Goal: Task Accomplishment & Management: Complete application form

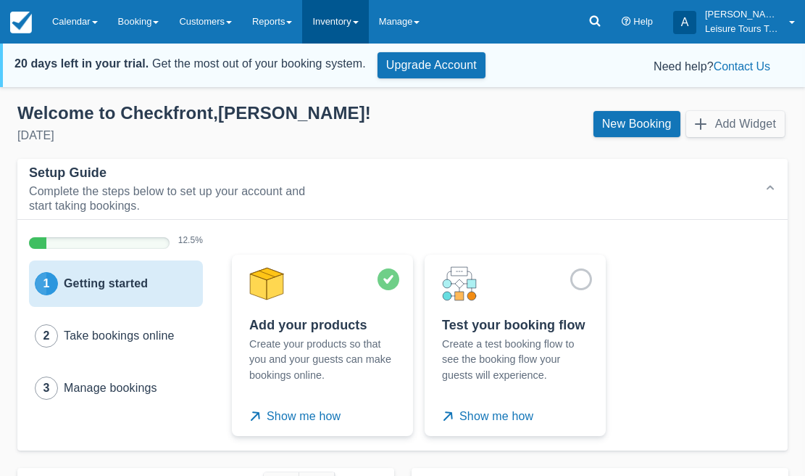
click at [356, 33] on link "Inventory" at bounding box center [335, 21] width 66 height 43
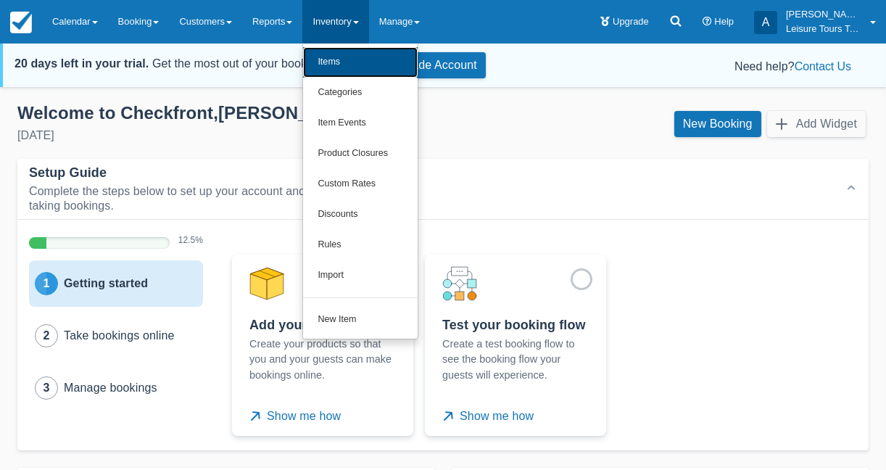
click at [395, 54] on link "Items" at bounding box center [360, 62] width 115 height 30
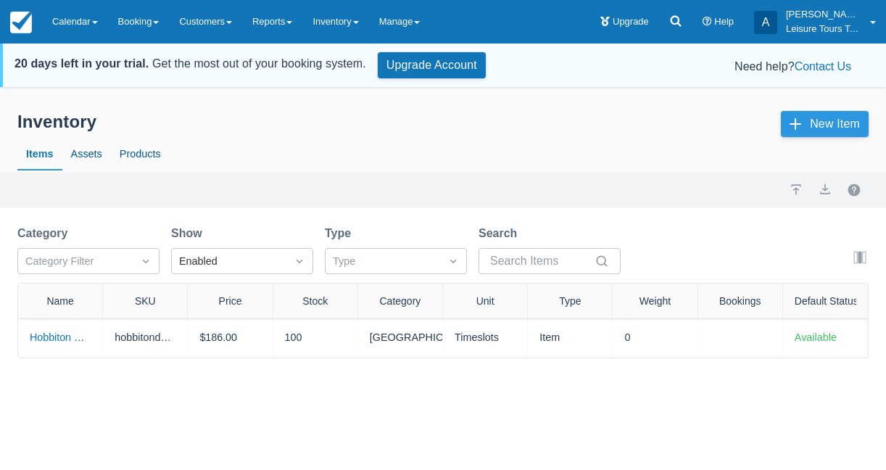
click at [810, 123] on link "New Item" at bounding box center [825, 124] width 88 height 26
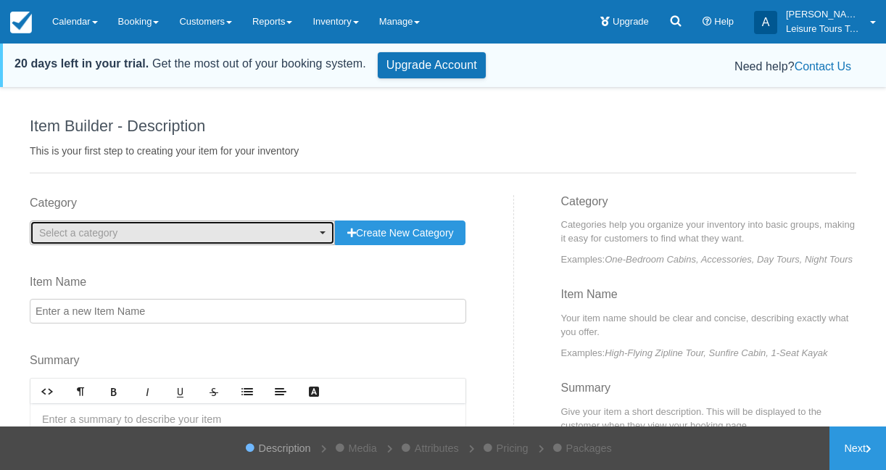
click at [197, 231] on span "Select a category" at bounding box center [177, 232] width 277 height 14
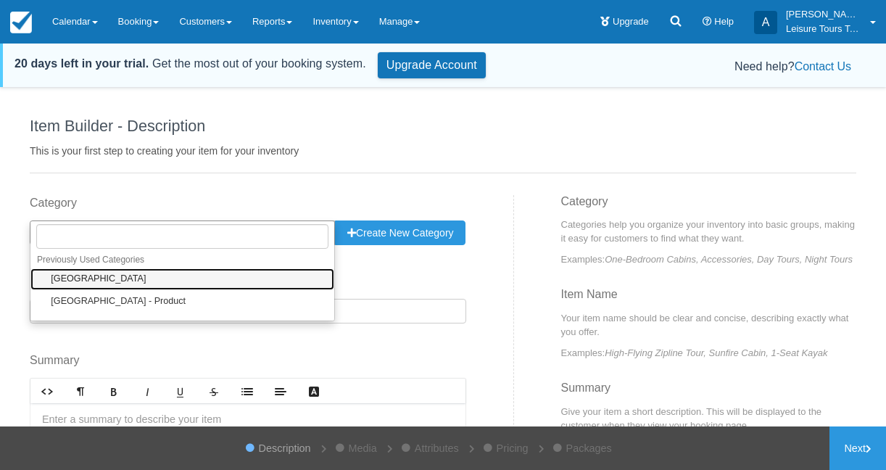
click at [123, 277] on link "[GEOGRAPHIC_DATA]" at bounding box center [182, 279] width 304 height 22
select select "2"
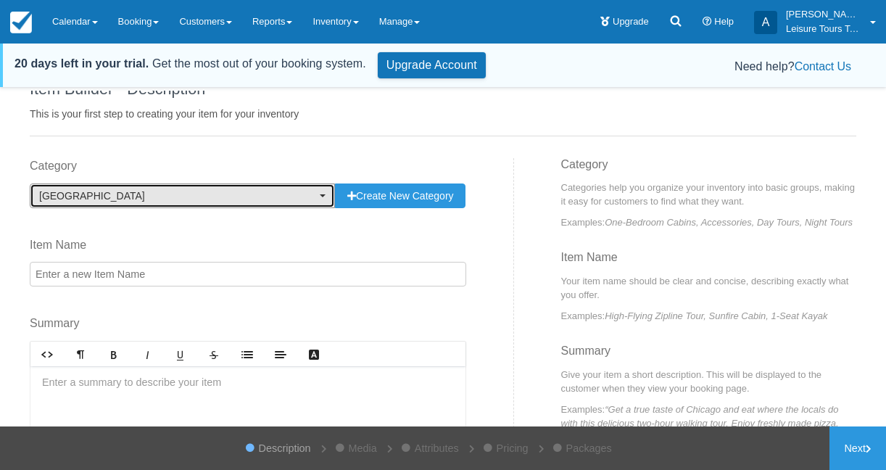
scroll to position [51, 0]
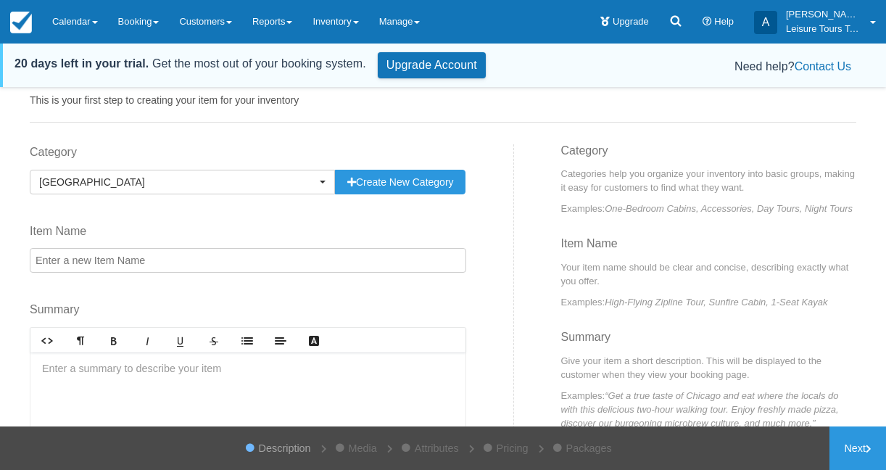
click at [217, 262] on input "Item Name" at bounding box center [248, 260] width 436 height 25
paste input "Auckland to Wellington ( 4 days / 3 nights) – LT94B"
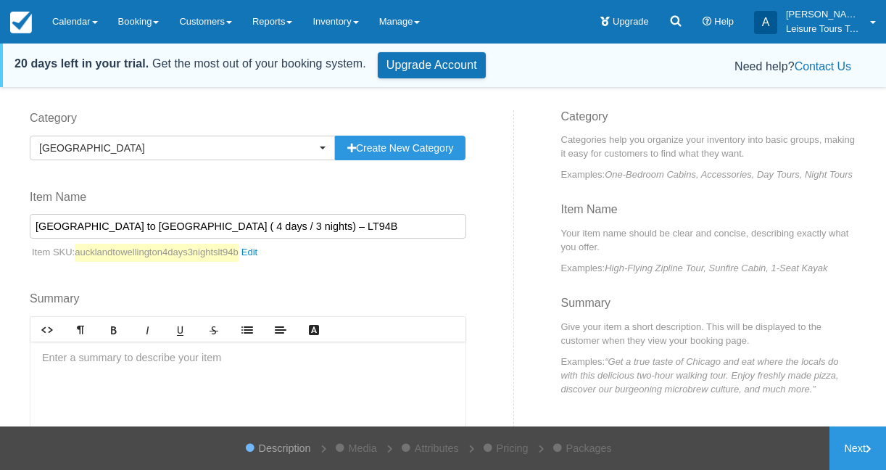
scroll to position [91, 0]
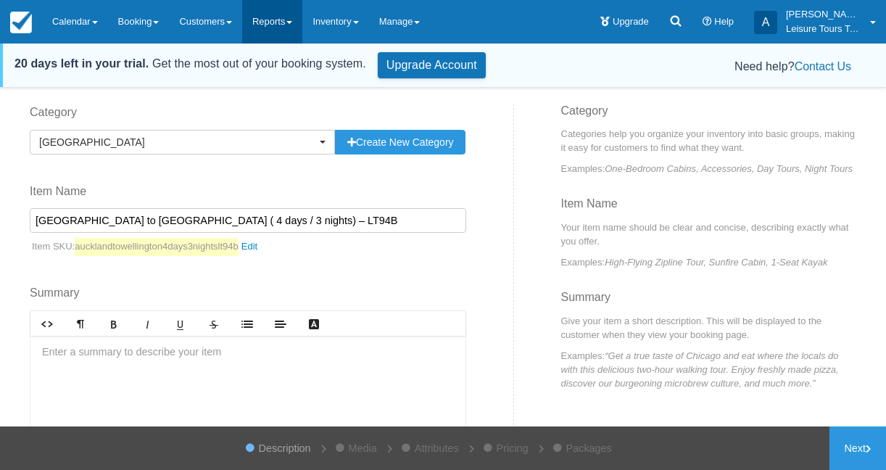
type input "Auckland to Wellington ( 4 days / 3 nights) – LT94B"
click at [182, 388] on div at bounding box center [247, 390] width 435 height 109
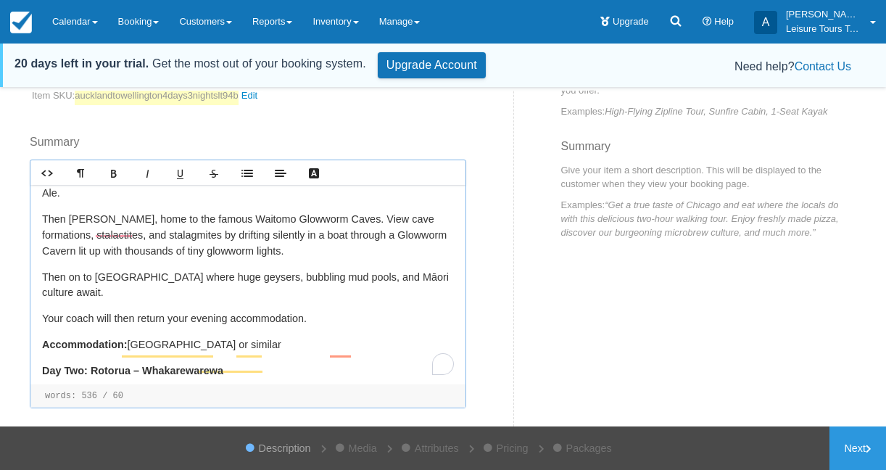
scroll to position [193, 0]
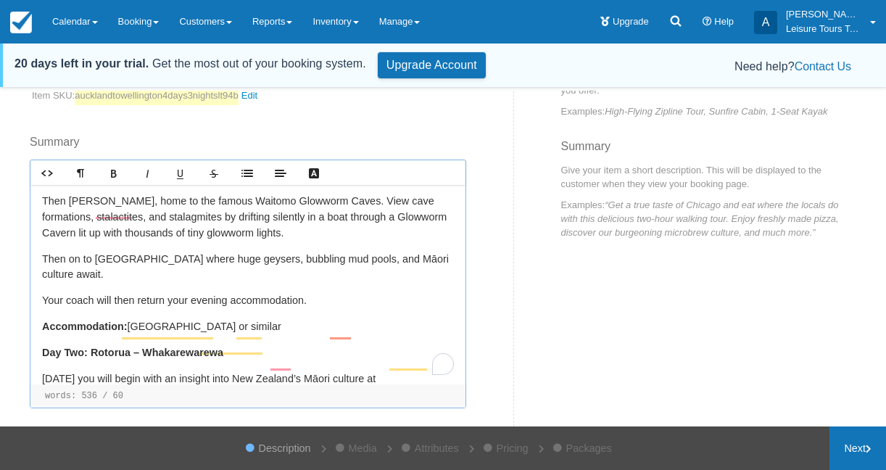
click at [853, 446] on link "Next" at bounding box center [857, 447] width 57 height 43
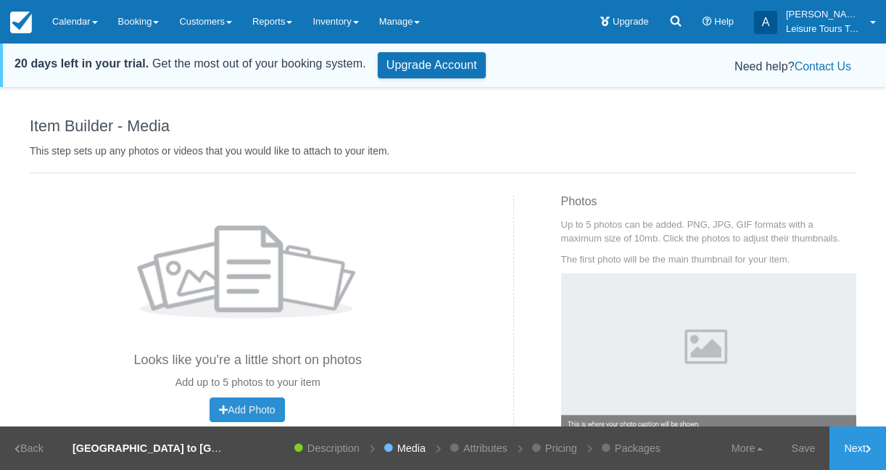
click at [251, 415] on span "Add Photo" at bounding box center [247, 410] width 56 height 12
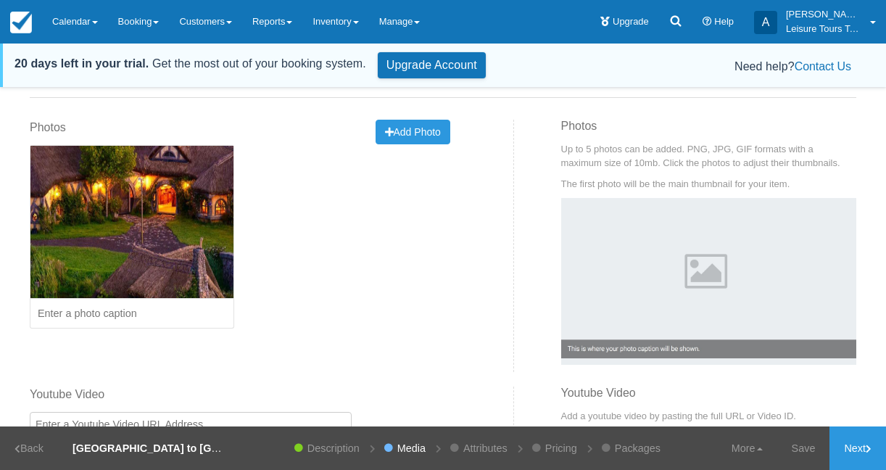
scroll to position [89, 0]
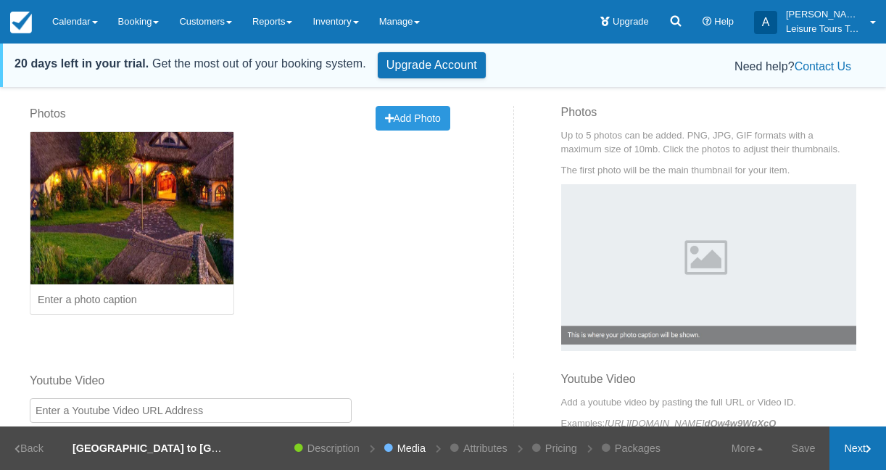
click at [855, 449] on link "Next" at bounding box center [857, 447] width 57 height 43
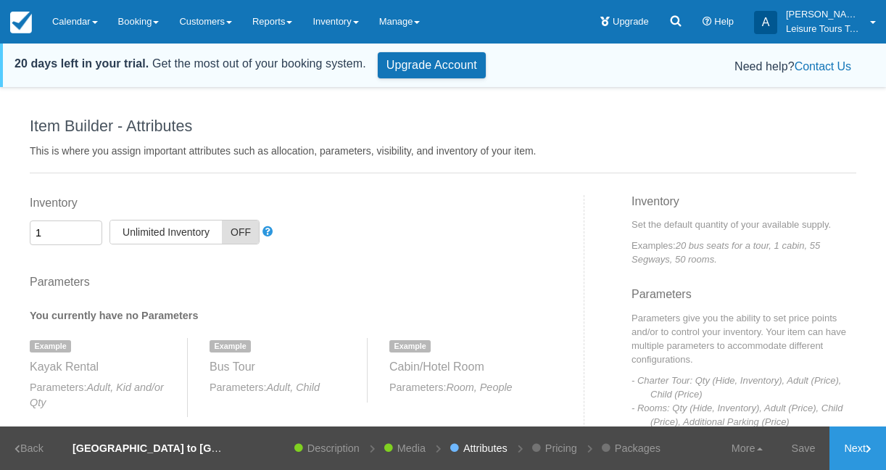
click at [85, 234] on input "1" at bounding box center [66, 232] width 72 height 25
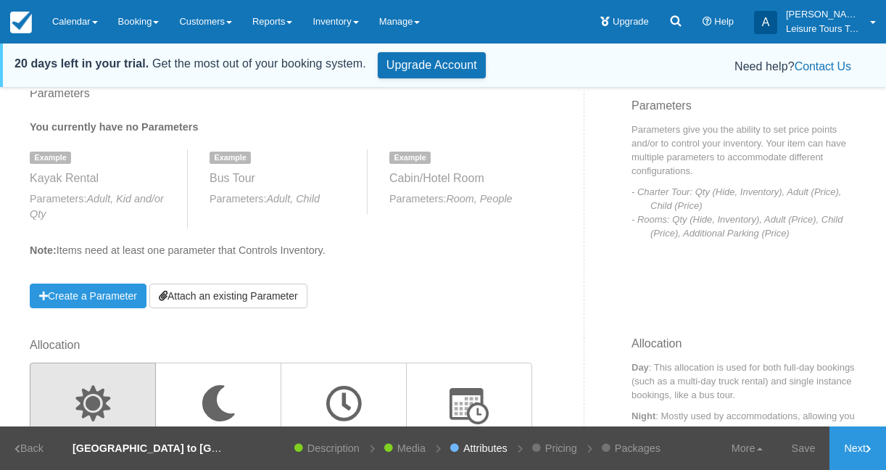
scroll to position [196, 0]
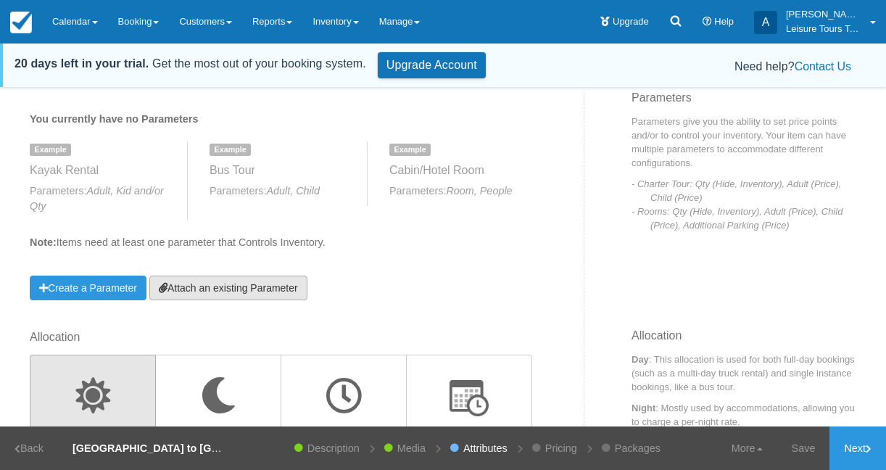
type input "20"
click at [206, 290] on link "Attach an existing Parameter" at bounding box center [228, 287] width 158 height 25
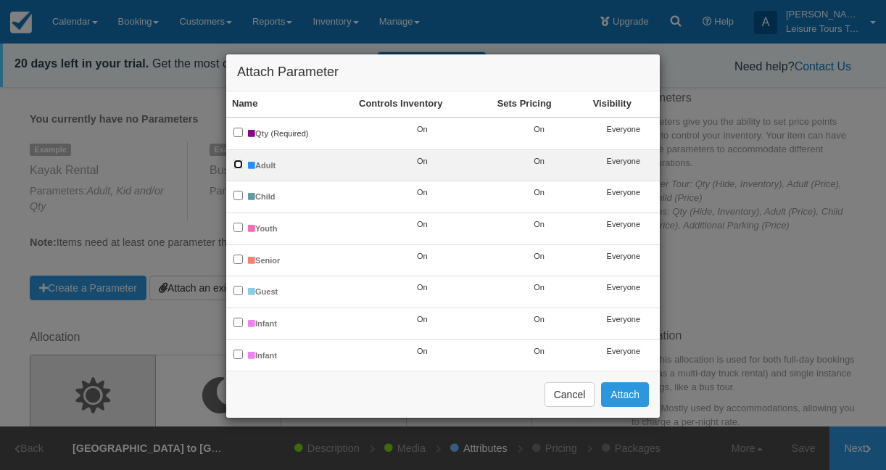
click at [238, 162] on input "Adult" at bounding box center [237, 163] width 9 height 9
checkbox input "true"
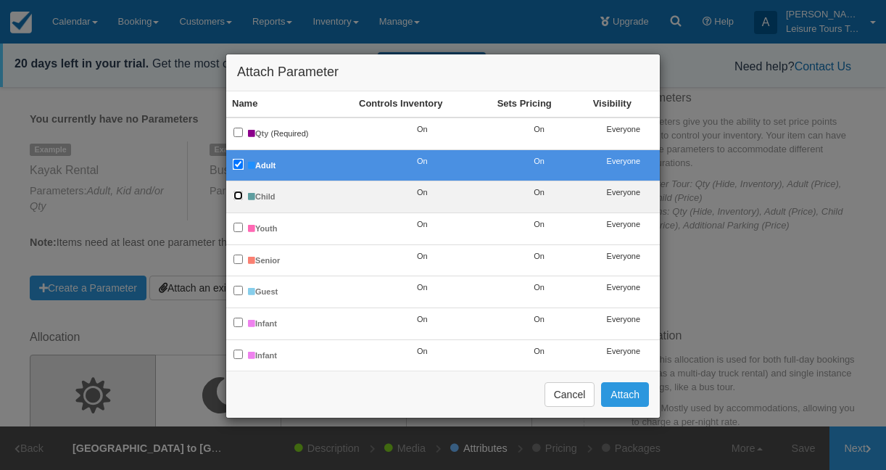
click at [236, 199] on input "Child" at bounding box center [237, 195] width 9 height 9
checkbox input "true"
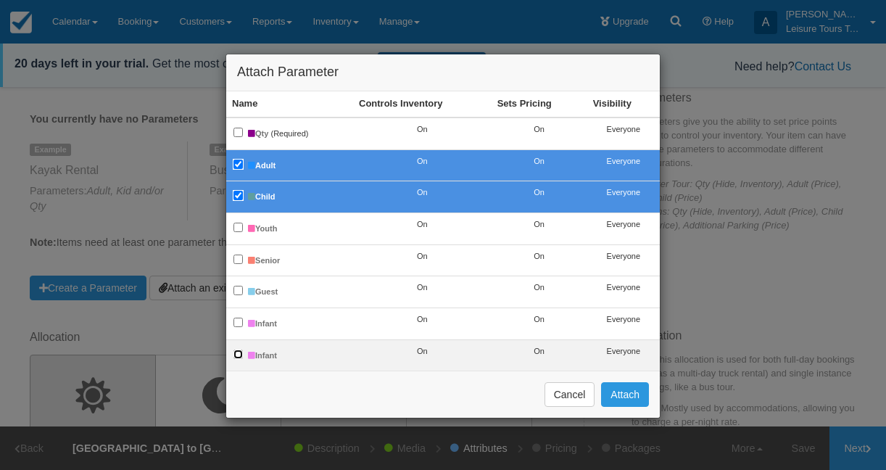
click at [236, 349] on input "Infant" at bounding box center [237, 353] width 9 height 9
checkbox input "true"
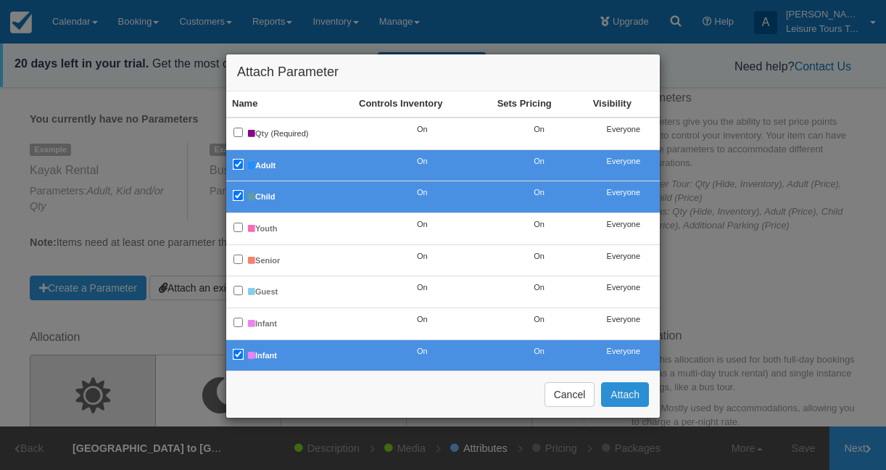
click at [629, 390] on button "Attach" at bounding box center [625, 394] width 48 height 25
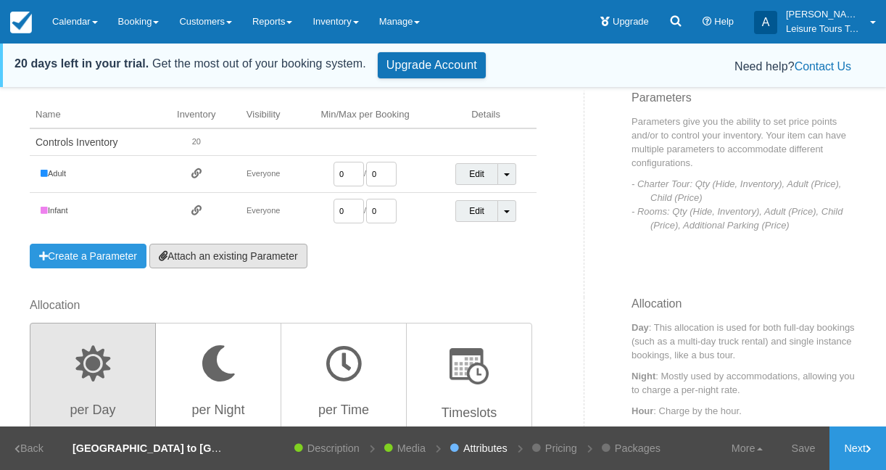
click at [248, 253] on link "Attach an existing Parameter" at bounding box center [228, 256] width 158 height 25
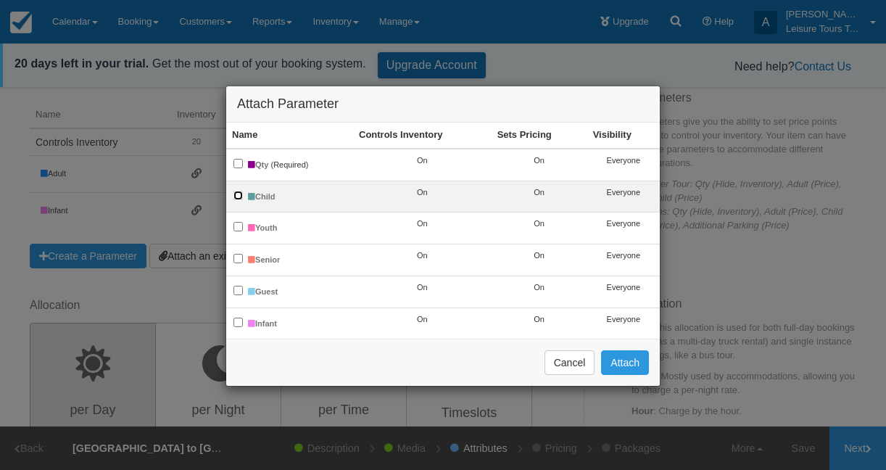
click at [237, 198] on input "Child" at bounding box center [237, 195] width 9 height 9
checkbox input "true"
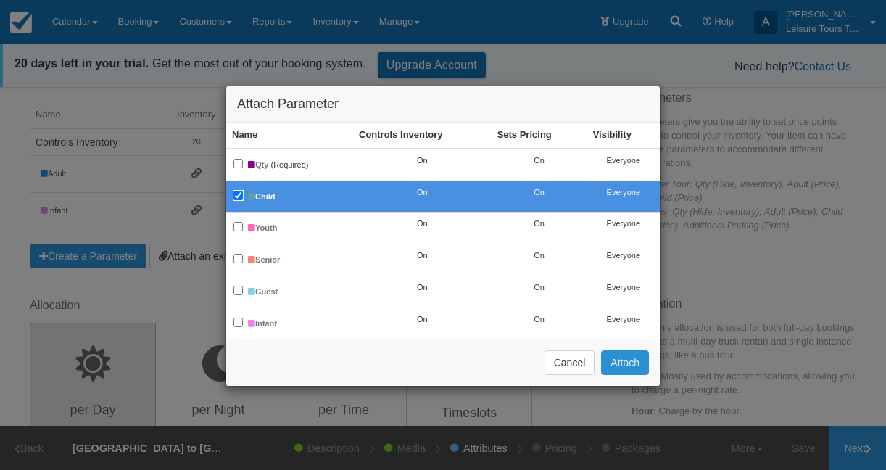
click at [621, 357] on button "Attach" at bounding box center [625, 362] width 48 height 25
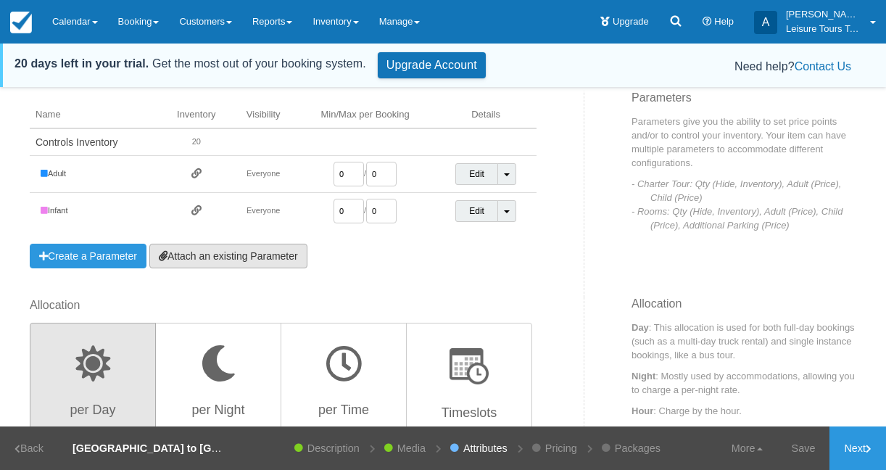
click at [254, 264] on link "Attach an existing Parameter" at bounding box center [228, 256] width 158 height 25
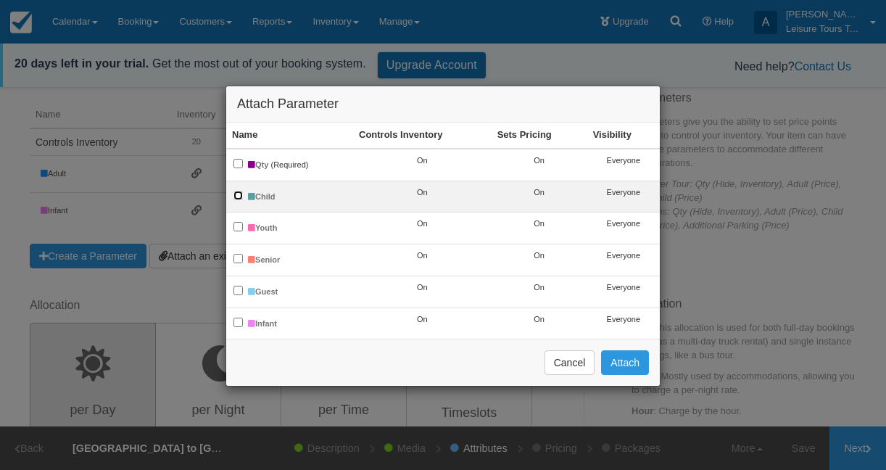
click at [236, 198] on input "Child" at bounding box center [237, 195] width 9 height 9
checkbox input "true"
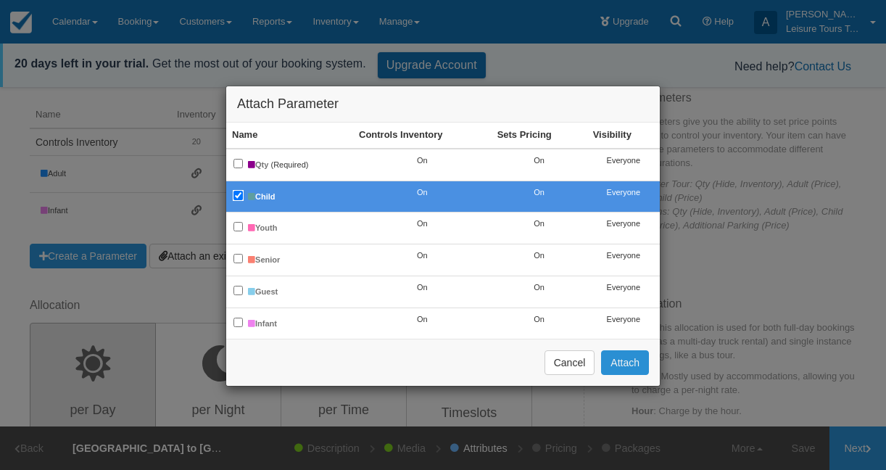
click at [625, 360] on button "Attach" at bounding box center [625, 362] width 48 height 25
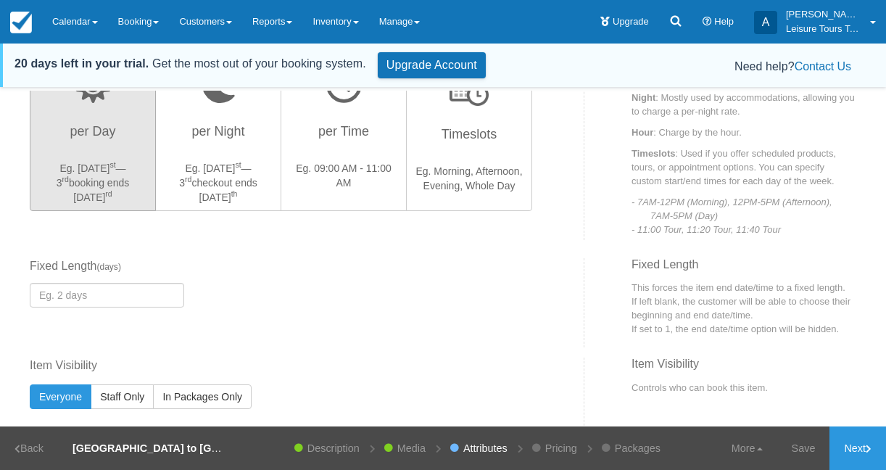
scroll to position [505, 0]
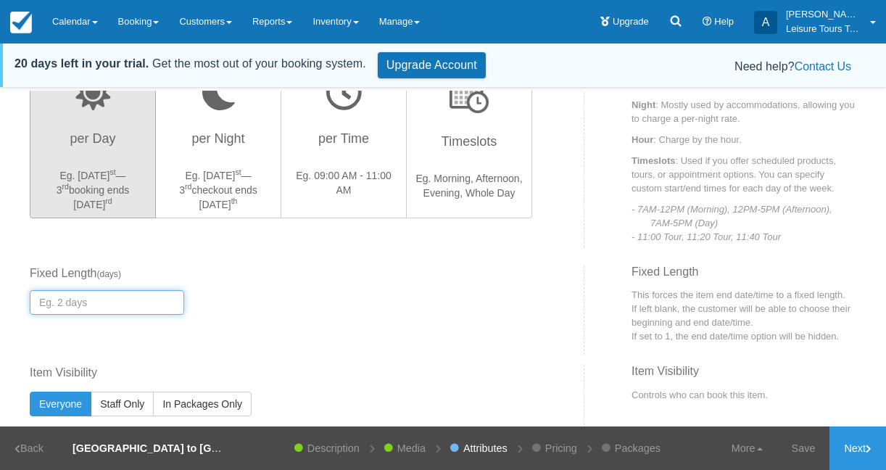
click at [125, 311] on input "number" at bounding box center [107, 302] width 154 height 25
type input "4"
click at [273, 299] on div "Fixed Start Time Default Length ( days ) Fixed Length ( days ) 4" at bounding box center [283, 295] width 528 height 61
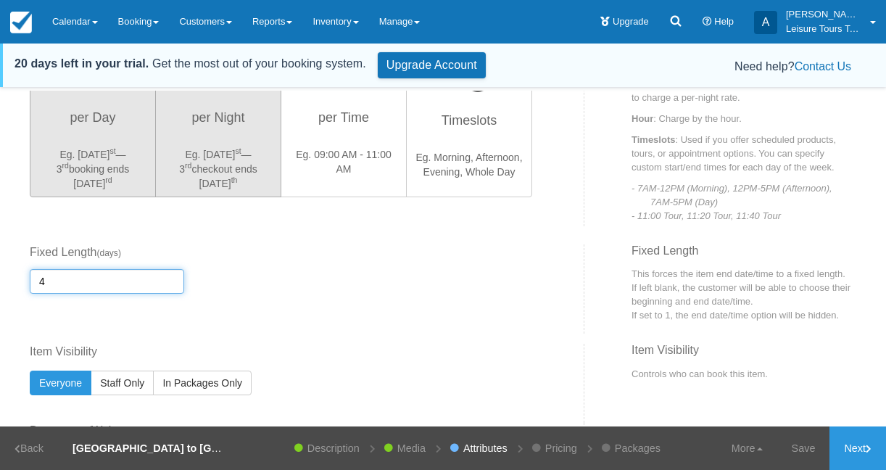
scroll to position [509, 0]
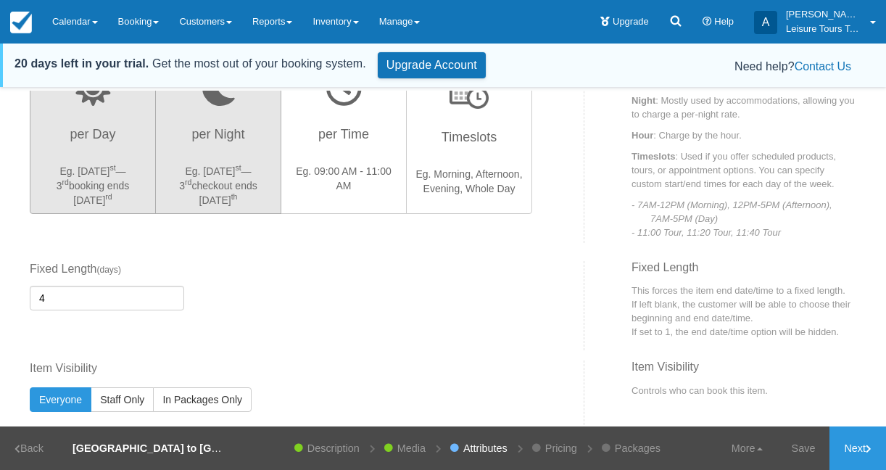
click at [248, 188] on p "Eg. Aug 1 st — 3 rd checkout ends Aug 4 th" at bounding box center [218, 185] width 107 height 43
radio input "true"
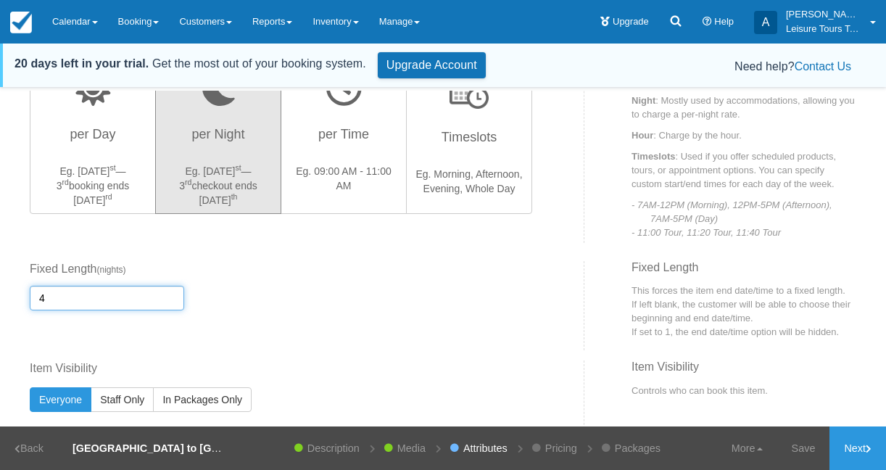
click at [109, 294] on input "4" at bounding box center [107, 298] width 154 height 25
type input "3"
click at [321, 275] on div "Fixed Start Time Default Length ( nights ) Fixed Length ( nights ) 3" at bounding box center [283, 291] width 528 height 61
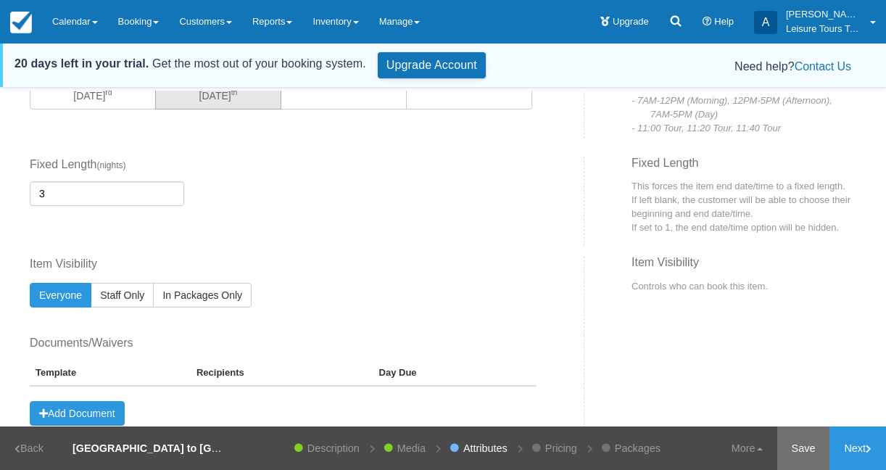
click at [805, 447] on link "Save" at bounding box center [803, 447] width 53 height 43
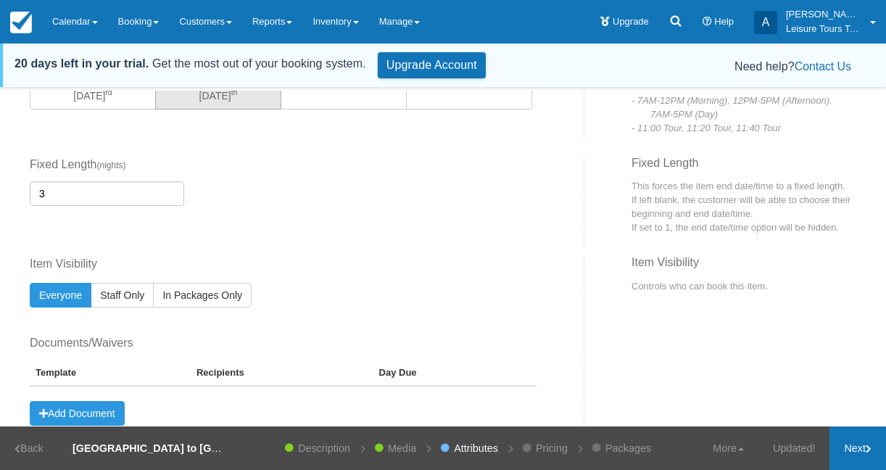
click at [863, 450] on link "Next" at bounding box center [857, 447] width 57 height 43
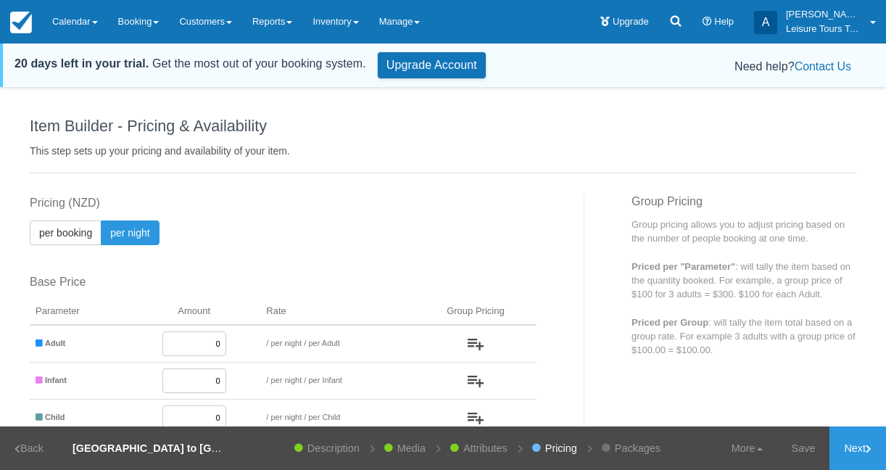
scroll to position [80, 0]
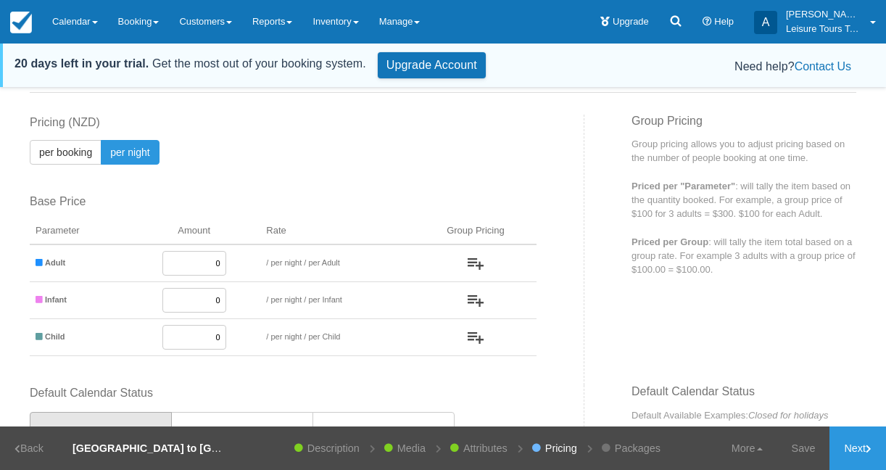
drag, startPoint x: 205, startPoint y: 260, endPoint x: 236, endPoint y: 260, distance: 31.2
click at [236, 260] on td "0" at bounding box center [194, 263] width 133 height 38
paste input "1,575"
type input "1,575"
click at [211, 299] on input "0" at bounding box center [194, 300] width 64 height 25
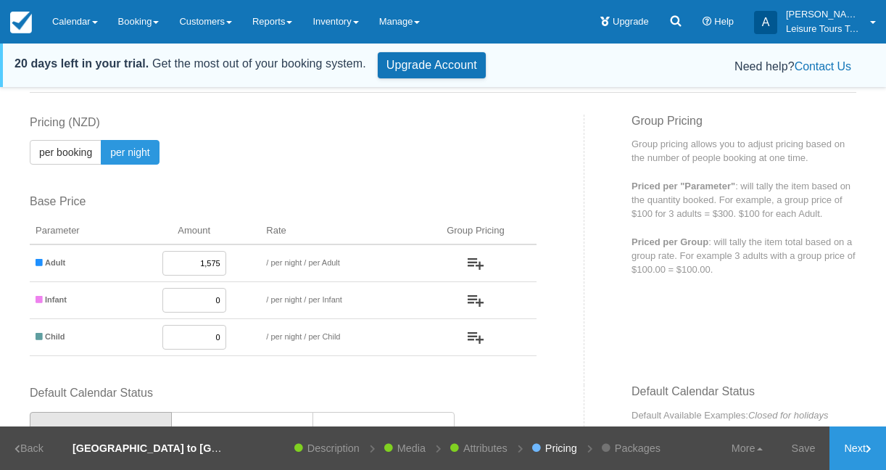
paste input "84"
type input "845"
click at [218, 347] on input "0" at bounding box center [194, 337] width 64 height 25
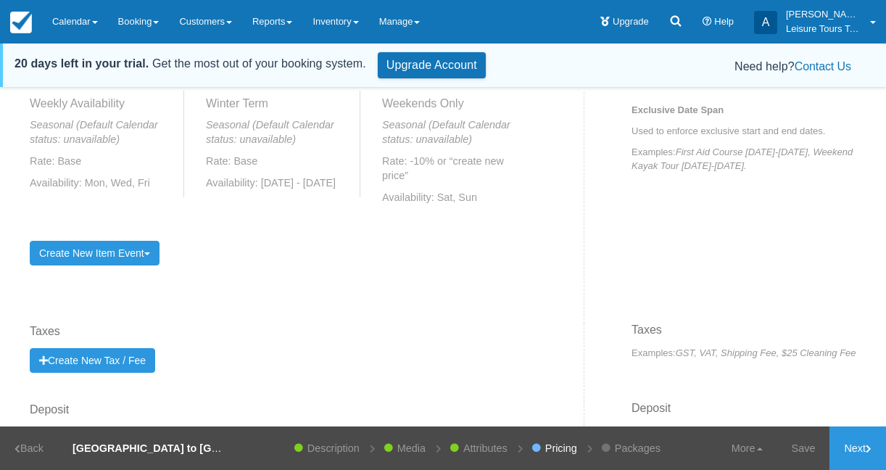
scroll to position [901, 0]
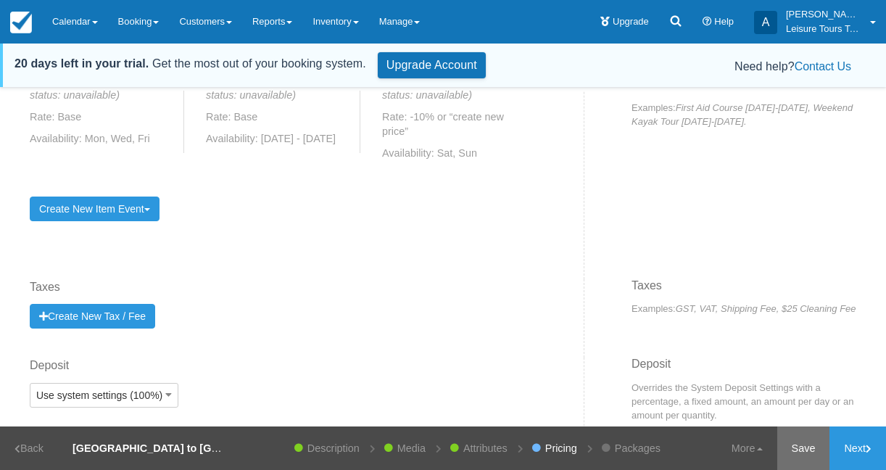
type input "150"
click at [801, 445] on link "Save" at bounding box center [803, 447] width 53 height 43
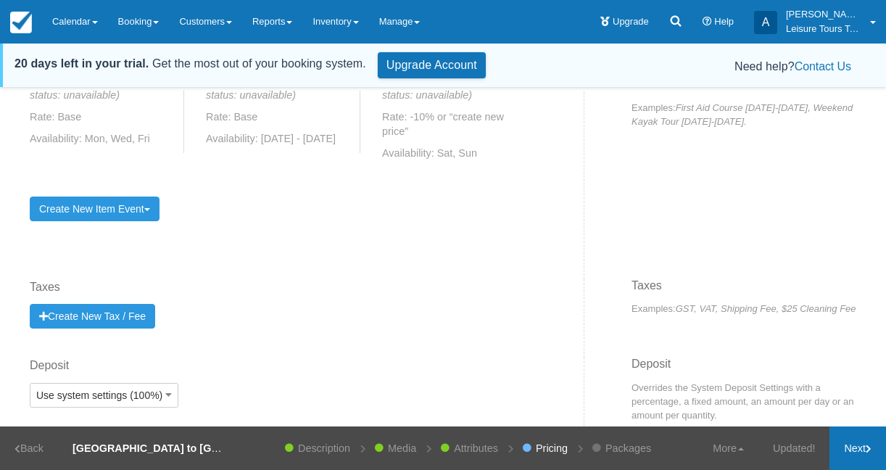
click at [849, 437] on link "Next" at bounding box center [857, 447] width 57 height 43
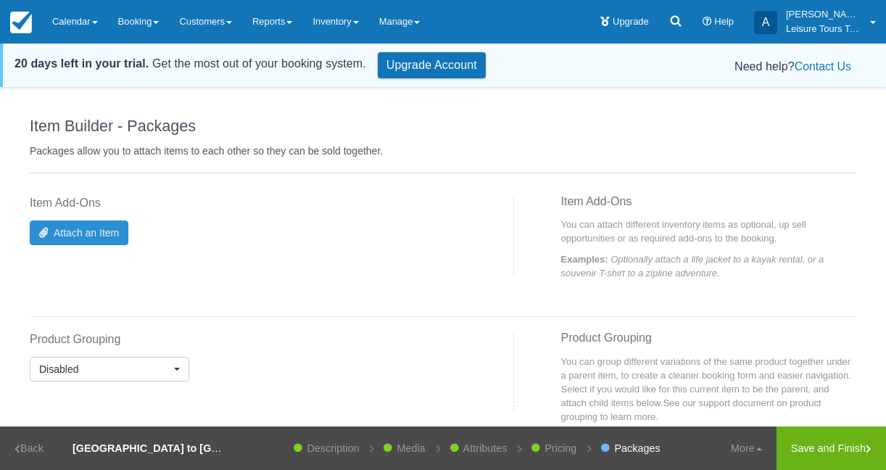
click at [51, 236] on icon at bounding box center [46, 233] width 14 height 10
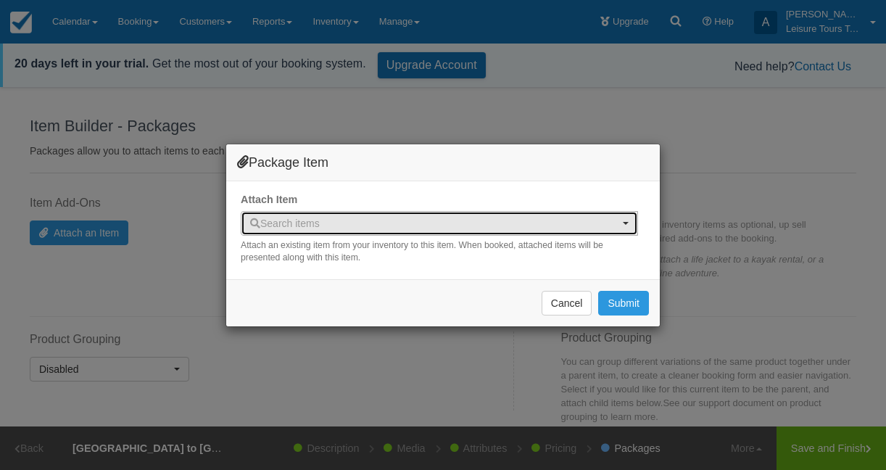
click at [396, 223] on span "Search items" at bounding box center [434, 223] width 369 height 14
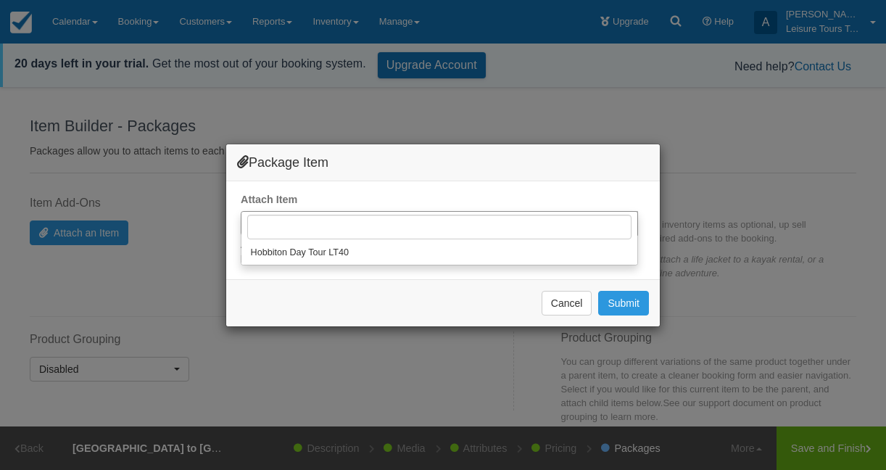
click at [406, 361] on div "Package Item Attach Item Search items Search items Hobbiton Day Tour LT40 Hobbi…" at bounding box center [443, 235] width 886 height 470
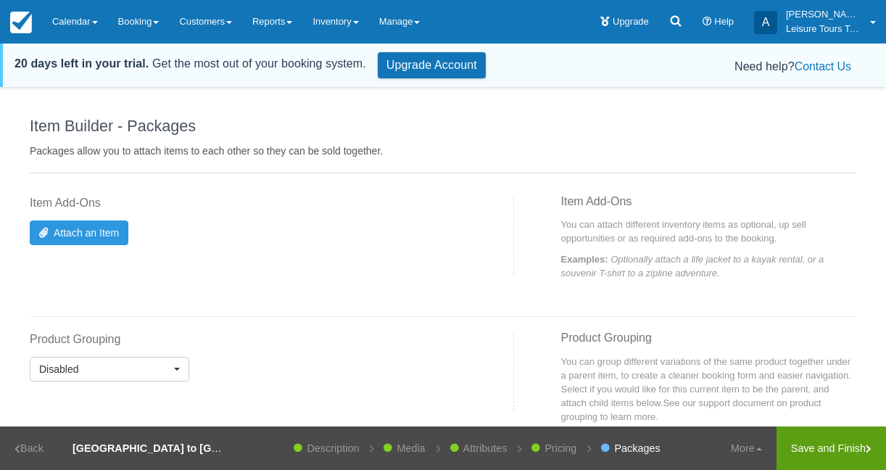
click at [834, 449] on link "Save and Finish" at bounding box center [830, 447] width 109 height 43
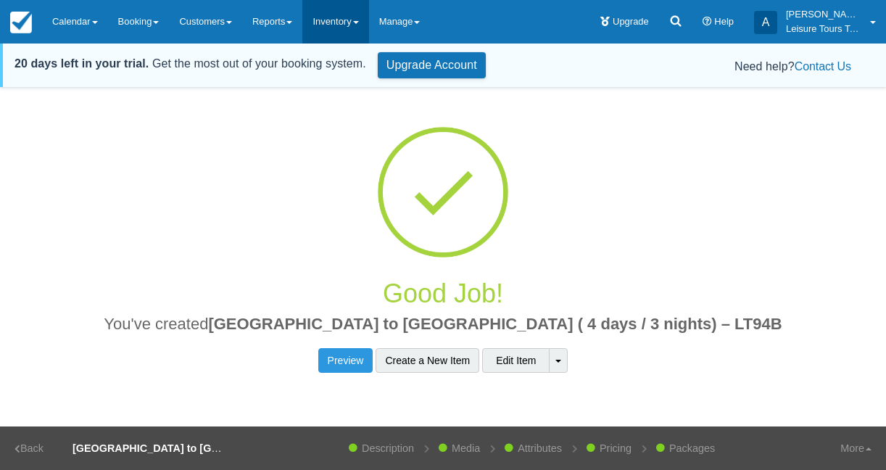
click at [341, 28] on link "Inventory" at bounding box center [335, 21] width 66 height 43
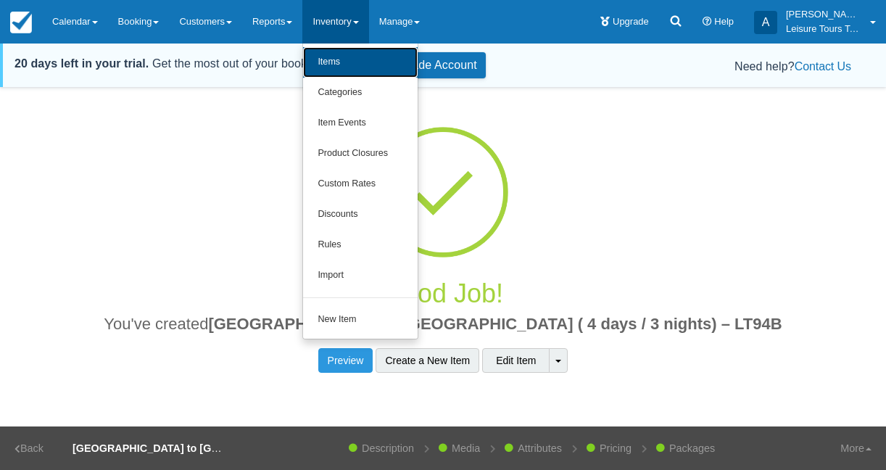
click at [341, 62] on link "Items" at bounding box center [360, 62] width 115 height 30
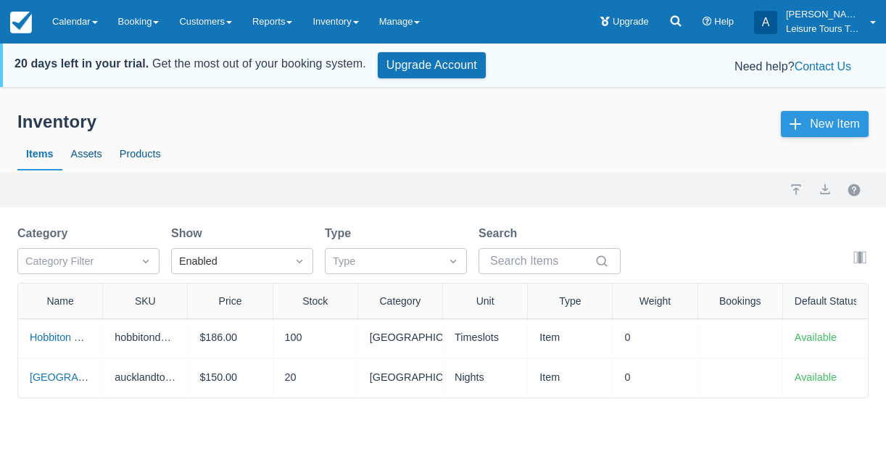
click at [845, 130] on link "New Item" at bounding box center [825, 124] width 88 height 26
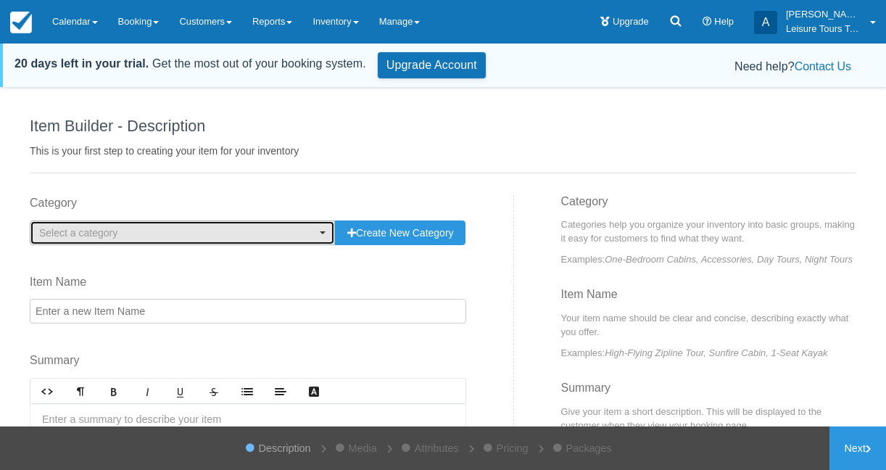
click at [277, 242] on button "Select a category" at bounding box center [182, 232] width 305 height 25
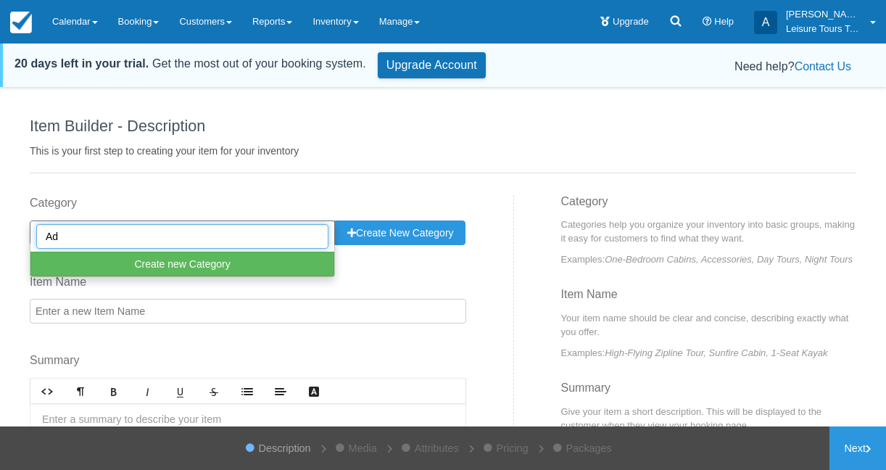
type input "A"
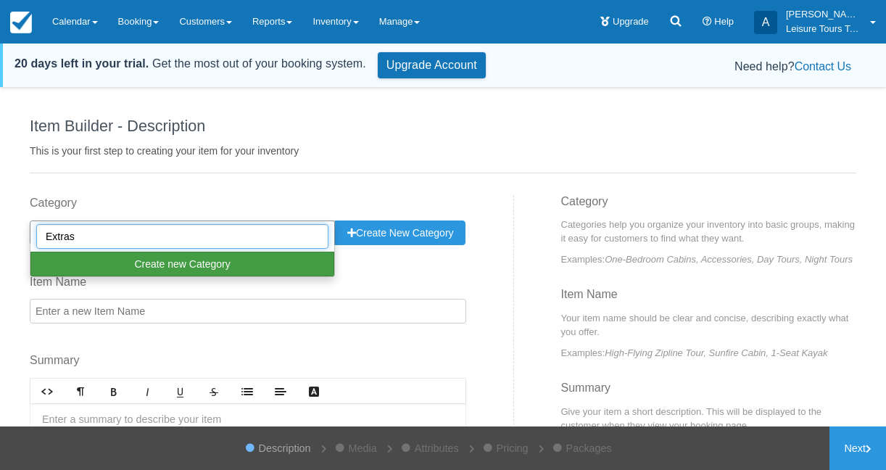
type input "Extras"
click at [207, 260] on button "Create new Category" at bounding box center [182, 264] width 304 height 25
select select "Extras"
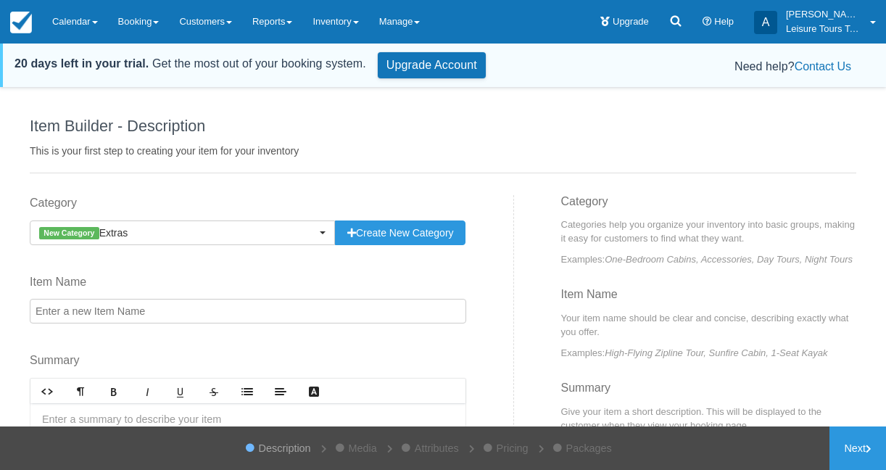
click at [190, 313] on input "Item Name" at bounding box center [248, 311] width 436 height 25
paste input "Maori Performance & Dinner"
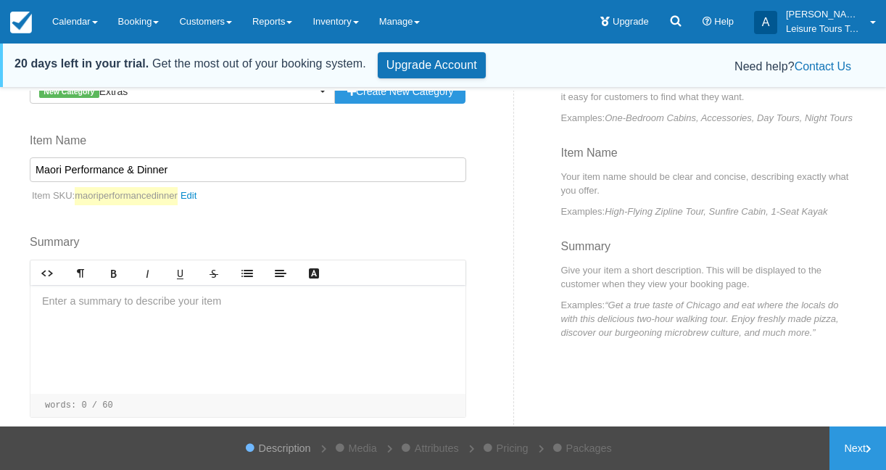
scroll to position [151, 0]
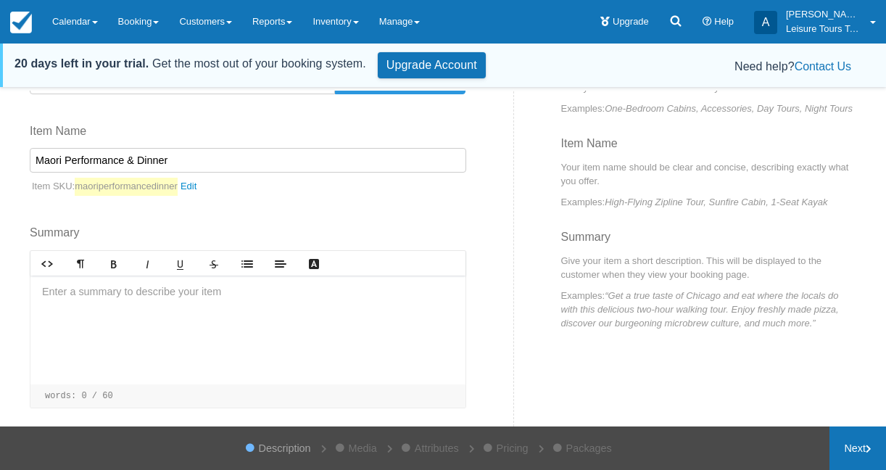
type input "Maori Performance & Dinner"
click at [861, 445] on link "Next" at bounding box center [857, 447] width 57 height 43
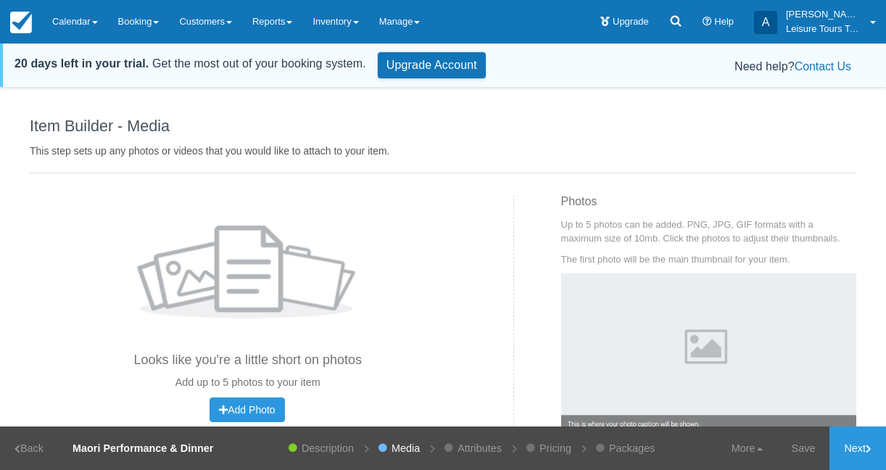
click at [861, 445] on link "Next" at bounding box center [857, 447] width 57 height 43
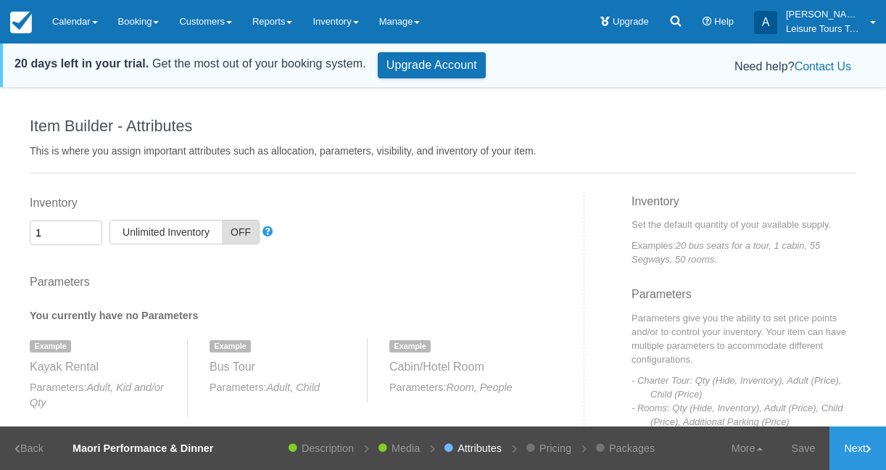
click at [245, 241] on span "OFF" at bounding box center [240, 231] width 37 height 23
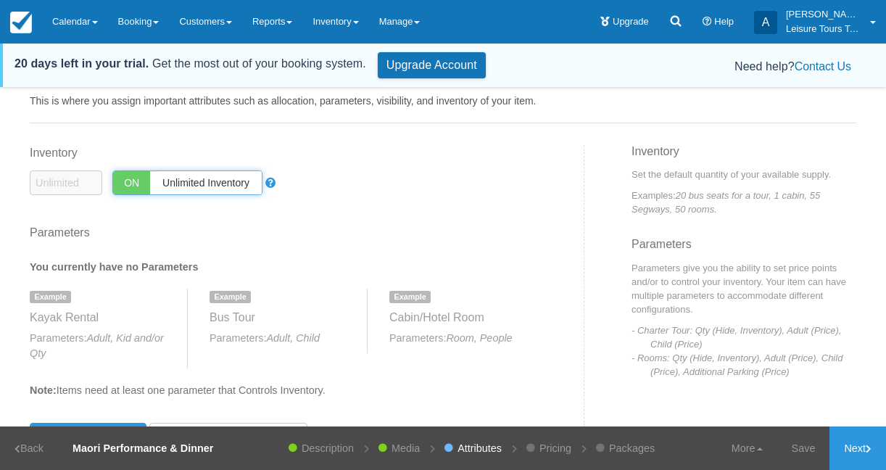
scroll to position [70, 0]
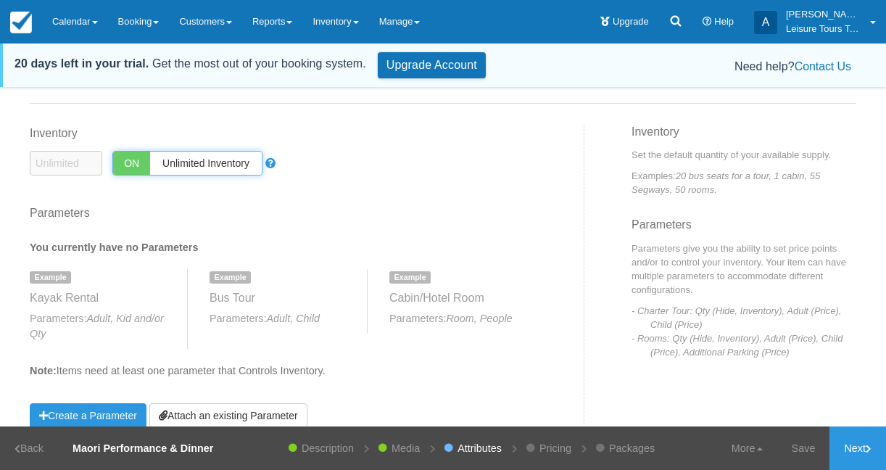
click at [141, 163] on span "ON" at bounding box center [131, 163] width 37 height 23
checkbox input "false"
click at [78, 162] on input "1" at bounding box center [66, 163] width 72 height 25
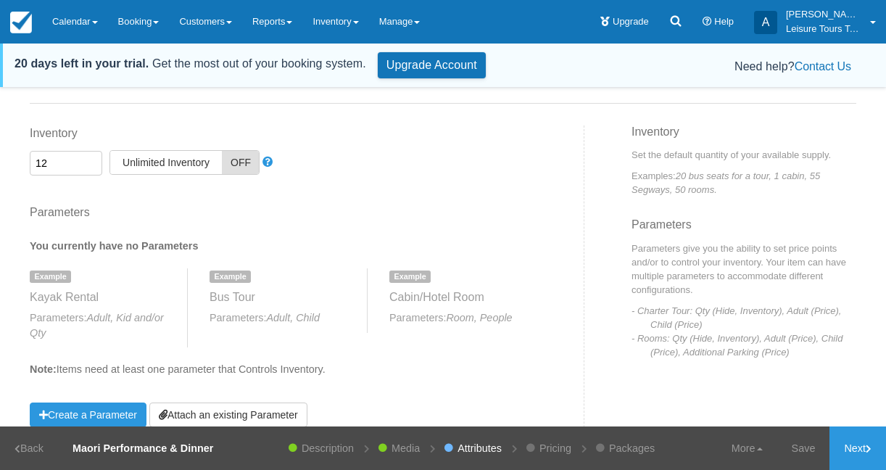
type input "1"
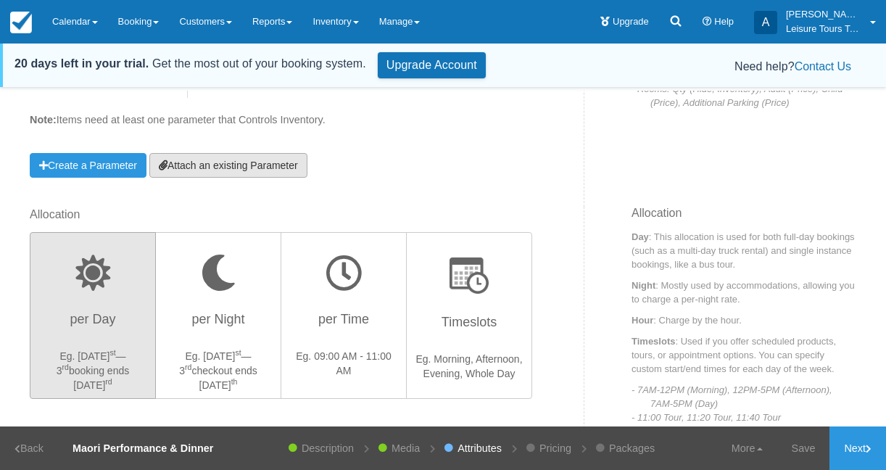
type input "50"
click at [249, 170] on link "Attach an existing Parameter" at bounding box center [228, 165] width 158 height 25
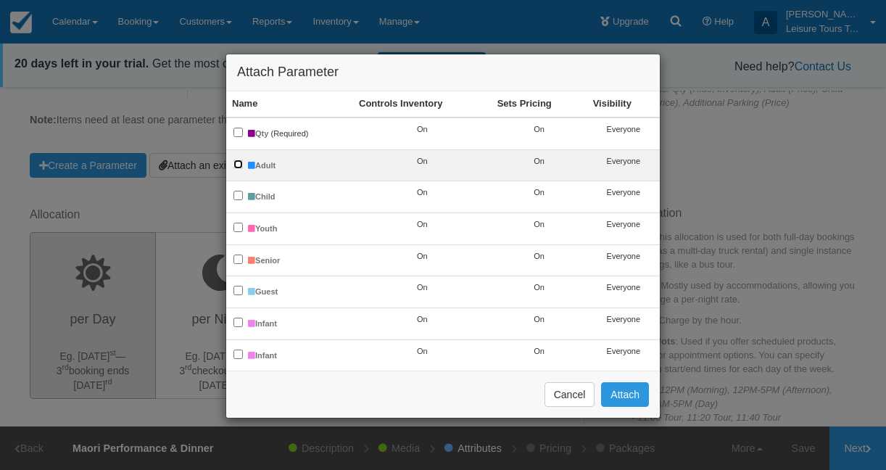
click at [239, 159] on input "Adult" at bounding box center [237, 163] width 9 height 9
checkbox input "true"
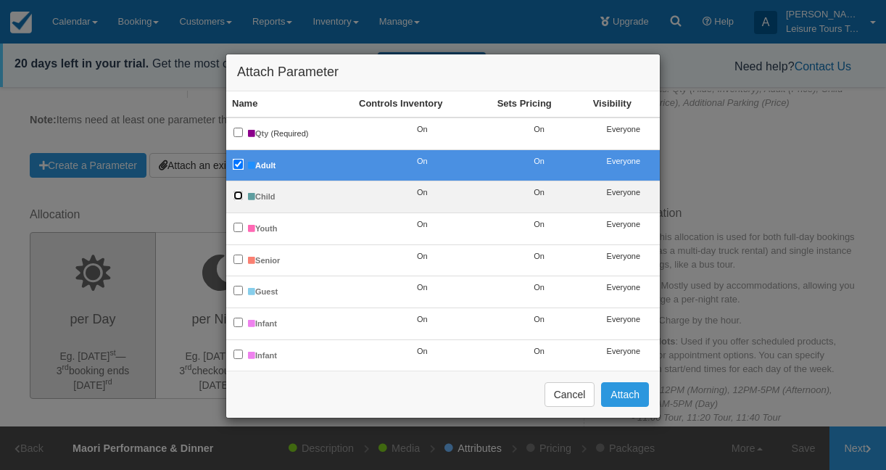
click at [241, 194] on input "Child" at bounding box center [237, 195] width 9 height 9
checkbox input "true"
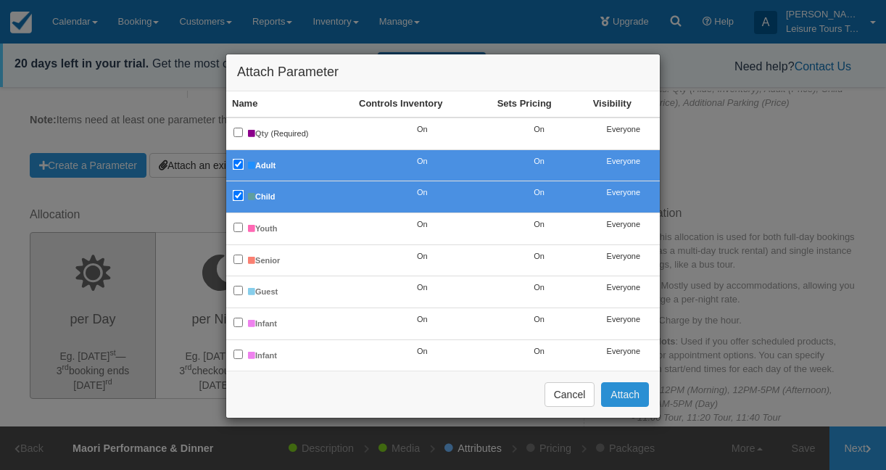
click at [630, 394] on button "Attach" at bounding box center [625, 394] width 48 height 25
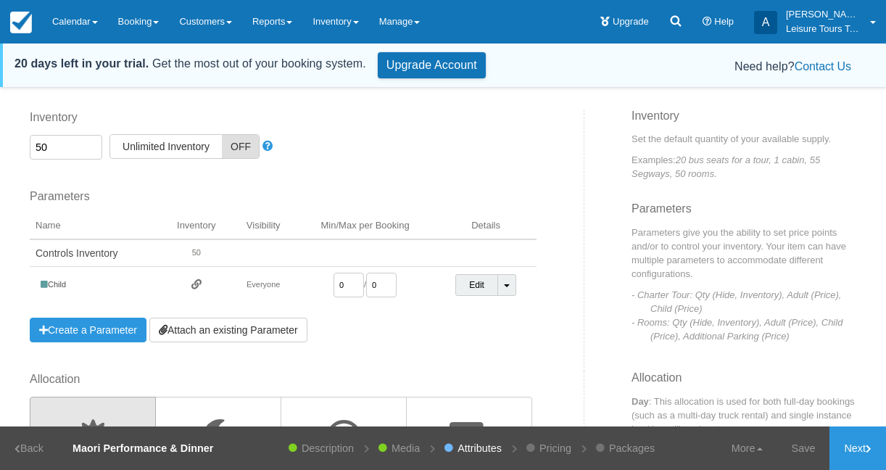
scroll to position [78, 0]
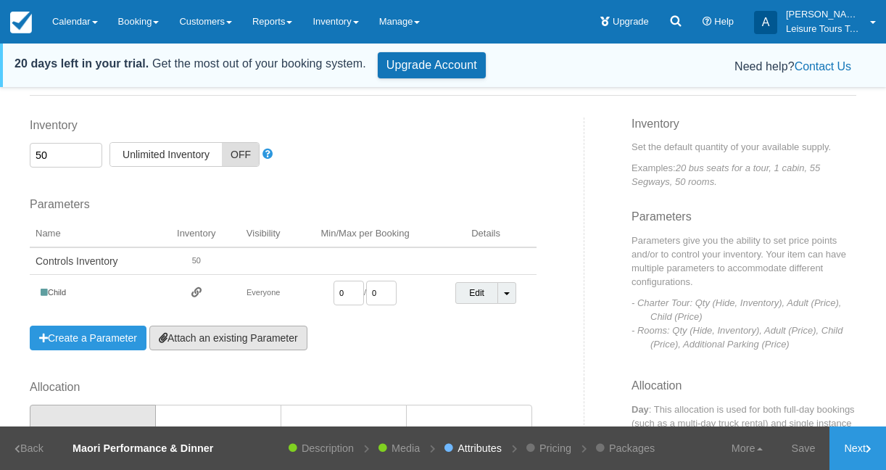
click at [263, 347] on link "Attach an existing Parameter" at bounding box center [228, 337] width 158 height 25
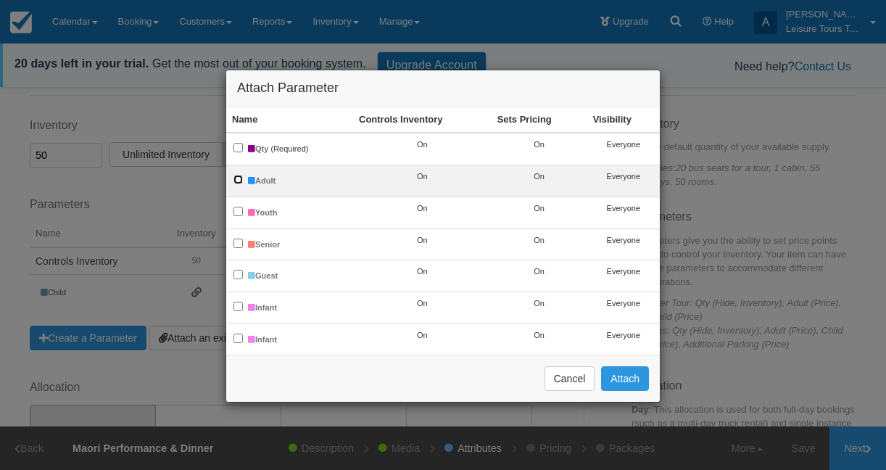
click at [240, 181] on input "Adult" at bounding box center [237, 179] width 9 height 9
checkbox input "true"
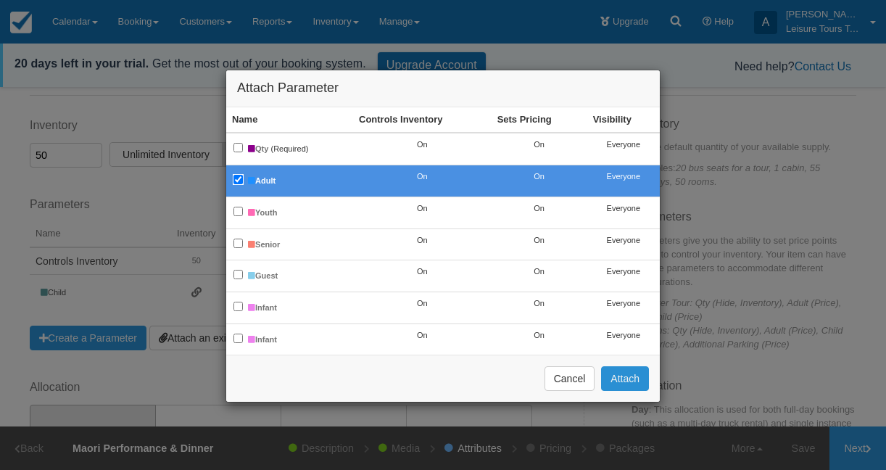
click at [612, 376] on button "Attach" at bounding box center [625, 378] width 48 height 25
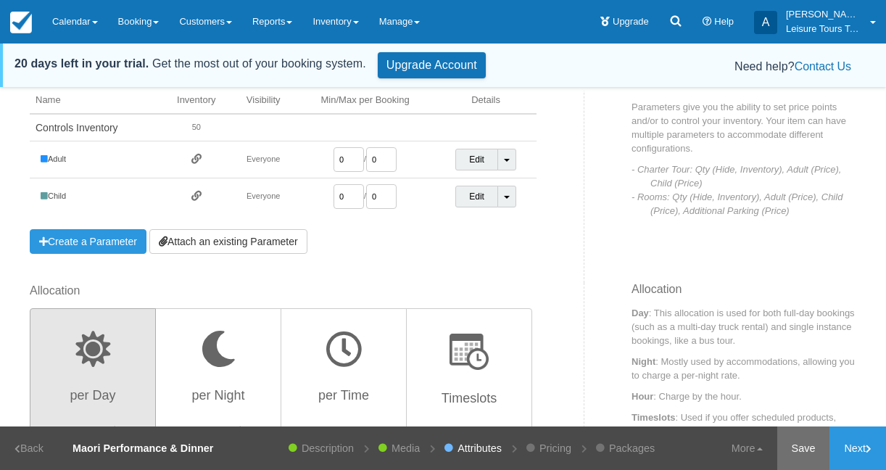
scroll to position [227, 0]
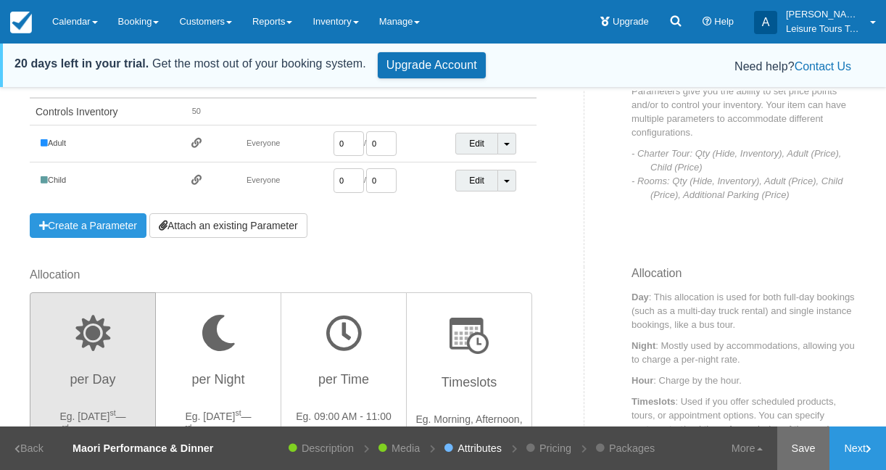
click at [798, 447] on link "Save" at bounding box center [803, 447] width 53 height 43
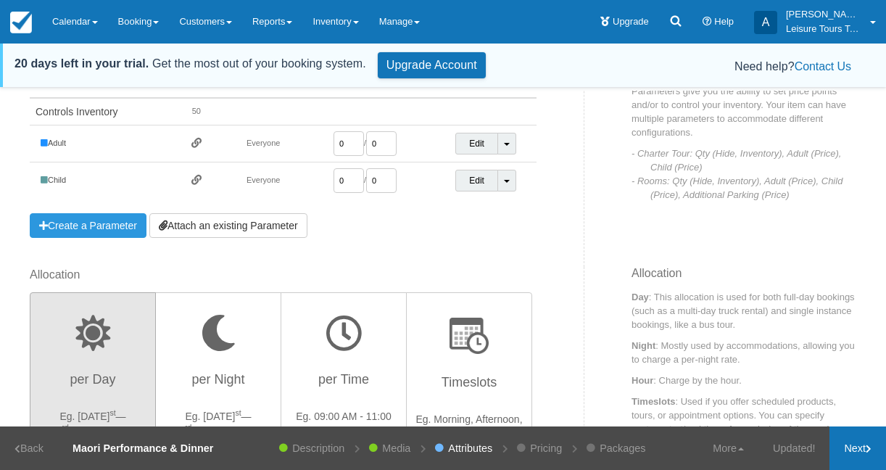
click at [848, 444] on link "Next" at bounding box center [857, 447] width 57 height 43
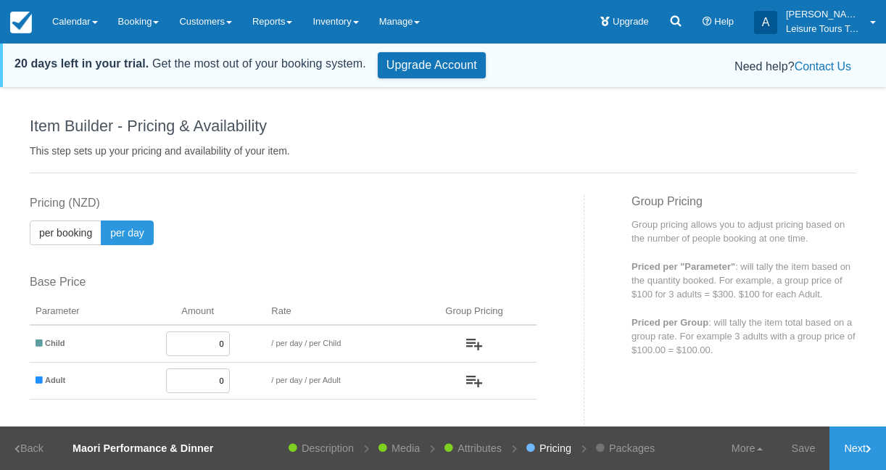
drag, startPoint x: 210, startPoint y: 336, endPoint x: 228, endPoint y: 336, distance: 18.8
click at [228, 336] on td "0" at bounding box center [198, 344] width 136 height 38
type input "100"
drag, startPoint x: 213, startPoint y: 369, endPoint x: 254, endPoint y: 370, distance: 40.6
click at [254, 370] on td "0" at bounding box center [198, 380] width 136 height 37
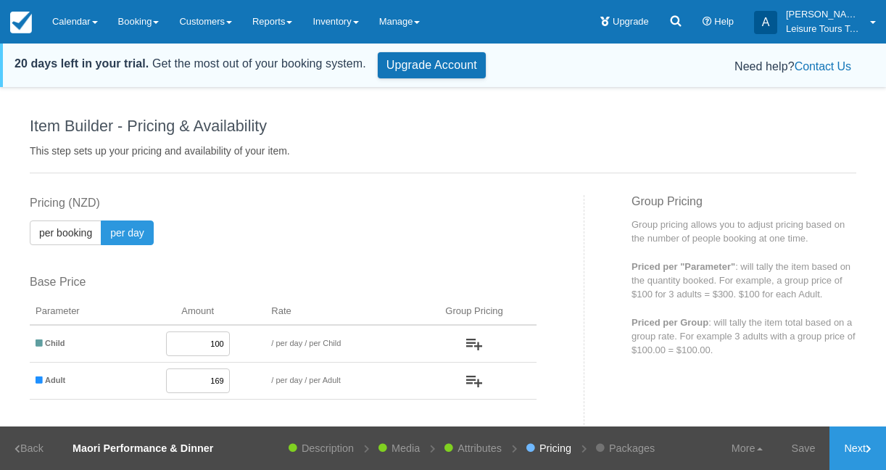
type input "169"
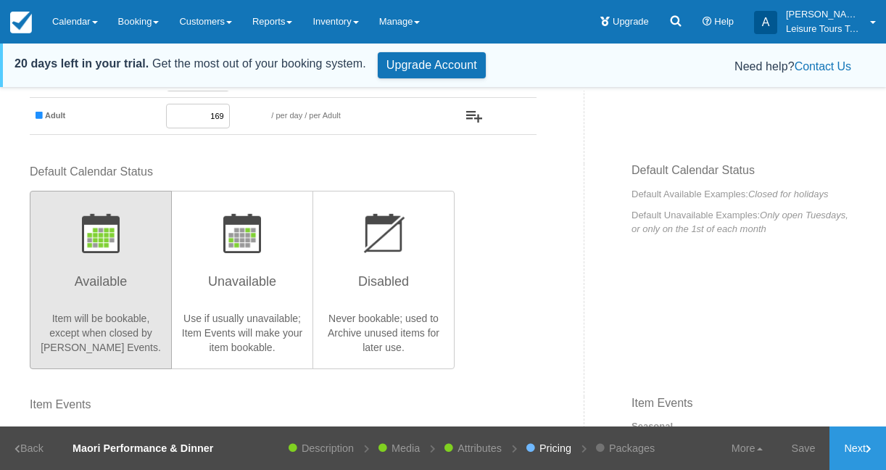
scroll to position [297, 0]
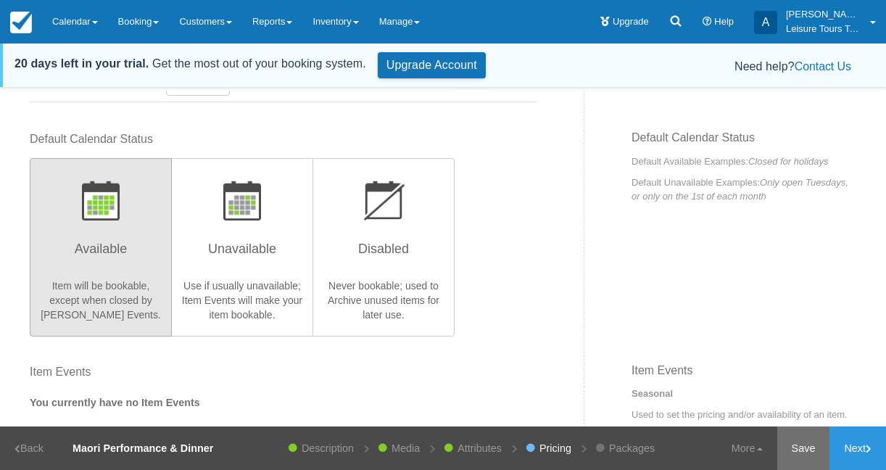
click at [810, 442] on link "Save" at bounding box center [803, 447] width 53 height 43
click at [447, 447] on link "Attributes" at bounding box center [470, 447] width 59 height 43
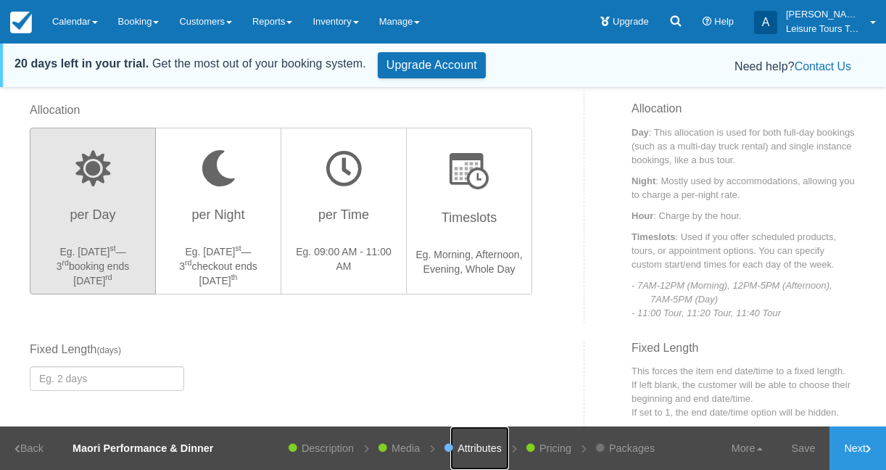
scroll to position [392, 0]
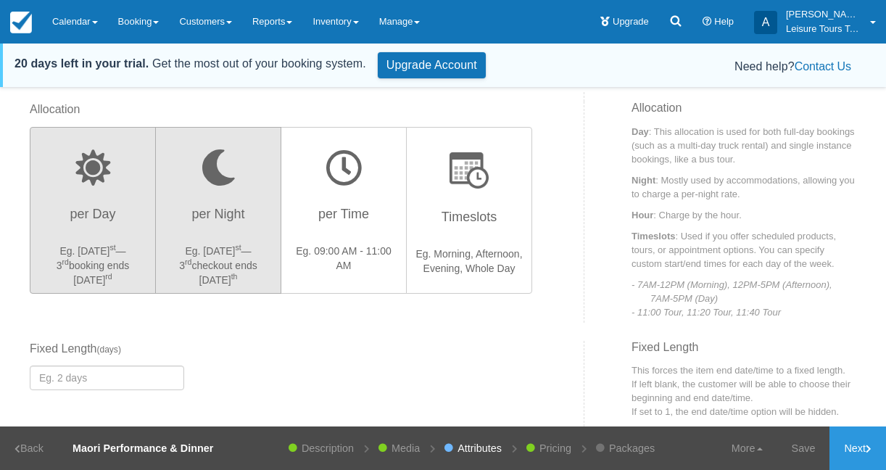
click at [229, 246] on p "Eg. Aug 1 st — 3 rd checkout ends Aug 4 th" at bounding box center [218, 265] width 107 height 43
radio input "true"
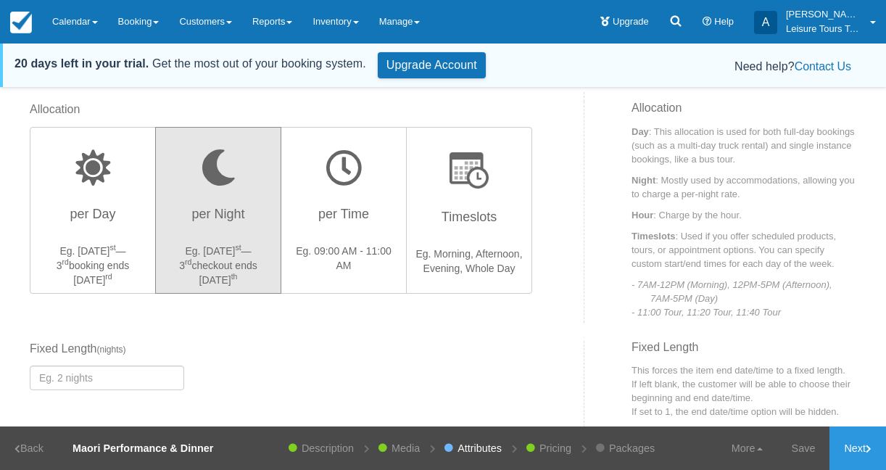
click at [454, 377] on div "Fixed Start Time Default Length ( nights ) Fixed Length ( nights )" at bounding box center [283, 371] width 528 height 61
click at [800, 454] on link "Save" at bounding box center [803, 447] width 53 height 43
click at [850, 442] on link "Next" at bounding box center [857, 447] width 57 height 43
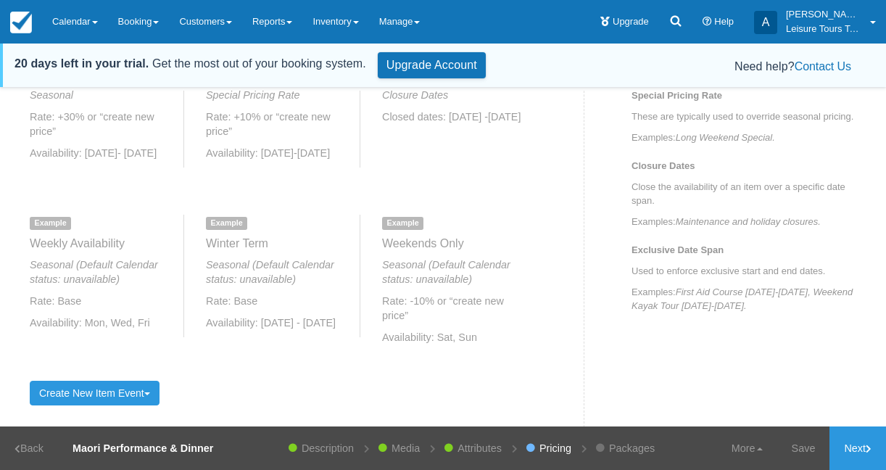
scroll to position [709, 0]
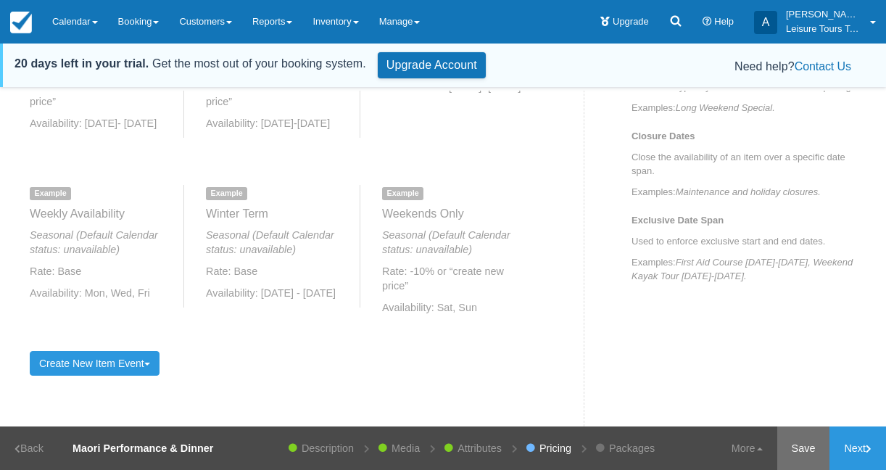
click at [803, 449] on link "Save" at bounding box center [803, 447] width 53 height 43
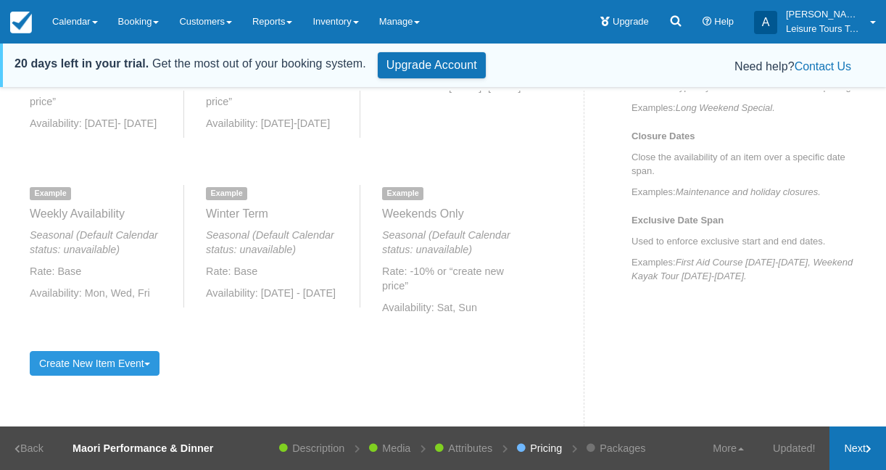
click at [858, 456] on link "Next" at bounding box center [857, 447] width 57 height 43
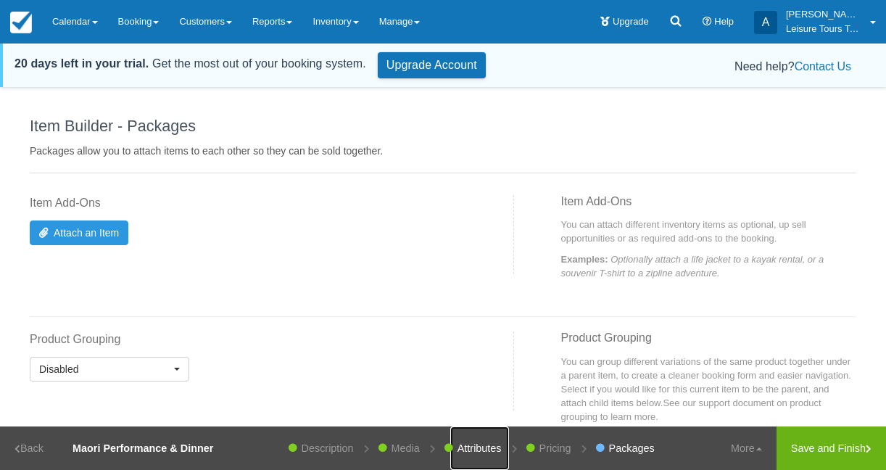
click at [469, 441] on link "Attributes" at bounding box center [479, 447] width 59 height 43
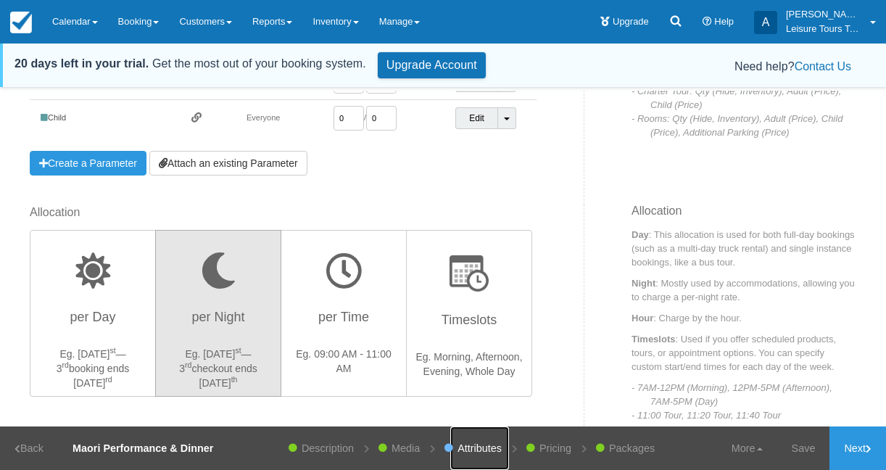
scroll to position [576, 0]
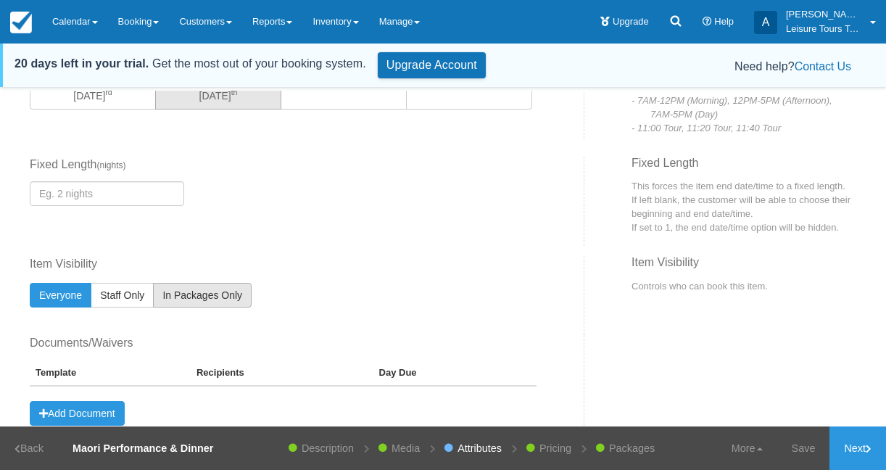
click at [236, 299] on span "In Packages Only" at bounding box center [202, 295] width 80 height 12
radio input "true"
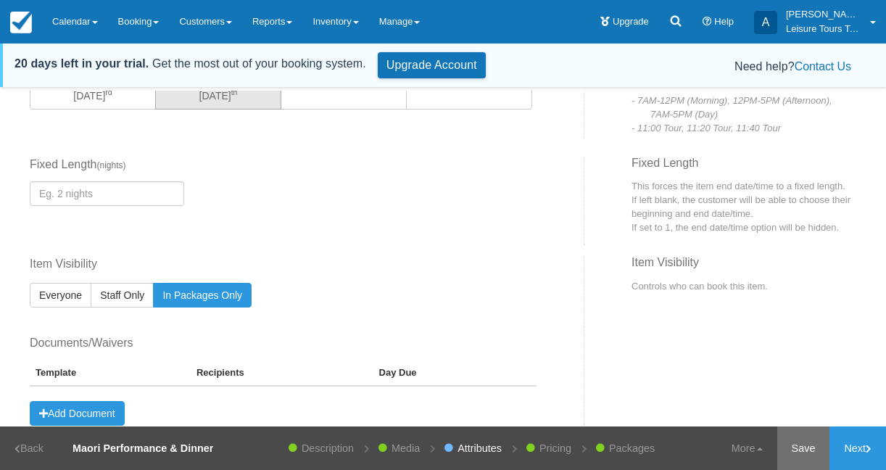
click at [796, 447] on link "Save" at bounding box center [803, 447] width 53 height 43
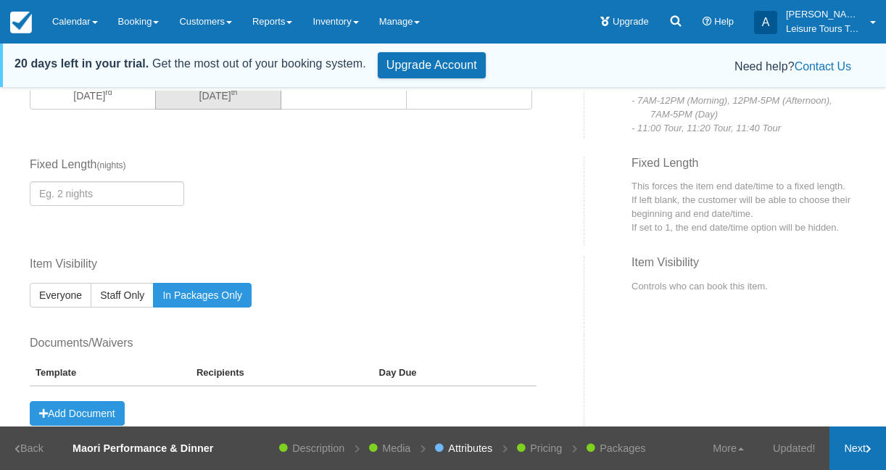
click at [873, 447] on link "Next" at bounding box center [857, 447] width 57 height 43
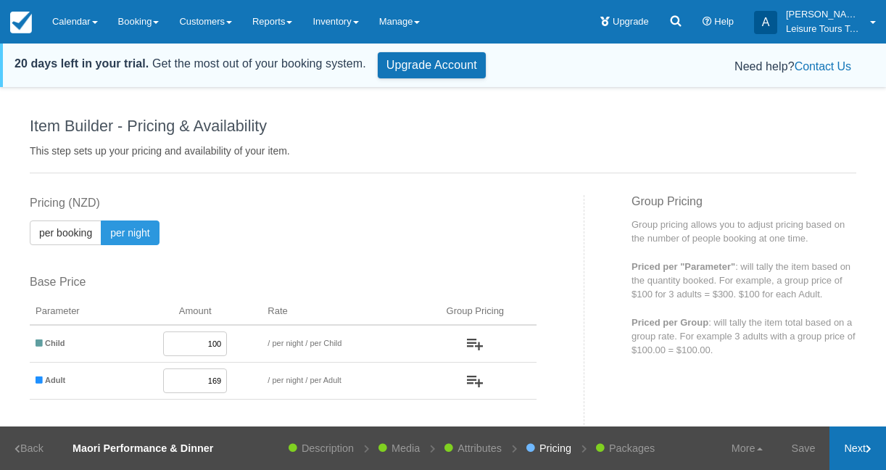
click at [858, 445] on link "Next" at bounding box center [857, 447] width 57 height 43
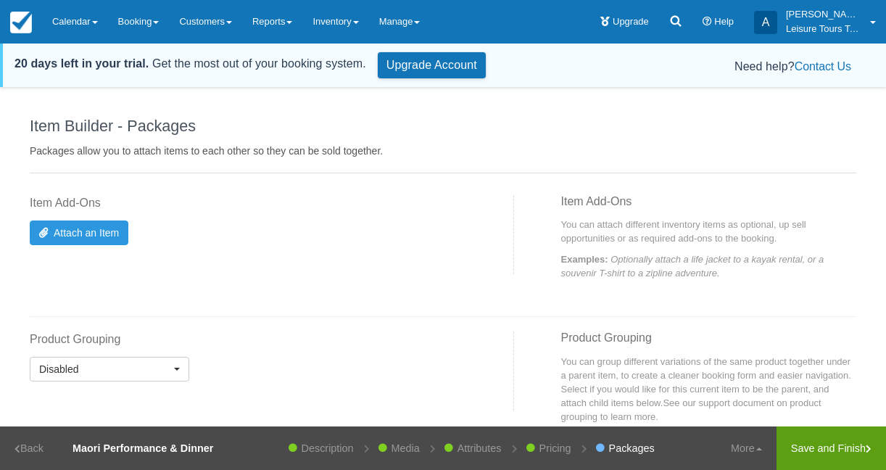
click at [858, 446] on link "Save and Finish" at bounding box center [830, 447] width 109 height 43
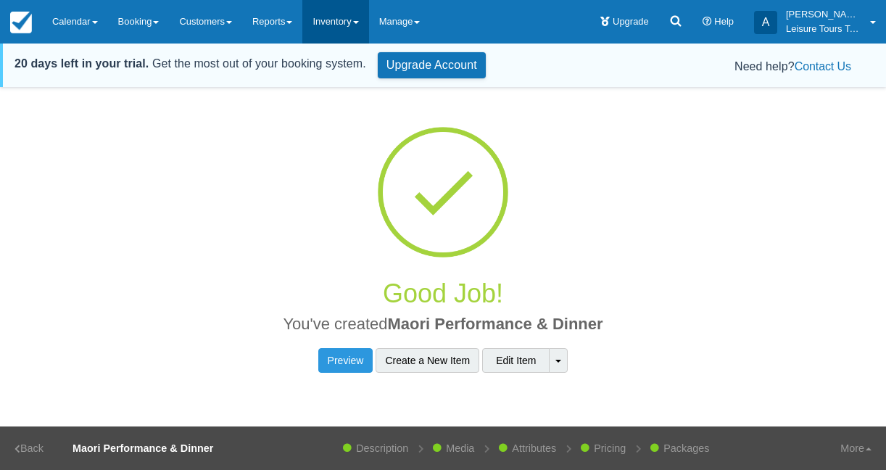
click at [320, 25] on link "Inventory" at bounding box center [335, 21] width 66 height 43
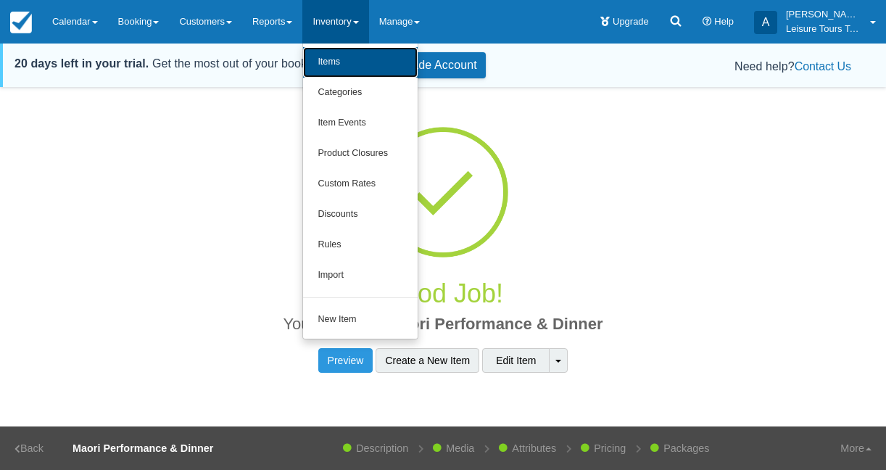
click at [348, 57] on link "Items" at bounding box center [360, 62] width 115 height 30
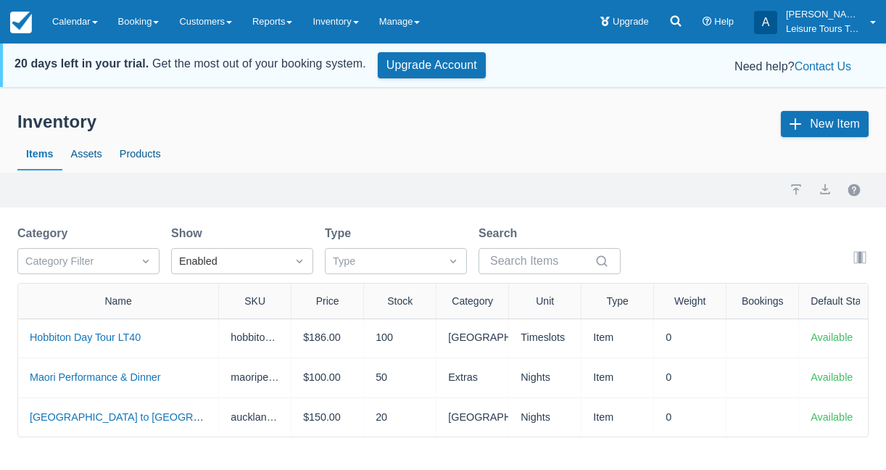
drag, startPoint x: 99, startPoint y: 291, endPoint x: 215, endPoint y: 297, distance: 116.1
click at [215, 297] on div at bounding box center [218, 300] width 26 height 35
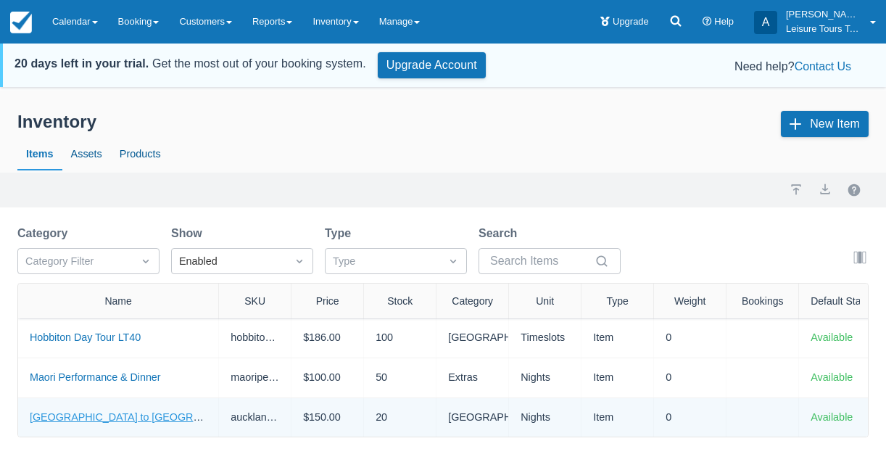
click at [84, 417] on link "[GEOGRAPHIC_DATA] to [GEOGRAPHIC_DATA] ( 4 days / 3 nights) – LT94B" at bounding box center [209, 417] width 358 height 12
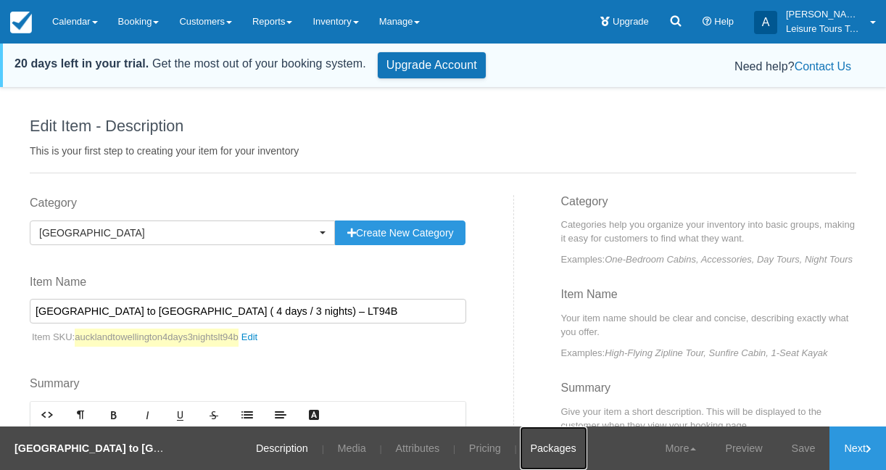
click at [552, 435] on link "Packages" at bounding box center [553, 447] width 67 height 43
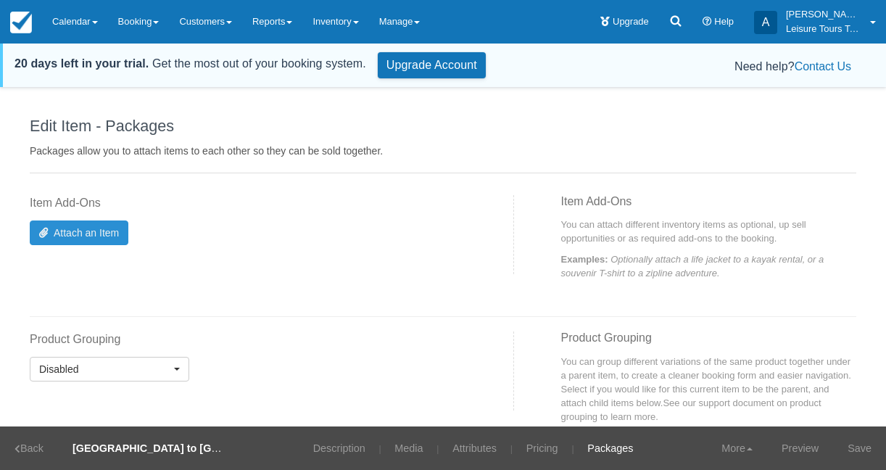
click at [51, 226] on link "Attach an Item" at bounding box center [79, 232] width 99 height 25
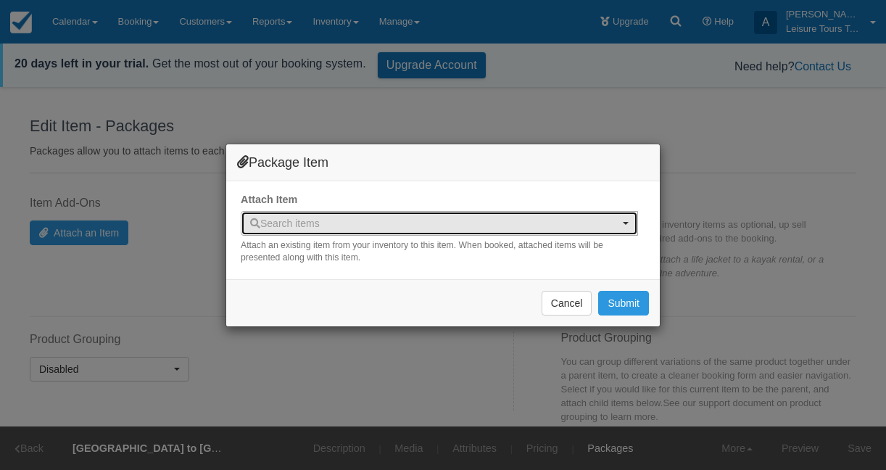
click at [381, 216] on span "Search items" at bounding box center [434, 223] width 369 height 14
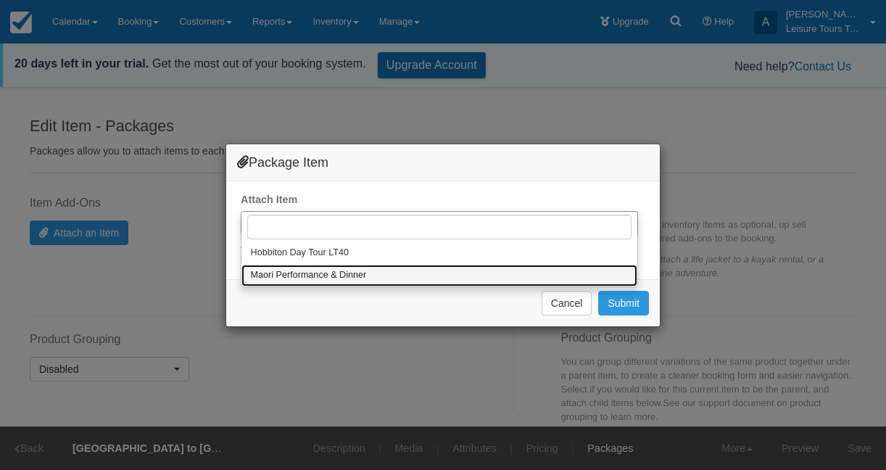
click at [342, 273] on span "Maori Performance & Dinner" at bounding box center [309, 275] width 116 height 13
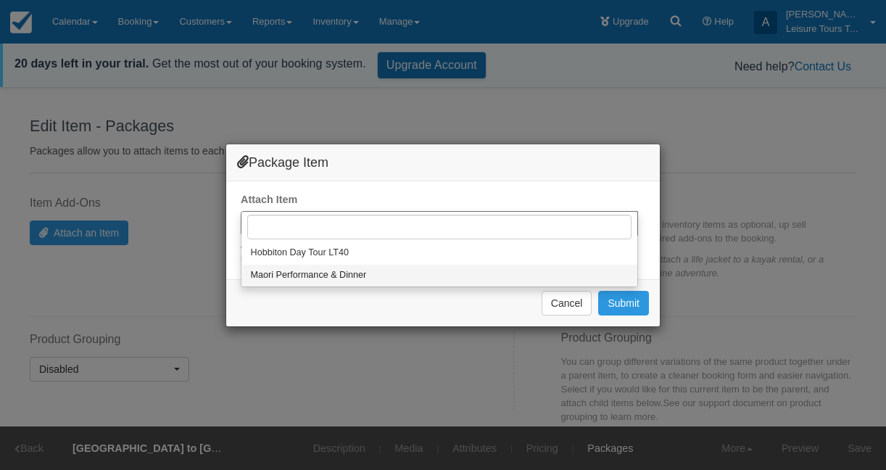
select select "5"
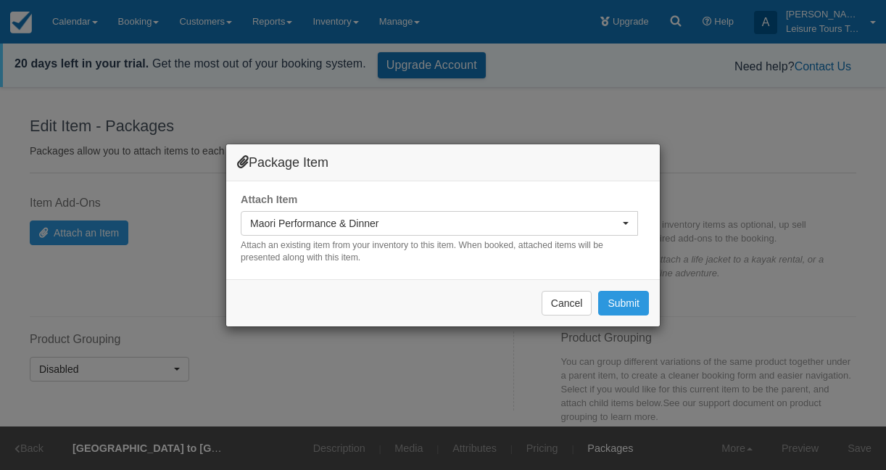
select select
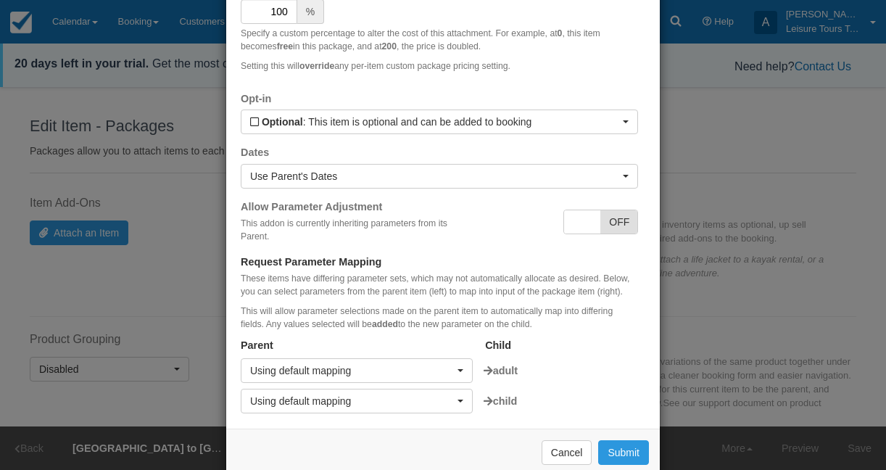
scroll to position [196, 0]
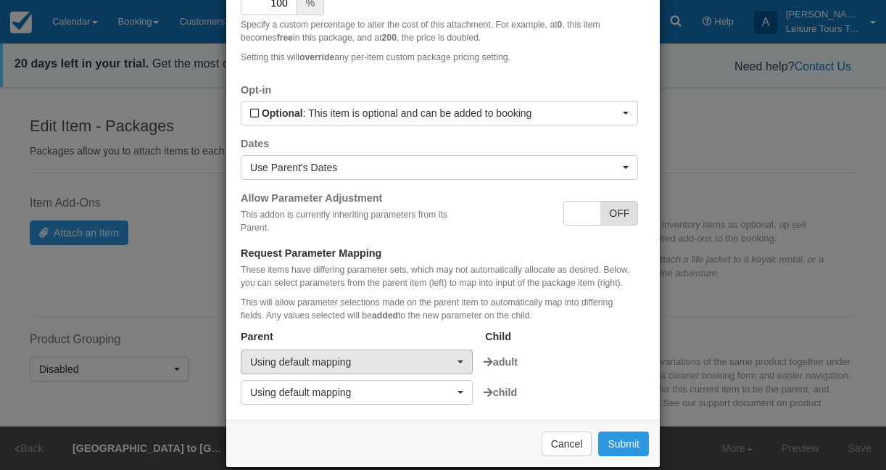
type input "100"
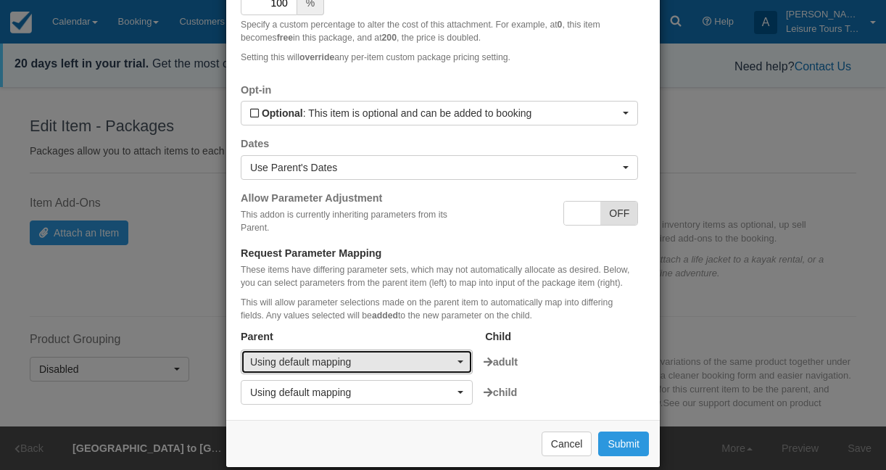
click at [384, 357] on span "Using default mapping" at bounding box center [352, 361] width 204 height 14
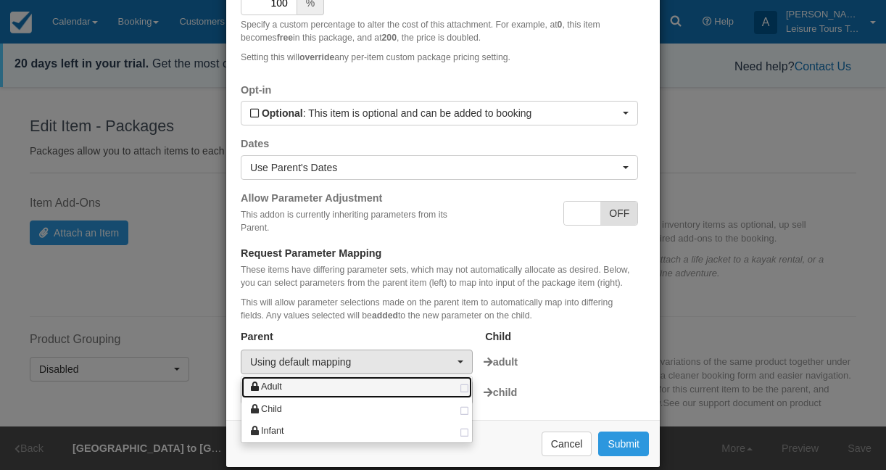
click at [360, 385] on link "Adult" at bounding box center [356, 387] width 231 height 22
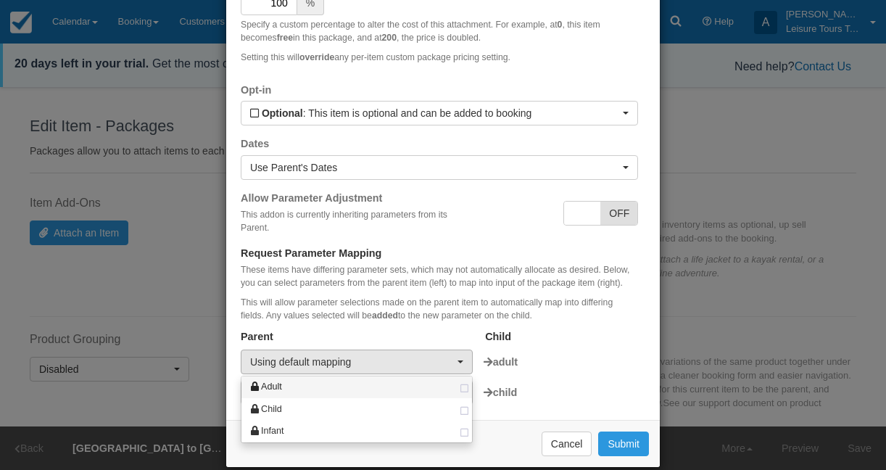
select select "adult"
click at [570, 373] on div "Adult Adult Child Infant adult" at bounding box center [439, 361] width 397 height 25
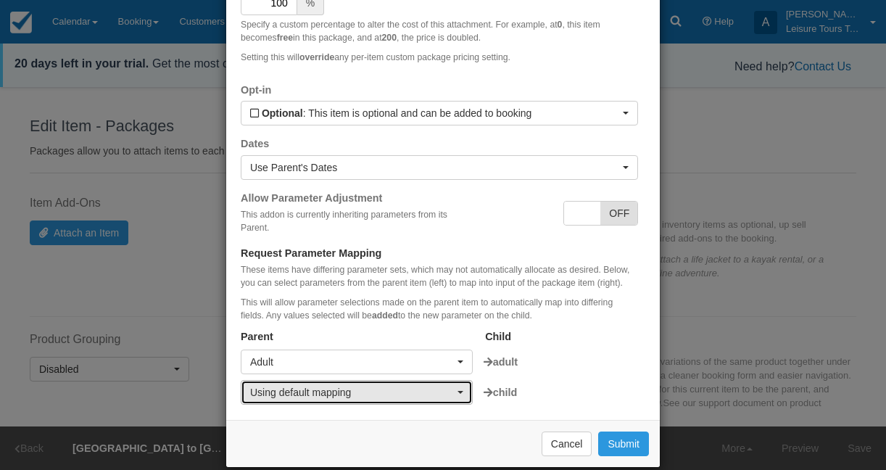
click at [442, 390] on span "Using default mapping" at bounding box center [352, 392] width 204 height 14
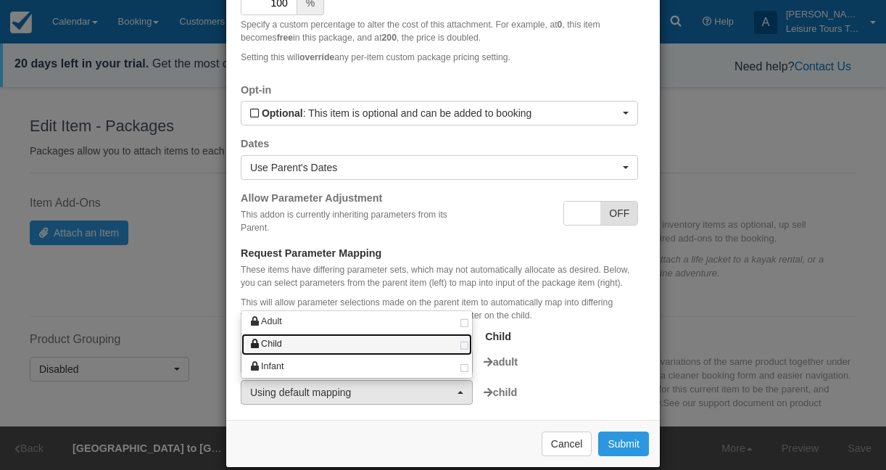
click at [436, 348] on link "Child" at bounding box center [356, 344] width 231 height 22
select select "child"
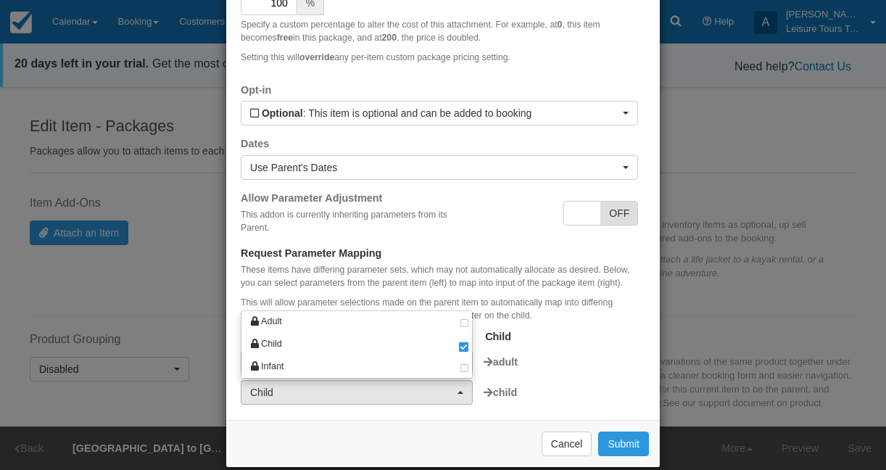
click at [586, 352] on div "Adult Adult Child Infant adult" at bounding box center [439, 361] width 397 height 25
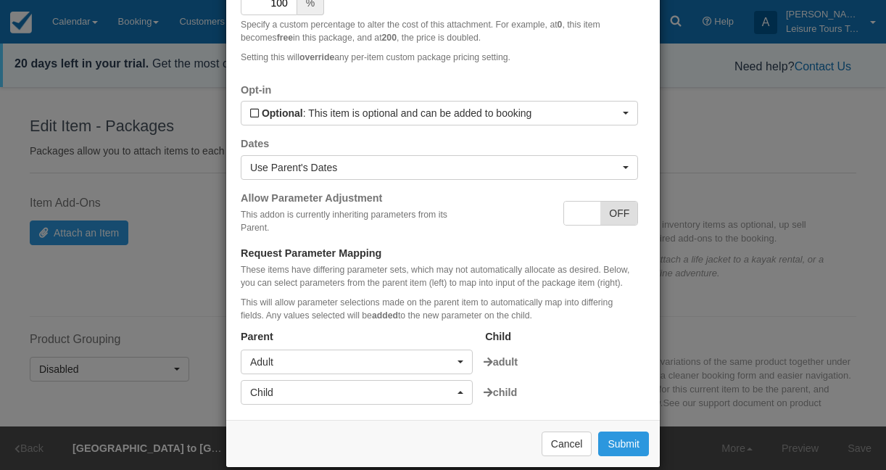
scroll to position [216, 0]
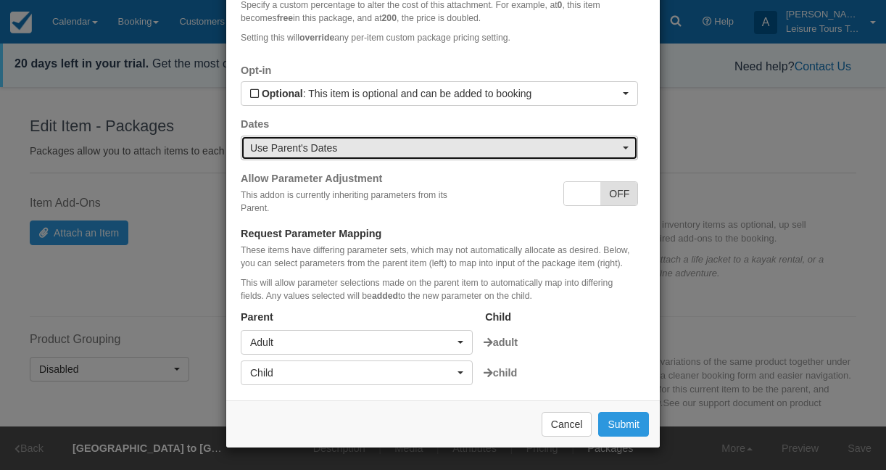
click at [560, 145] on span "Use Parent's Dates" at bounding box center [434, 148] width 369 height 14
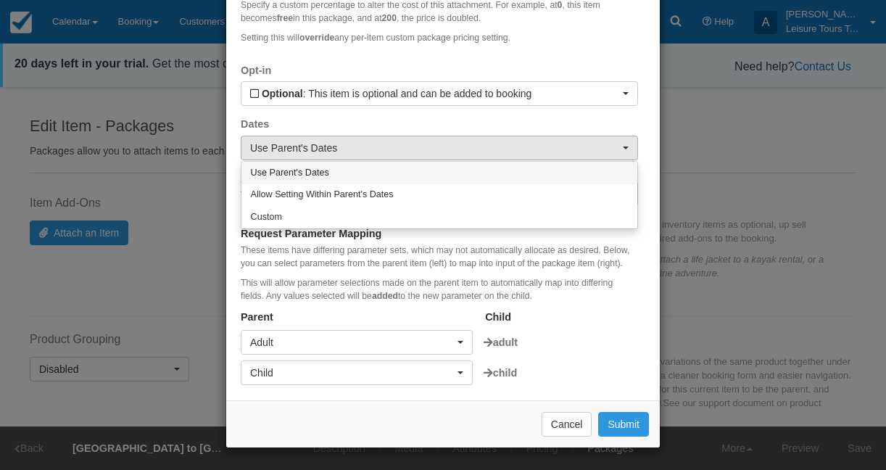
click at [472, 171] on link "Use Parent's Dates" at bounding box center [439, 173] width 396 height 22
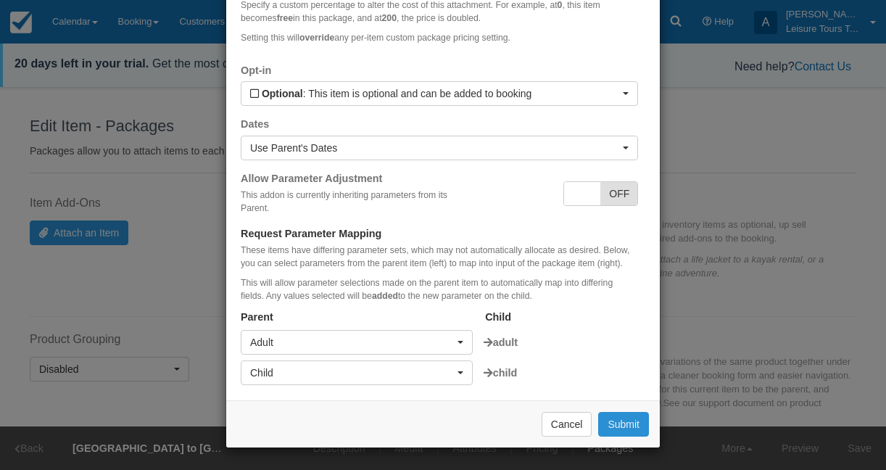
click at [618, 424] on button "Submit" at bounding box center [623, 424] width 51 height 25
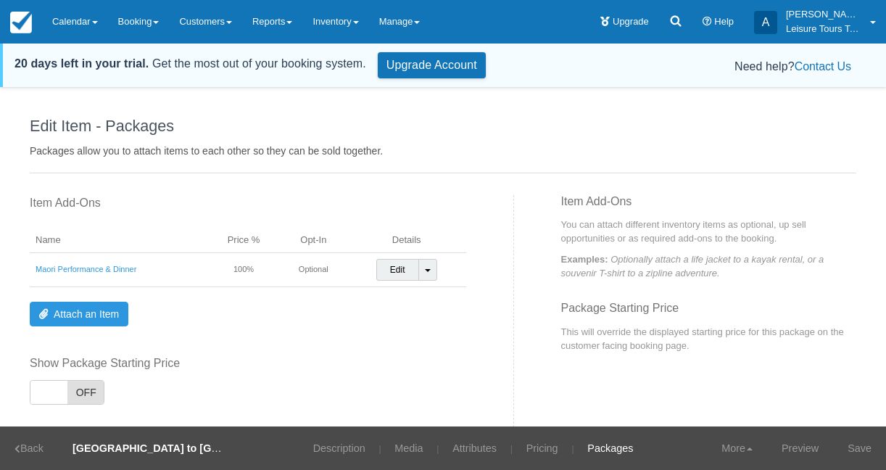
scroll to position [13, 0]
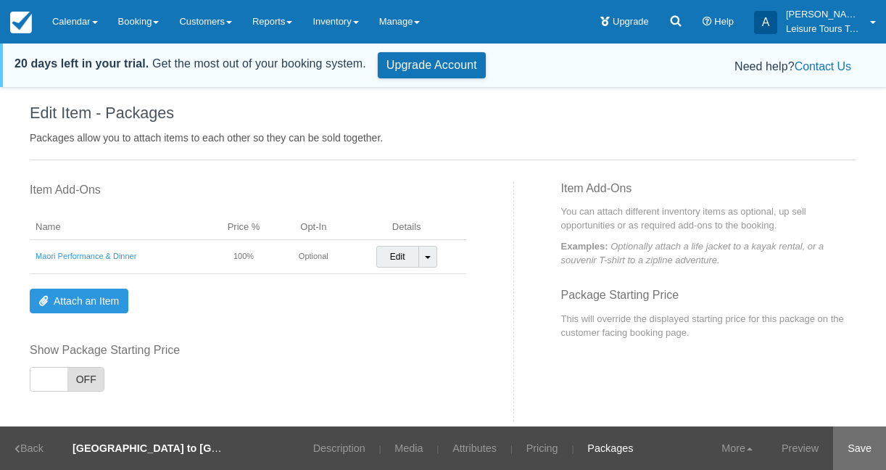
click at [847, 438] on link "Save" at bounding box center [859, 447] width 53 height 43
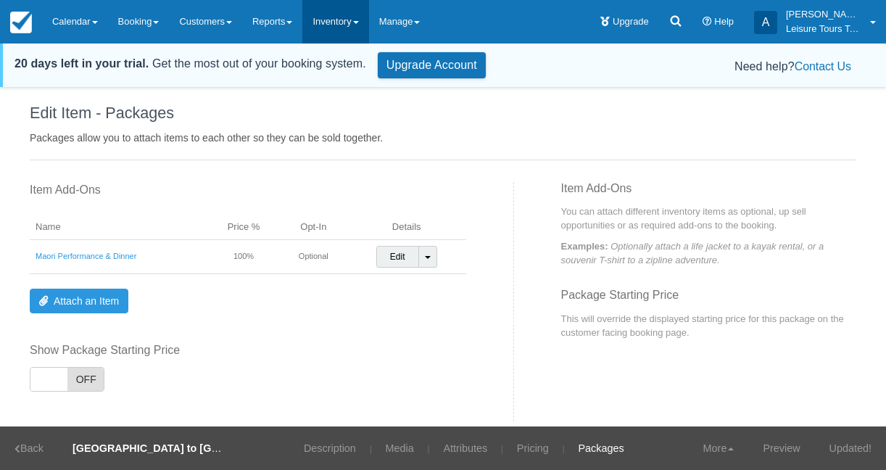
click at [341, 24] on link "Inventory" at bounding box center [335, 21] width 66 height 43
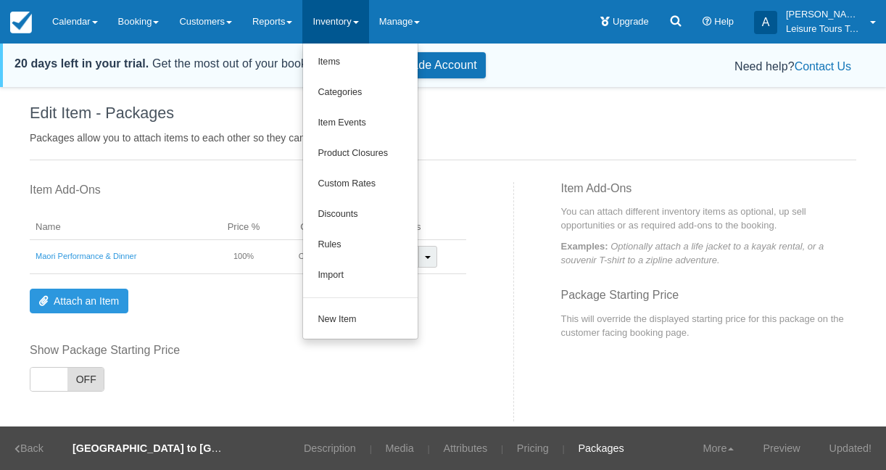
click at [258, 104] on div "Edit Item - Packages Packages allow you to attach items to each other so they c…" at bounding box center [443, 119] width 826 height 83
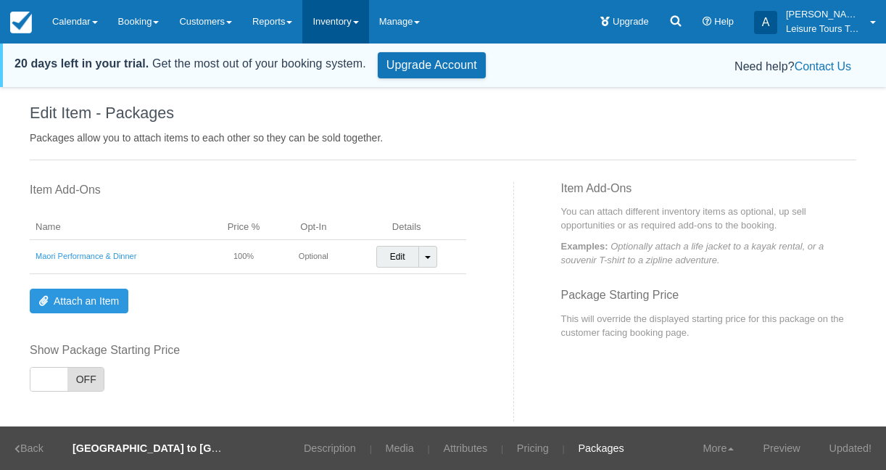
click at [357, 20] on link "Inventory" at bounding box center [335, 21] width 66 height 43
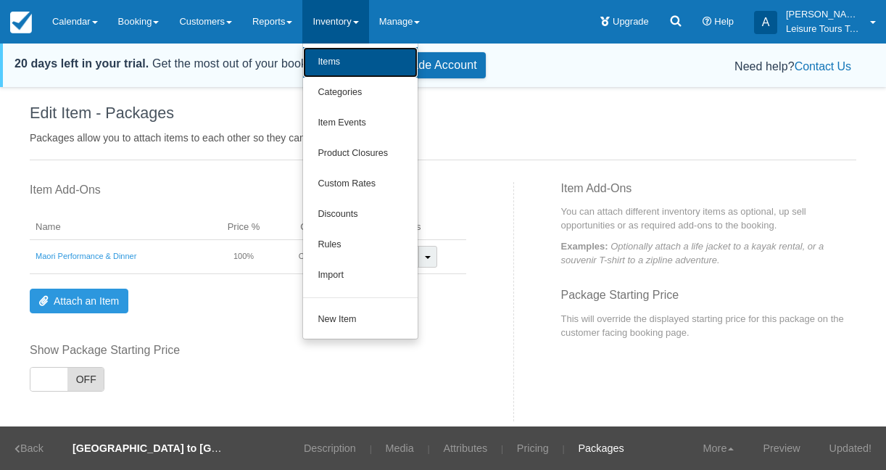
click at [354, 65] on link "Items" at bounding box center [360, 62] width 115 height 30
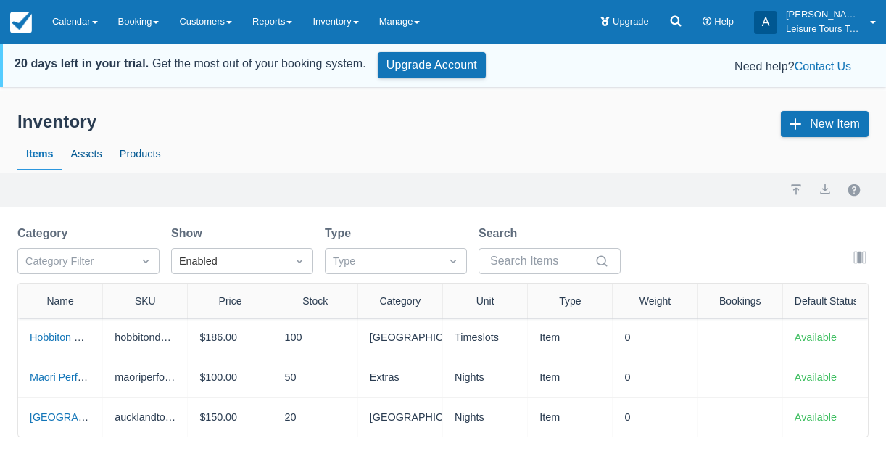
scroll to position [47, 0]
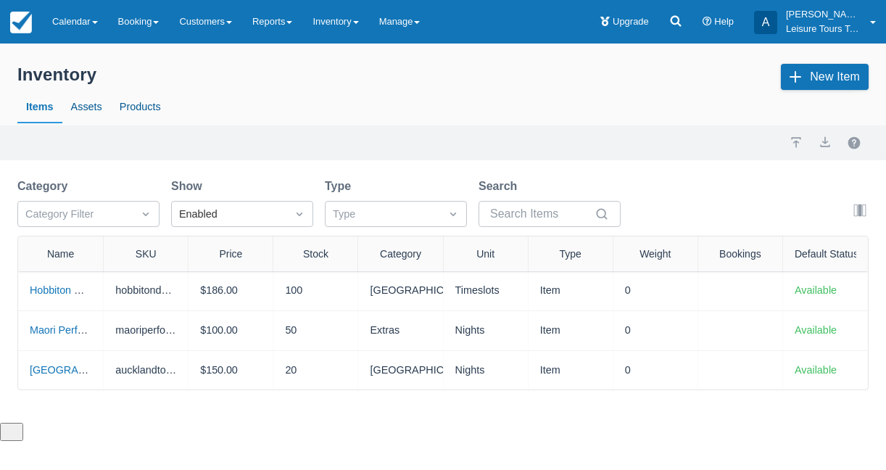
drag, startPoint x: 99, startPoint y: 247, endPoint x: 253, endPoint y: 250, distance: 153.7
click at [116, 251] on div at bounding box center [103, 253] width 26 height 35
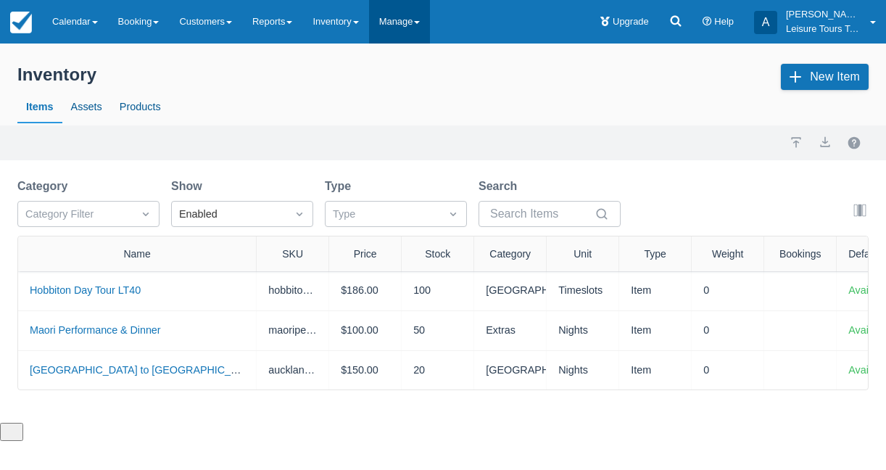
click at [402, 25] on link "Manage" at bounding box center [400, 21] width 62 height 43
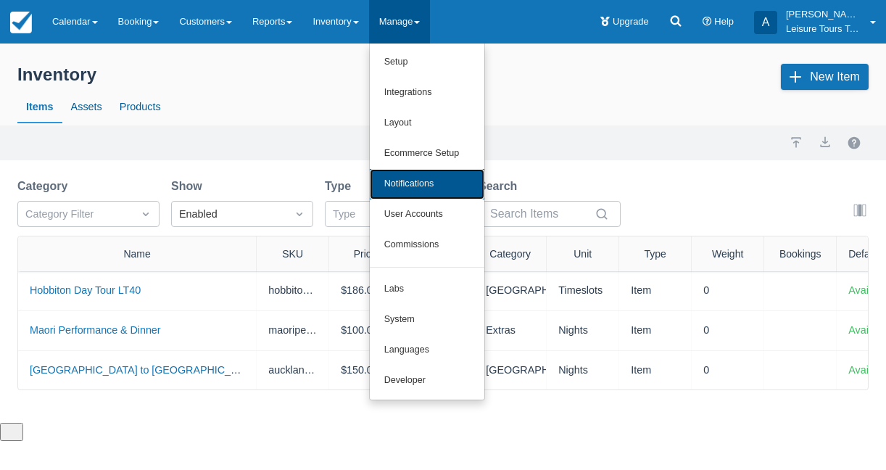
click at [429, 194] on link "Notifications" at bounding box center [427, 184] width 115 height 30
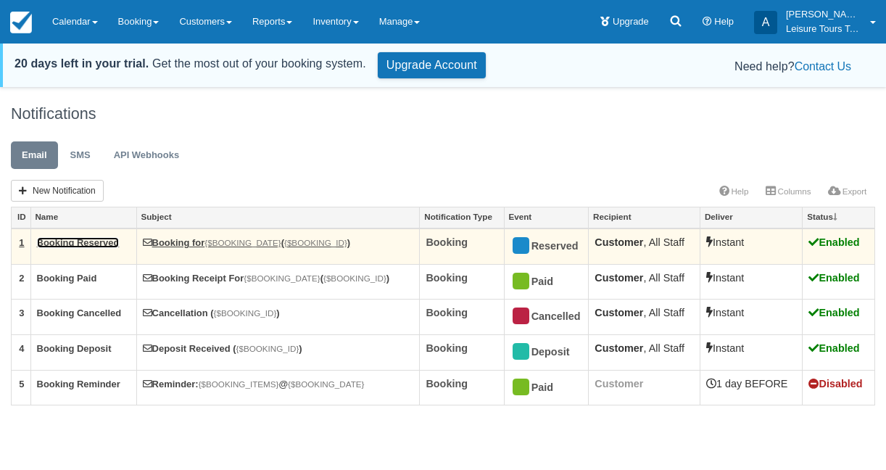
click at [91, 247] on link "Booking Reserved" at bounding box center [78, 242] width 83 height 11
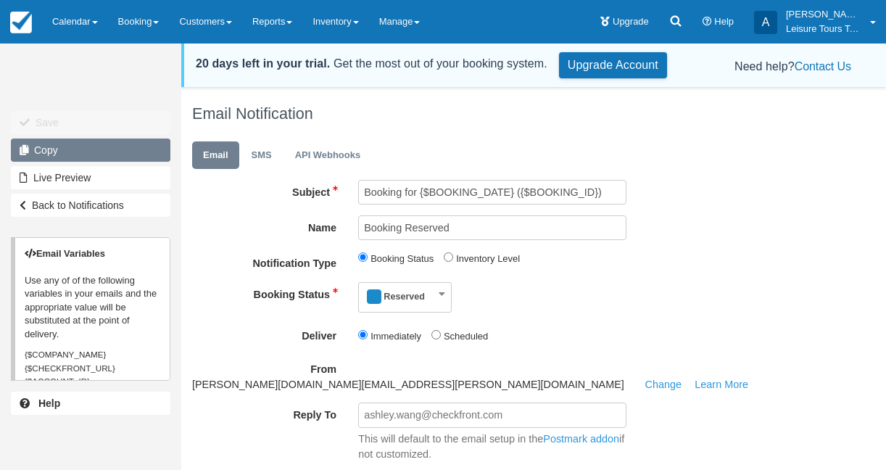
click at [112, 154] on link "Copy" at bounding box center [90, 149] width 159 height 23
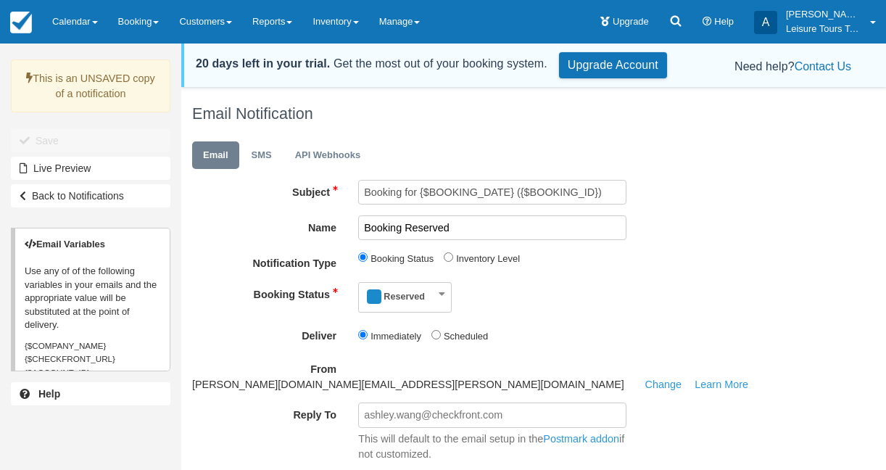
click at [464, 228] on input "Booking Reserved" at bounding box center [492, 227] width 268 height 25
click at [369, 191] on input "Booking for {$BOOKING_DATE} ({$BOOKING_ID})" at bounding box center [492, 192] width 268 height 25
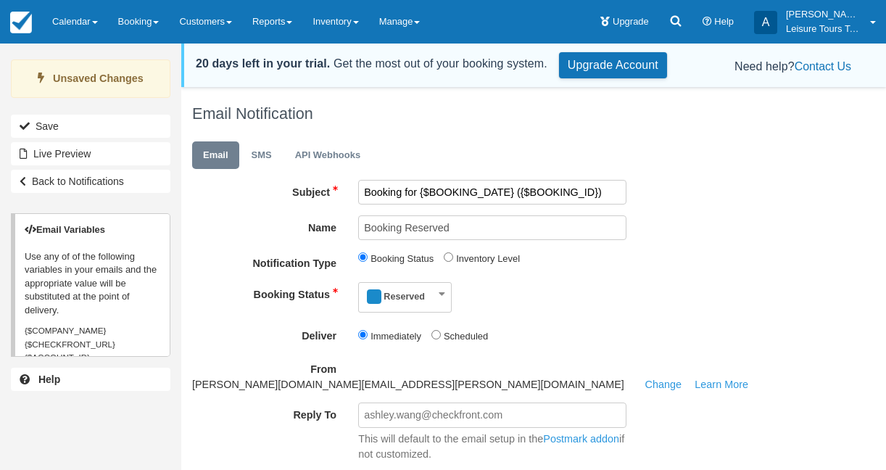
click at [470, 191] on input "Booking for {$BOOKING_DATE} ({$BOOKING_ID})" at bounding box center [492, 192] width 268 height 25
drag, startPoint x: 416, startPoint y: 190, endPoint x: 343, endPoint y: 185, distance: 73.4
click at [343, 185] on div "Subject Booking for {$BOOKING_DATE} ({$BOOKING_ID})" at bounding box center [513, 192] width 665 height 25
paste input "Action needed: Complete your trip payment by {{DUE_DATE}}"
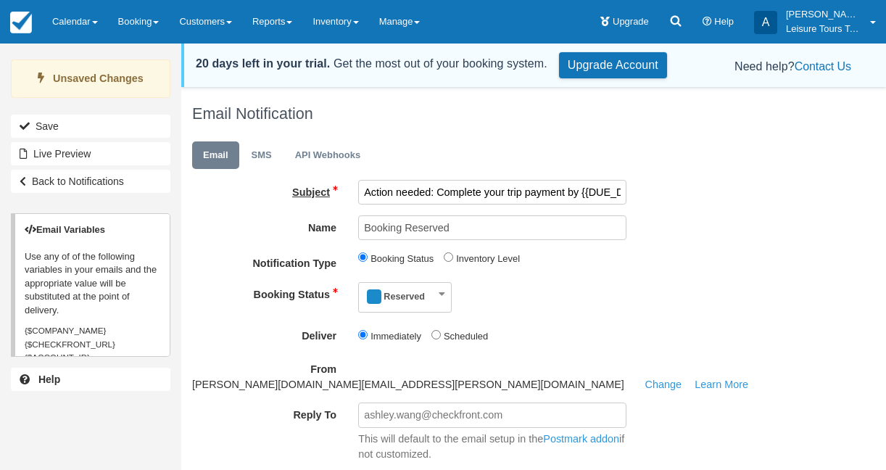
drag, startPoint x: 507, startPoint y: 195, endPoint x: 269, endPoint y: 192, distance: 237.8
click at [269, 194] on div "Subject Action needed: Complete your trip payment by {{DUE_DATE}} {$BOOKING_DAT…" at bounding box center [513, 192] width 665 height 25
click at [447, 191] on input "Action needed: Complete your trip payment by {{DUE_DATE}} {$BOOKING_DATE} ({$BO…" at bounding box center [492, 192] width 268 height 25
drag, startPoint x: 484, startPoint y: 194, endPoint x: 505, endPoint y: 190, distance: 22.0
click at [505, 191] on input "Action needed: Complete your trip payment by {{DUE_DATE}} {$BOOKING_DATE} ({$BO…" at bounding box center [492, 192] width 268 height 25
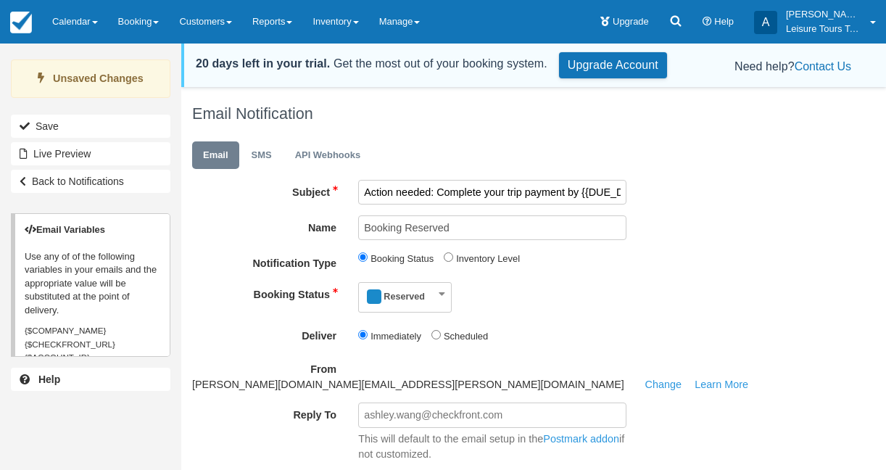
click at [516, 190] on input "Action needed: Complete your trip payment by {{DUE_DATE}} {$BOOKING_DATE} ({$BO…" at bounding box center [492, 192] width 268 height 25
drag, startPoint x: 573, startPoint y: 196, endPoint x: 700, endPoint y: 196, distance: 126.1
click at [700, 196] on div "Subject Action needed: Complete your {payment by {{DUE_DATE}} {$BOOKING_DATE} (…" at bounding box center [513, 192] width 665 height 25
click at [564, 178] on ul "Email SMS API Webhooks" at bounding box center [402, 158] width 421 height 43
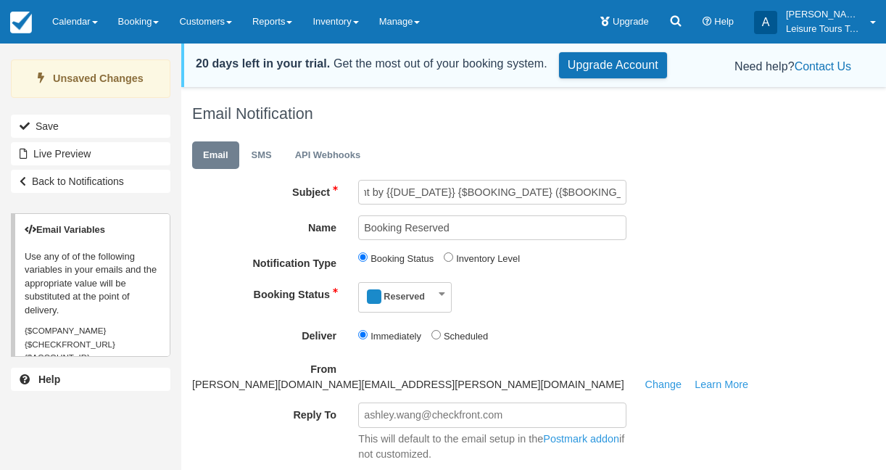
scroll to position [0, 0]
click at [572, 192] on input "Action needed: Complete your {payment by {{DUE_DATE}} {$BOOKING_DATE} ({$BOOKIN…" at bounding box center [492, 192] width 268 height 25
click at [507, 190] on input "Action needed: Complete your {payment by {{DUE_DATE}} {$BOOKING_DATE} ({$BOOKIN…" at bounding box center [492, 192] width 268 height 25
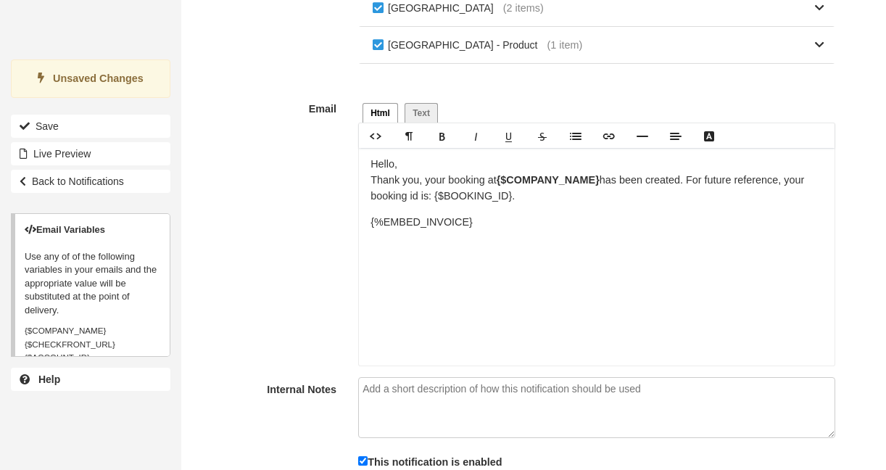
scroll to position [679, 0]
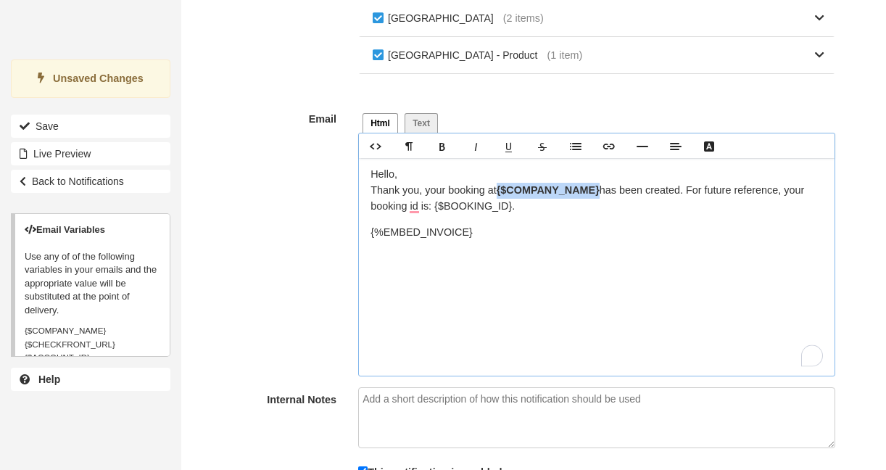
drag, startPoint x: 501, startPoint y: 192, endPoint x: 597, endPoint y: 192, distance: 96.4
click at [597, 192] on p "Hello, Thank you, your booking at {$COMPANY_NAME} has been created. For future …" at bounding box center [596, 190] width 452 height 47
copy strong "{$COMPANY_NAME}"
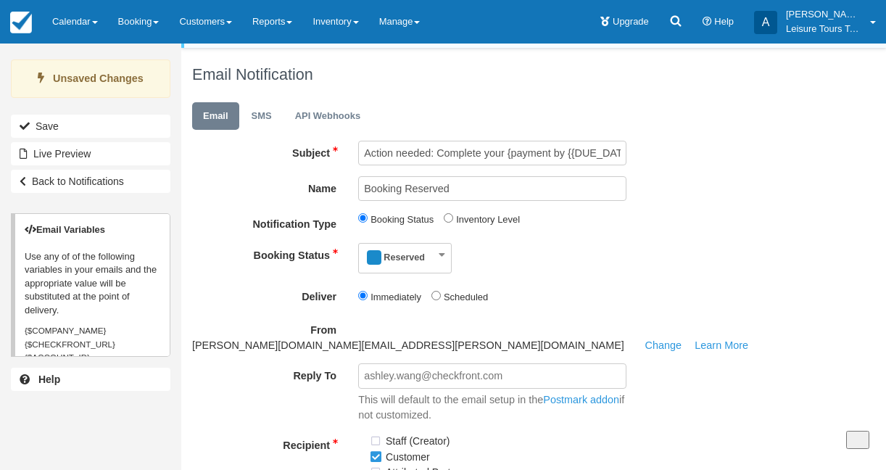
scroll to position [0, 0]
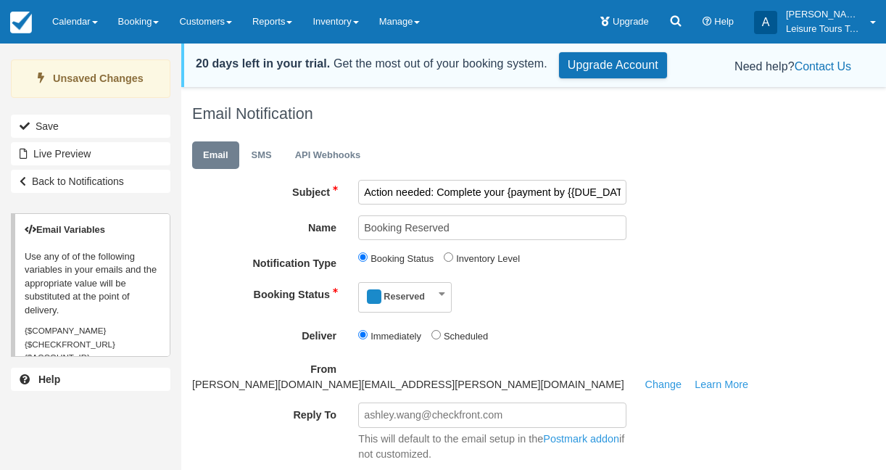
click at [524, 193] on input "Action needed: Complete your {payment by {{DUE_DATE}} {$BOOKING_DATE} ({$BOOKIN…" at bounding box center [492, 192] width 268 height 25
click at [506, 192] on input "Action needed: Complete your {payment by {{DUE_DATE}} {$BOOKING_DATE} ({$BOOKIN…" at bounding box center [492, 192] width 268 height 25
paste input "{$COMPANY_NAME}"
click at [507, 189] on input "Action needed: Complete your {$COMPANY_NAME} payment by {{DUE_DATE}} {$BOOKING_…" at bounding box center [492, 192] width 268 height 25
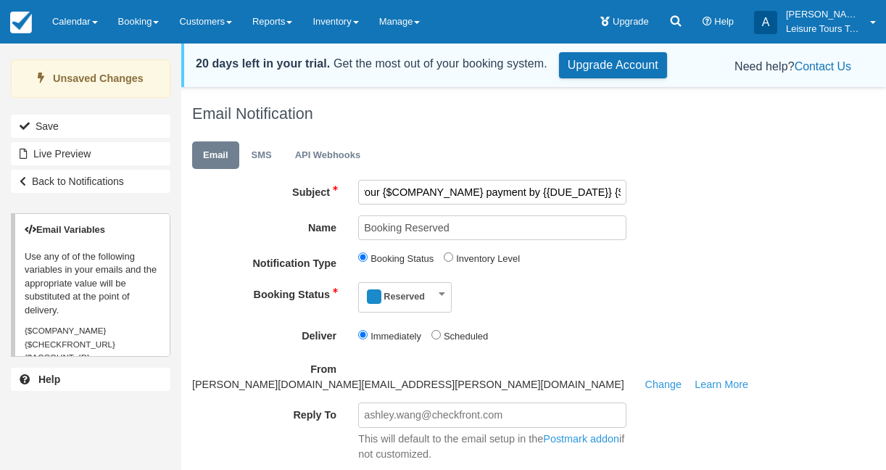
click at [481, 191] on input "Action needed: Complete your {$COMPANY_NAME} payment by {{DUE_DATE}} {$BOOKING_…" at bounding box center [492, 192] width 268 height 25
drag, startPoint x: 534, startPoint y: 189, endPoint x: 868, endPoint y: 186, distance: 334.2
click at [868, 188] on div "Unsaved Changes Save Live Preview Back to Notifications Email Variables Use any…" at bounding box center [443, 304] width 886 height 426
click at [605, 188] on input "Action needed: Complete your {$COMPANY_NAME} payment by" at bounding box center [492, 192] width 268 height 25
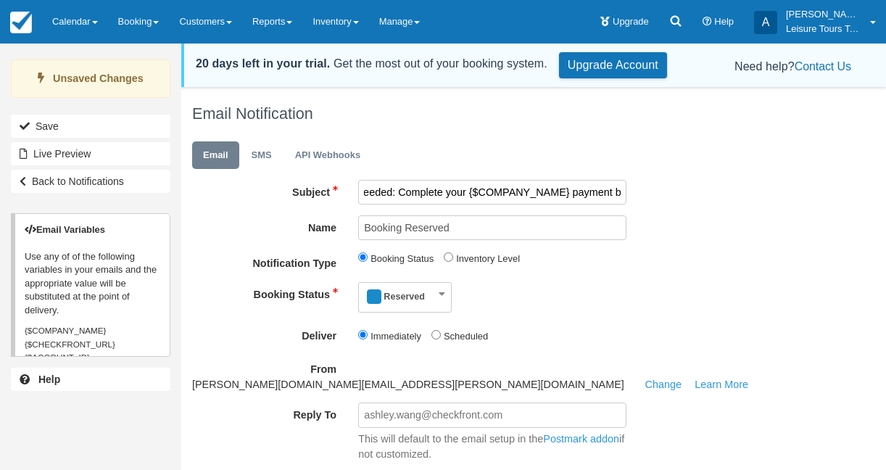
click at [567, 191] on input "Action needed: Complete your {$COMPANY_NAME} payment by" at bounding box center [492, 192] width 268 height 25
drag, startPoint x: 588, startPoint y: 196, endPoint x: 768, endPoint y: 199, distance: 179.8
click at [768, 200] on div "Subject Action needed: Complete your {$COMPANY_NAME} booking payment by" at bounding box center [513, 192] width 665 height 25
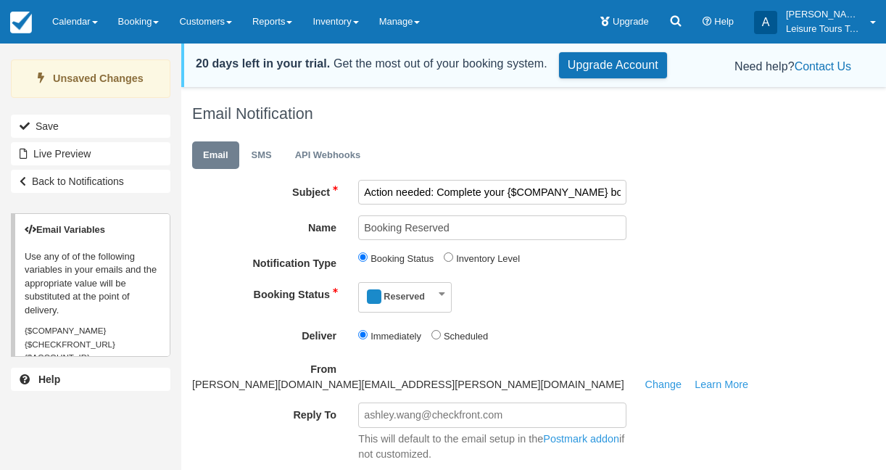
click at [486, 189] on input "Action needed: Complete your {$COMPANY_NAME} booking payment" at bounding box center [492, 192] width 268 height 25
drag, startPoint x: 574, startPoint y: 192, endPoint x: 739, endPoint y: 191, distance: 164.6
click at [738, 191] on div "Subject Action needed: Your {$COMPANY_NAME} booking payment" at bounding box center [513, 192] width 665 height 25
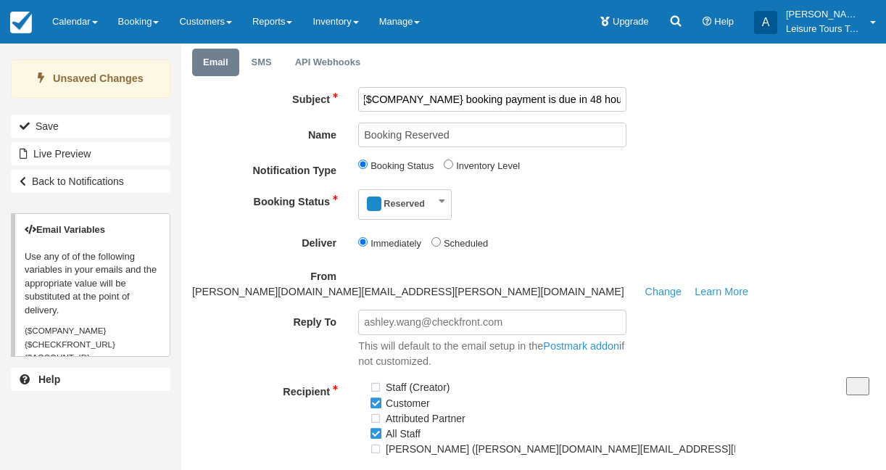
type input "Action needed: Your {$COMPANY_NAME} booking payment is due in 48 hours"
click at [436, 245] on input "Scheduled" at bounding box center [435, 241] width 9 height 9
radio input "true"
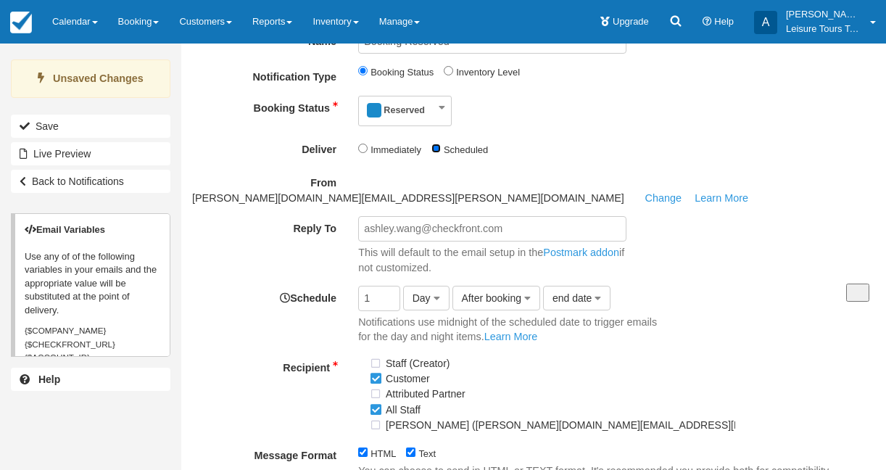
scroll to position [187, 0]
type input "2"
click at [391, 285] on input "2" at bounding box center [379, 297] width 42 height 25
click at [481, 291] on span "After booking" at bounding box center [492, 297] width 60 height 12
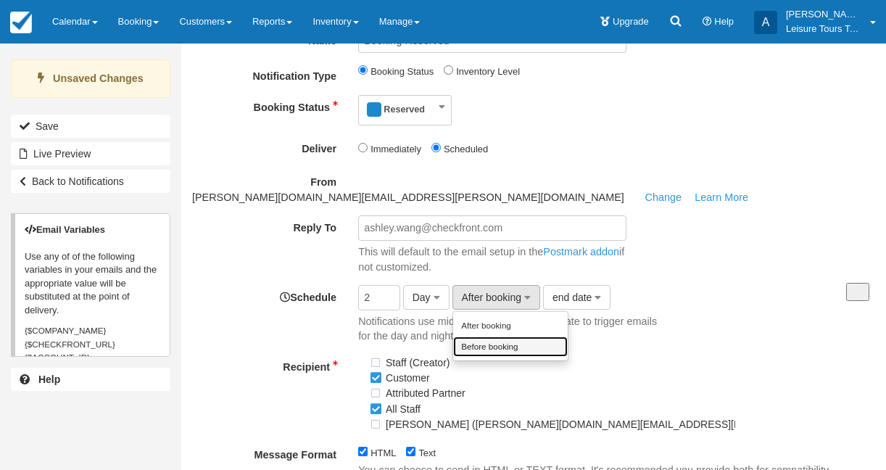
click at [488, 336] on link "Before booking" at bounding box center [510, 346] width 115 height 20
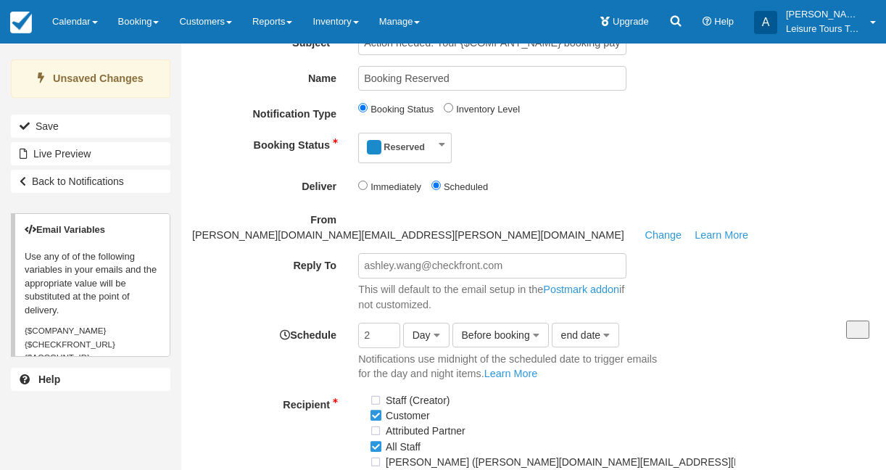
scroll to position [167, 0]
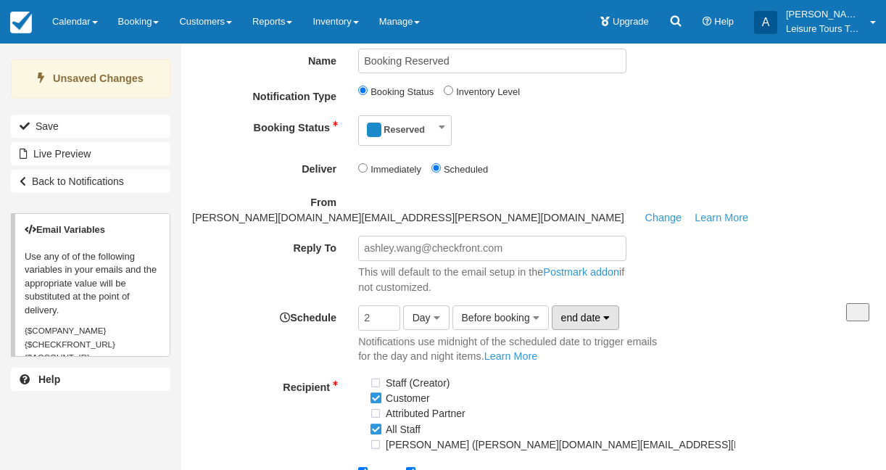
click at [589, 312] on span "end date" at bounding box center [581, 318] width 40 height 12
click at [586, 336] on link "start date" at bounding box center [609, 346] width 115 height 20
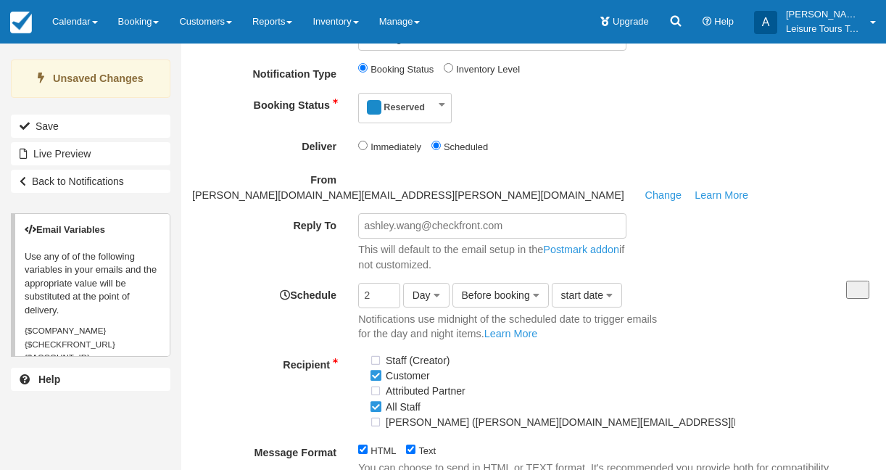
scroll to position [222, 0]
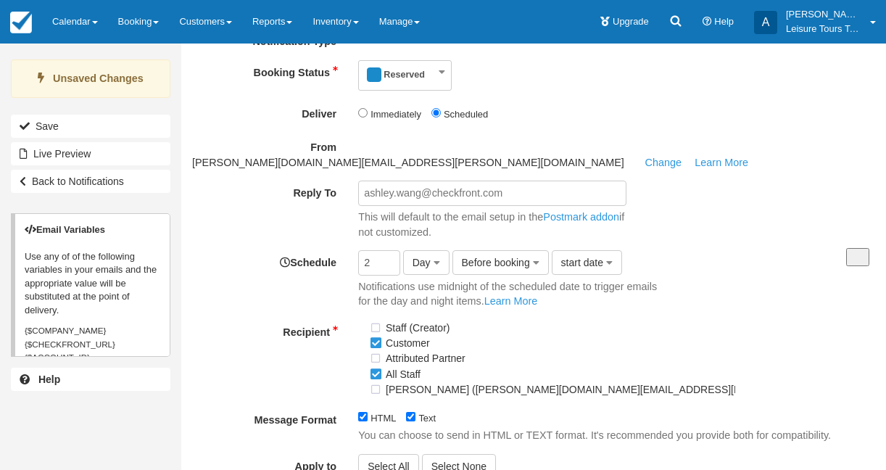
click at [375, 363] on label "All Staff" at bounding box center [399, 374] width 61 height 22
checkbox input "false"
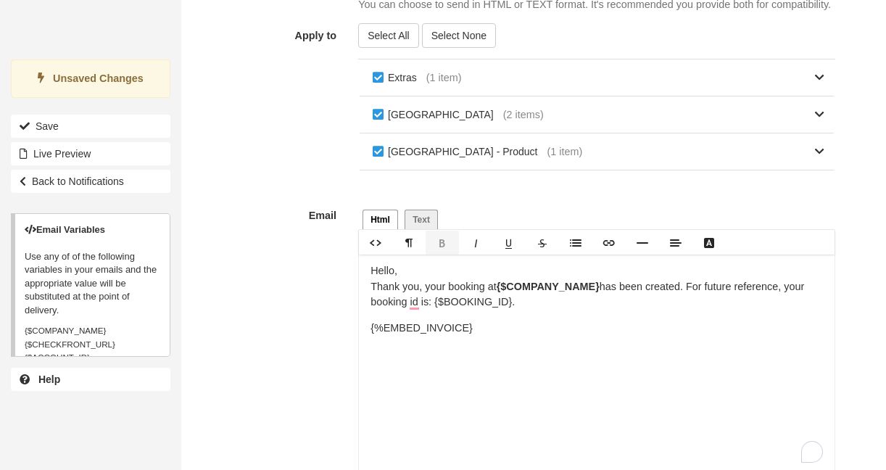
scroll to position [809, 0]
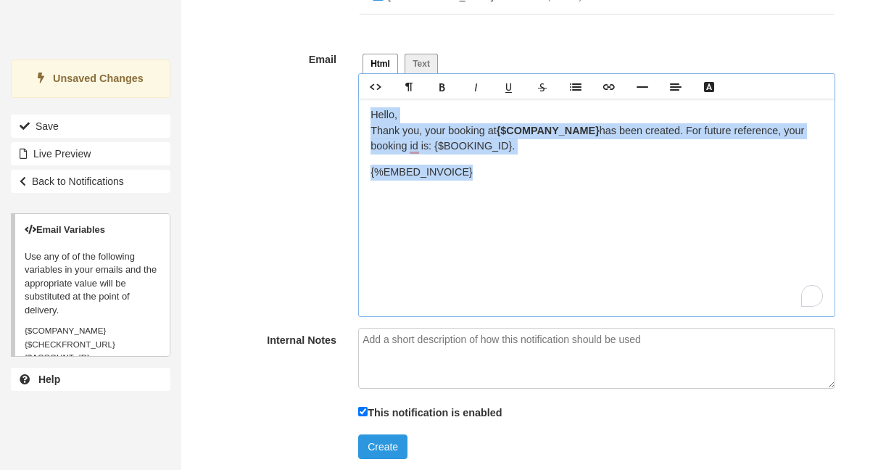
drag, startPoint x: 478, startPoint y: 186, endPoint x: 327, endPoint y: 99, distance: 174.3
click at [327, 99] on div "Email Html Text Hello, Thank you, your booking at {$COMPANY_NAME} has been crea…" at bounding box center [513, 182] width 665 height 270
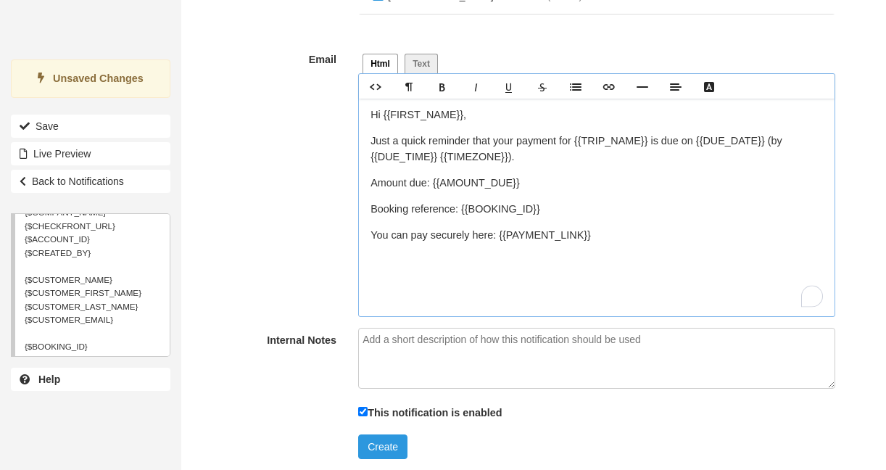
scroll to position [122, 0]
click at [116, 268] on div "Email Variables Use any of of the following variables in your emails and the ap…" at bounding box center [90, 285] width 159 height 144
drag, startPoint x: 144, startPoint y: 291, endPoint x: 3, endPoint y: 288, distance: 140.7
click at [3, 289] on div "Email Variables Use any of of the following variables in your emails and the ap…" at bounding box center [90, 285] width 181 height 144
copy span "{$CUSTOMER_FIRST_NAME}"
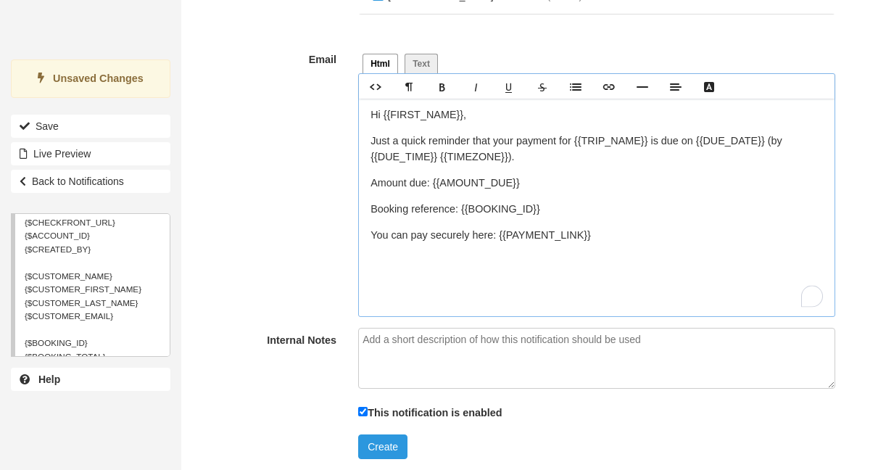
click at [476, 124] on div "Hi {{FIRST_NAME}}, Just a quick reminder that your payment for {{TRIP_NAME}} is…" at bounding box center [596, 207] width 475 height 217
drag, startPoint x: 473, startPoint y: 117, endPoint x: 383, endPoint y: 113, distance: 90.7
click at [383, 113] on p "Hi {{FIRST_NAME}}," at bounding box center [596, 115] width 452 height 16
paste div "To enrich screen reader interactions, please activate Accessibility in Grammarl…"
click at [585, 157] on p "Just a quick reminder that your payment for {{TRIP_NAME}} is due on {{DUE_DATE}…" at bounding box center [596, 148] width 452 height 31
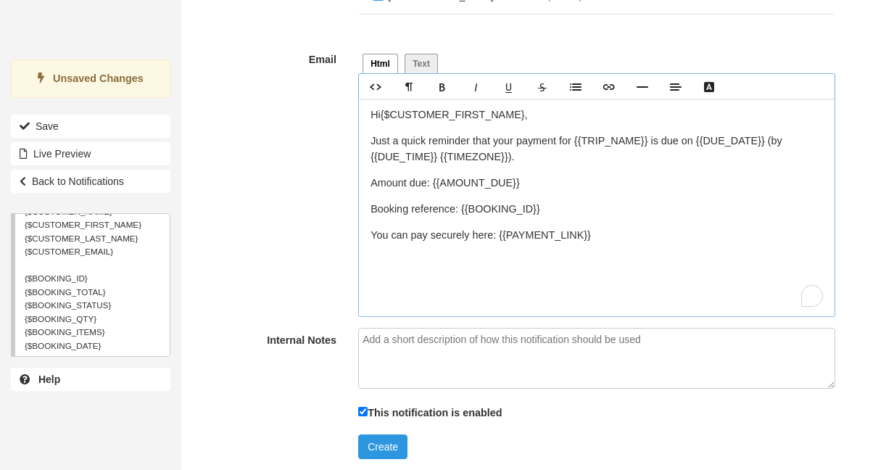
scroll to position [200, 0]
click at [90, 257] on div "Email Variables Use any of of the following variables in your emails and the ap…" at bounding box center [90, 285] width 159 height 144
drag, startPoint x: 90, startPoint y: 260, endPoint x: 1, endPoint y: 257, distance: 89.2
click at [1, 257] on div "Email Variables Use any of of the following variables in your emails and the ap…" at bounding box center [90, 285] width 181 height 144
click at [96, 260] on div "Email Variables Use any of of the following variables in your emails and the ap…" at bounding box center [90, 285] width 159 height 144
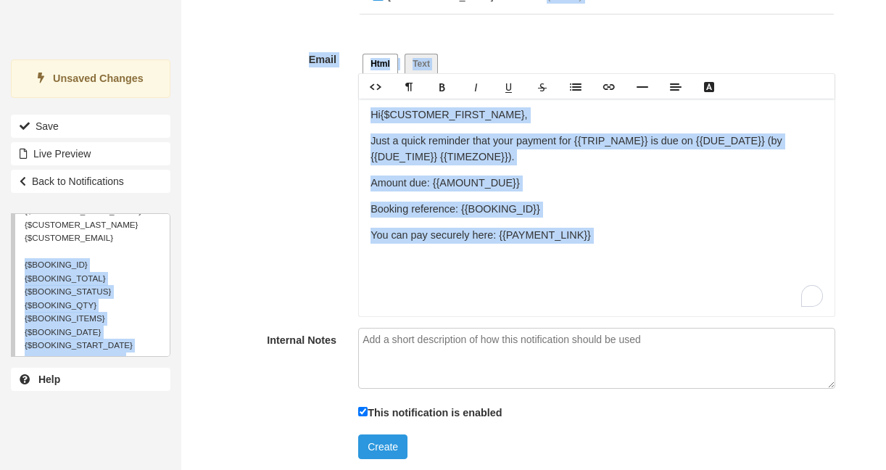
drag, startPoint x: 94, startPoint y: 262, endPoint x: -6, endPoint y: 262, distance: 100.0
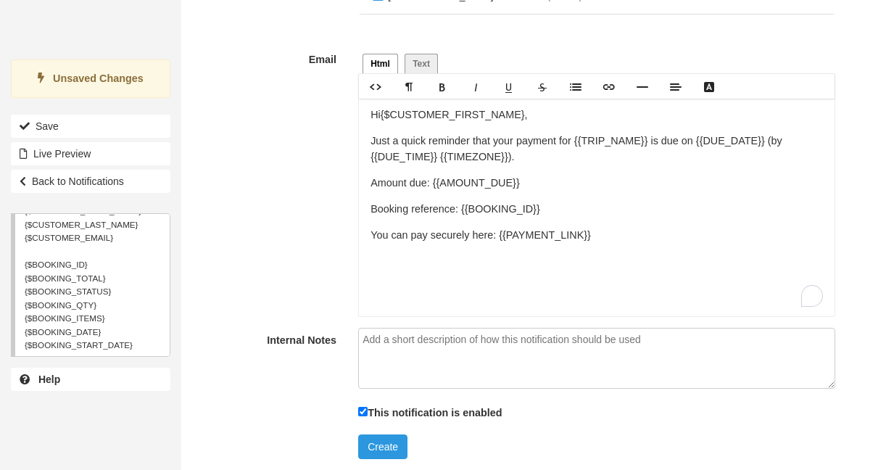
click at [54, 261] on span "{$BOOKING_ID} {$BOOKING_TOTAL} {$BOOKING_STATUS} {$BOOKING_QTY} {$BOOKING_ITEMS…" at bounding box center [91, 432] width 133 height 345
drag, startPoint x: 89, startPoint y: 265, endPoint x: 17, endPoint y: 264, distance: 71.8
click at [17, 264] on div "Email Variables Use any of of the following variables in your emails and the ap…" at bounding box center [90, 285] width 159 height 144
copy span "{$BOOKING_ID}"
click at [635, 155] on p "Just a quick reminder that your payment for {{TRIP_NAME}} is due on {{DUE_DATE}…" at bounding box center [596, 148] width 452 height 31
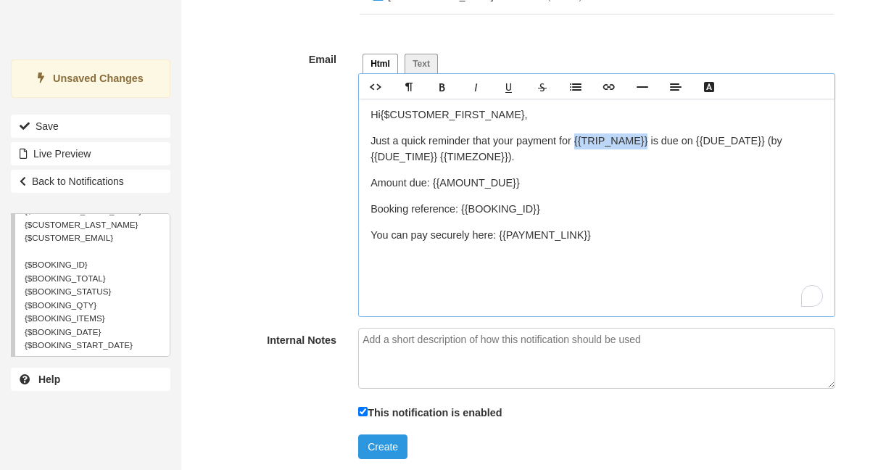
drag, startPoint x: 651, startPoint y: 145, endPoint x: 583, endPoint y: 144, distance: 68.2
click at [583, 144] on p "Just a quick reminder that your payment for {{TRIP_NAME}} is due on {{DUE_DATE}…" at bounding box center [596, 148] width 452 height 31
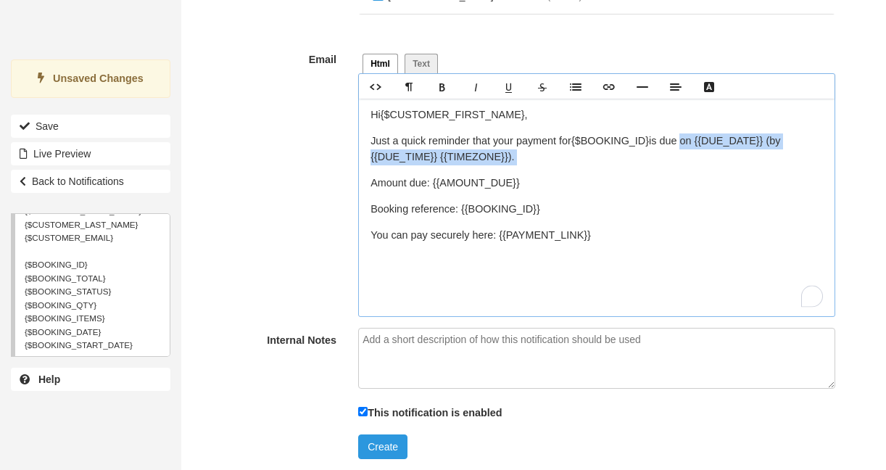
drag, startPoint x: 683, startPoint y: 142, endPoint x: 735, endPoint y: 168, distance: 58.4
click at [735, 168] on div "Hi {$CUSTOMER_FIRST_NAME}, Just a quick reminder that your payment for {$BOOKIN…" at bounding box center [596, 207] width 475 height 217
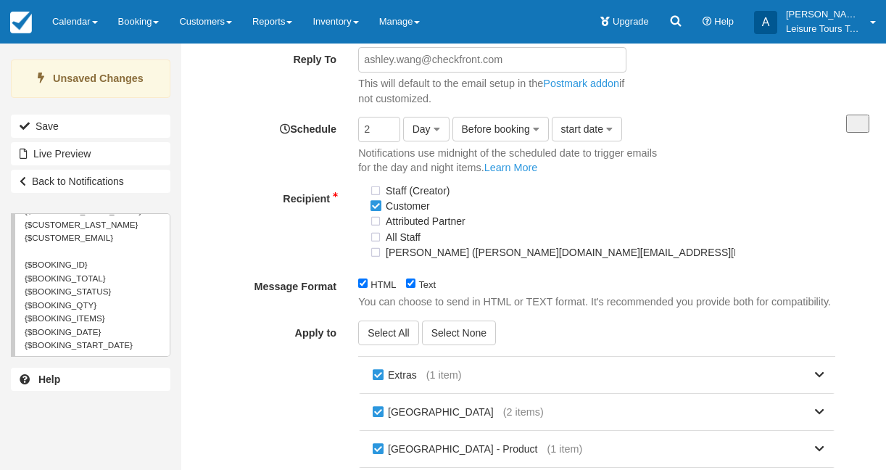
scroll to position [0, 0]
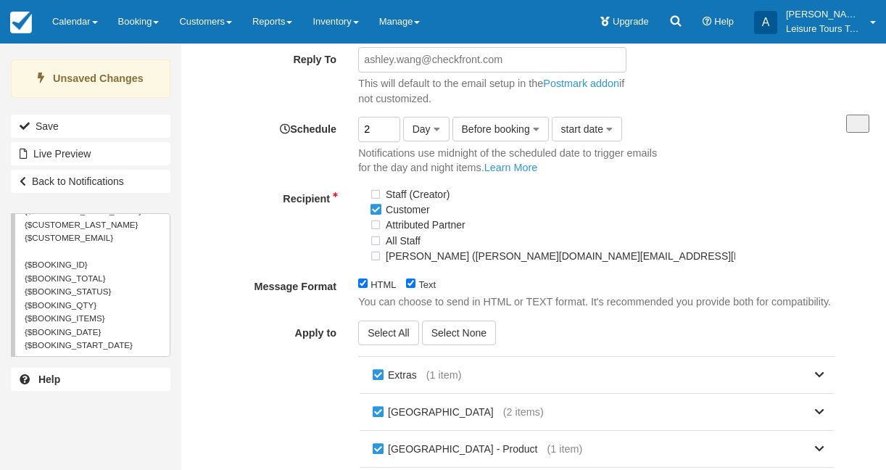
click at [381, 117] on input "2" at bounding box center [379, 129] width 42 height 25
type input "3"
click at [395, 117] on input "3" at bounding box center [379, 129] width 42 height 25
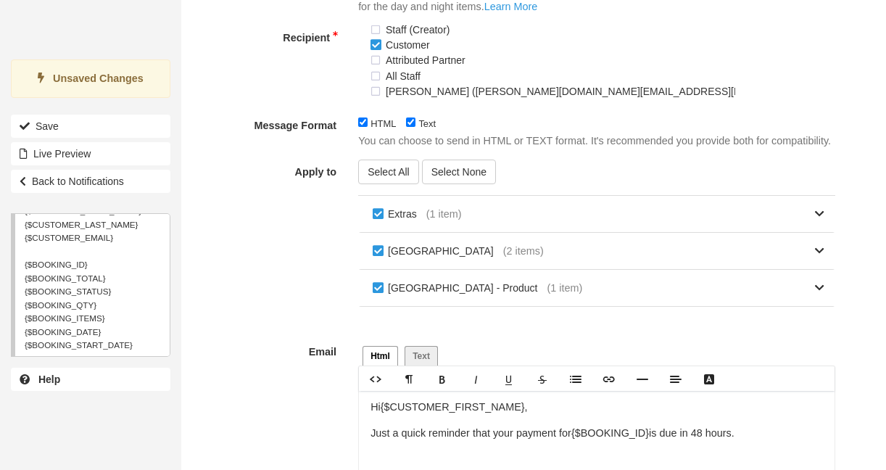
scroll to position [554, 0]
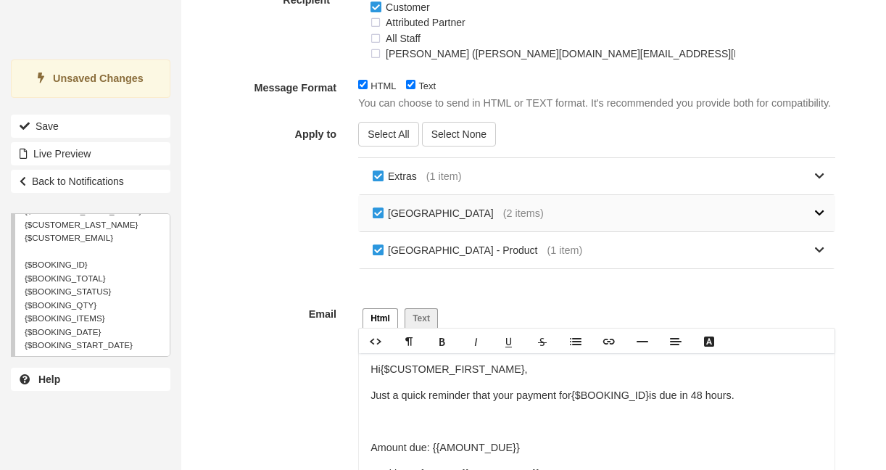
click at [687, 217] on link at bounding box center [684, 213] width 281 height 36
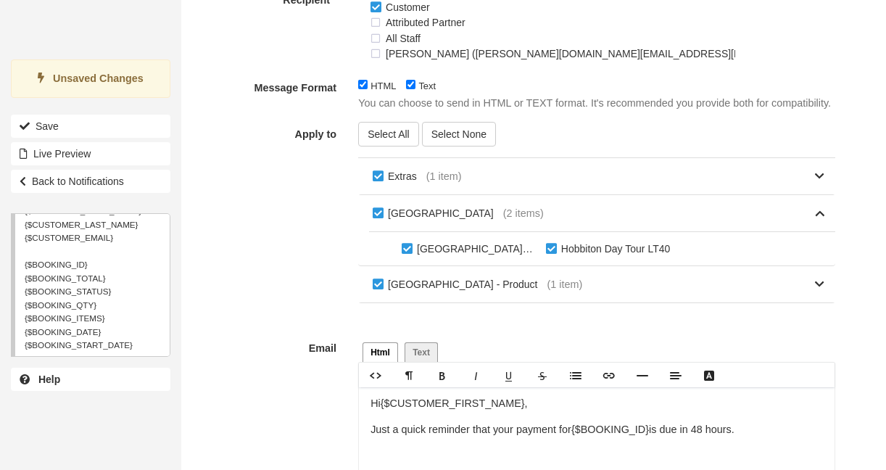
click at [407, 248] on label "Auckland to Wellington ( 4 days / 3 nights) – LT94B" at bounding box center [470, 249] width 144 height 22
checkbox input "false"
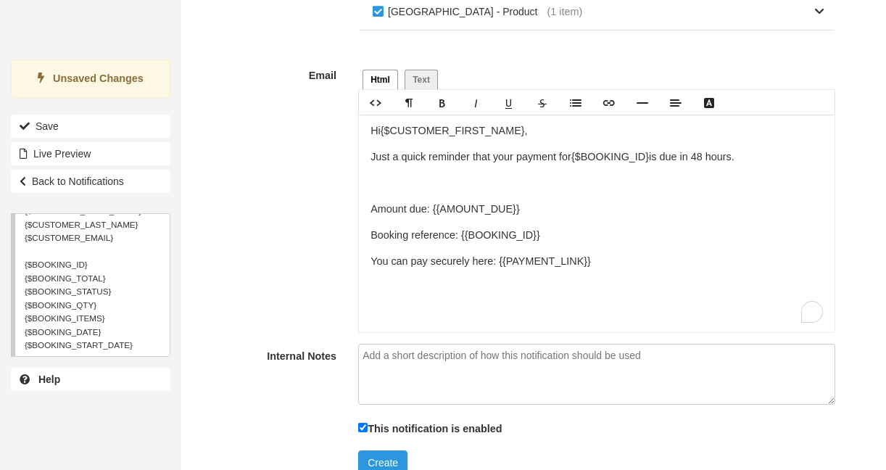
scroll to position [843, 0]
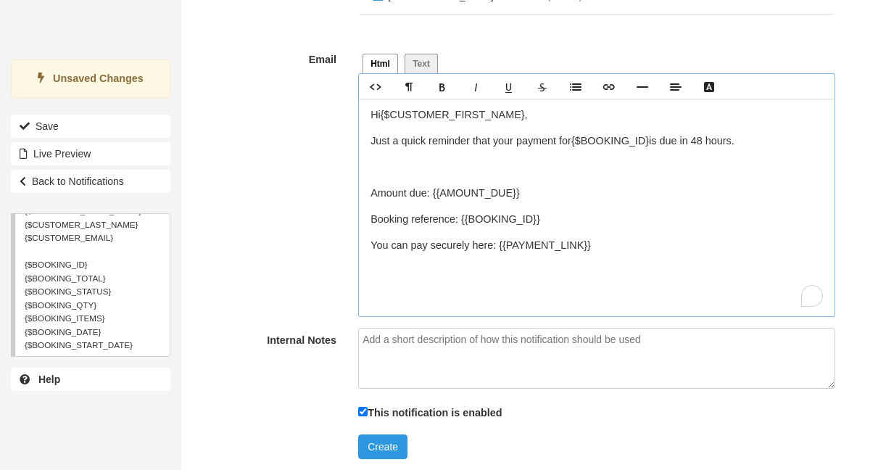
click at [580, 249] on p "You can pay securely here: {{PAYMENT_LINK}}" at bounding box center [596, 246] width 452 height 16
click at [607, 249] on p "You can pay securely here: {{PAYMENT_LINK}}" at bounding box center [596, 246] width 452 height 16
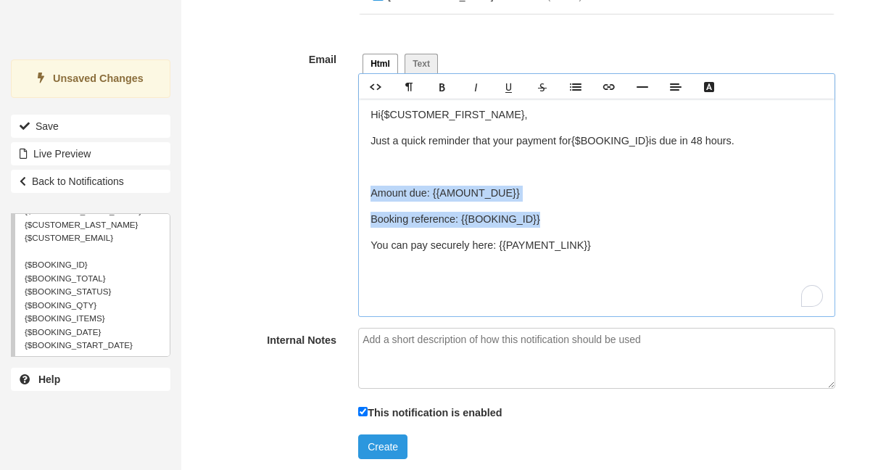
drag, startPoint x: 552, startPoint y: 223, endPoint x: 347, endPoint y: 201, distance: 207.1
click at [348, 201] on div "Html Text Hello, Thank you, your booking at {$COMPANY_NAME} has been created. F…" at bounding box center [596, 182] width 498 height 270
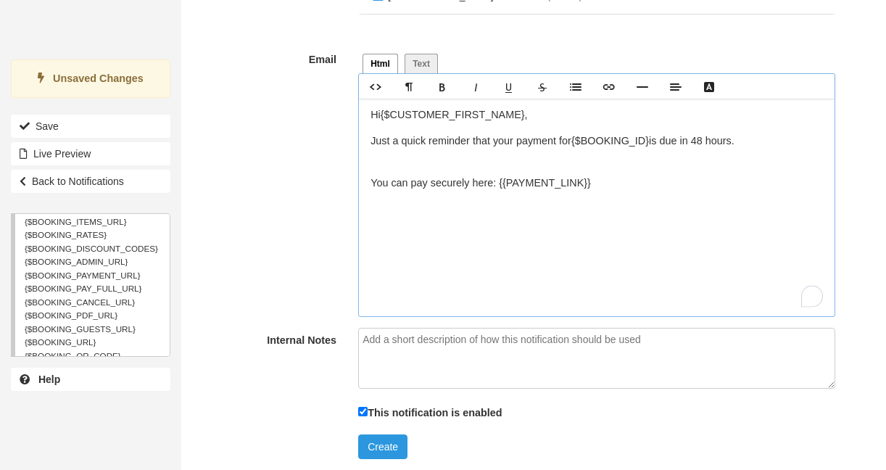
scroll to position [418, 0]
click at [141, 275] on div "Email Variables Use any of of the following variables in your emails and the ap…" at bounding box center [90, 285] width 159 height 144
drag, startPoint x: 141, startPoint y: 286, endPoint x: 4, endPoint y: 283, distance: 137.0
click at [4, 284] on div "Email Variables Use any of of the following variables in your emails and the ap…" at bounding box center [90, 285] width 181 height 144
copy span "{$BOOKING_PAY_FULL_URL}"
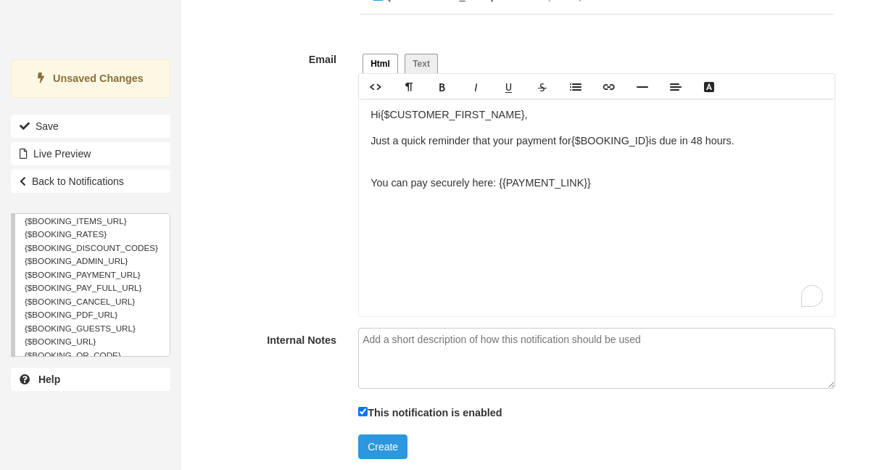
click at [138, 273] on div "Email Variables Use any of of the following variables in your emails and the ap…" at bounding box center [90, 285] width 159 height 144
drag, startPoint x: 146, startPoint y: 275, endPoint x: 16, endPoint y: 273, distance: 130.5
click at [16, 273] on div "Email Variables Use any of of the following variables in your emails and the ap…" at bounding box center [90, 285] width 159 height 144
copy span "{$BOOKING_PAYMENT_URL}"
click at [615, 183] on p "You can pay securely here: {{PAYMENT_LINK}}" at bounding box center [596, 183] width 452 height 16
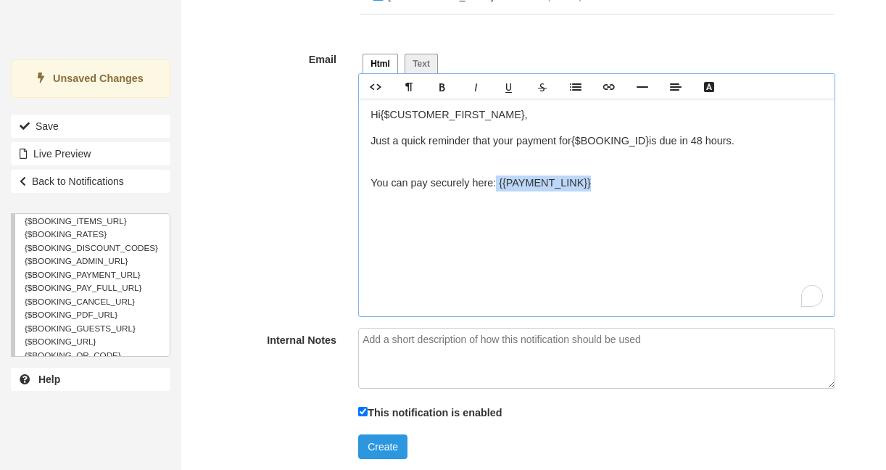
drag, startPoint x: 602, startPoint y: 183, endPoint x: 497, endPoint y: 179, distance: 105.2
click at [497, 179] on p "You can pay securely here: {{PAYMENT_LINK}}" at bounding box center [596, 183] width 452 height 16
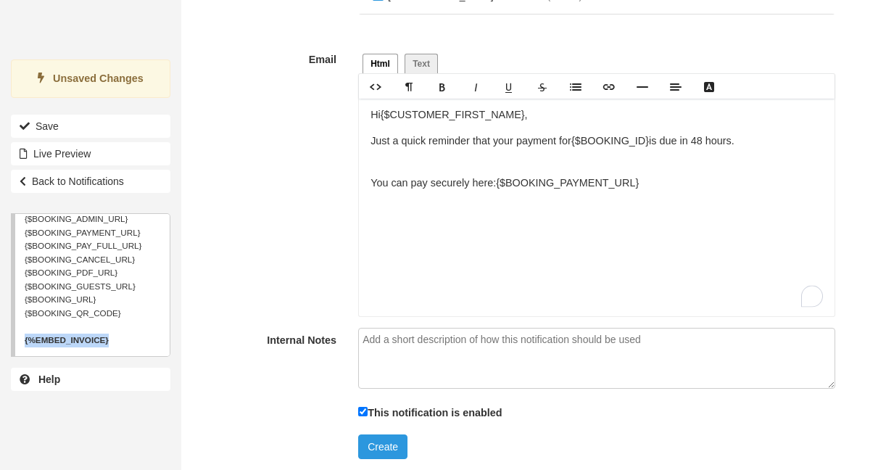
drag, startPoint x: 120, startPoint y: 343, endPoint x: 9, endPoint y: 338, distance: 110.3
click at [9, 338] on div "Email Variables Use any of of the following variables in your emails and the ap…" at bounding box center [90, 285] width 181 height 144
copy strong "{%EMBED_INVOICE}"
click at [413, 235] on p "﻿" at bounding box center [596, 236] width 452 height 16
click at [415, 220] on div "Hi {$CUSTOMER_FIRST_NAME}, Just a quick reminder that your payment for {$BOOKIN…" at bounding box center [596, 207] width 475 height 217
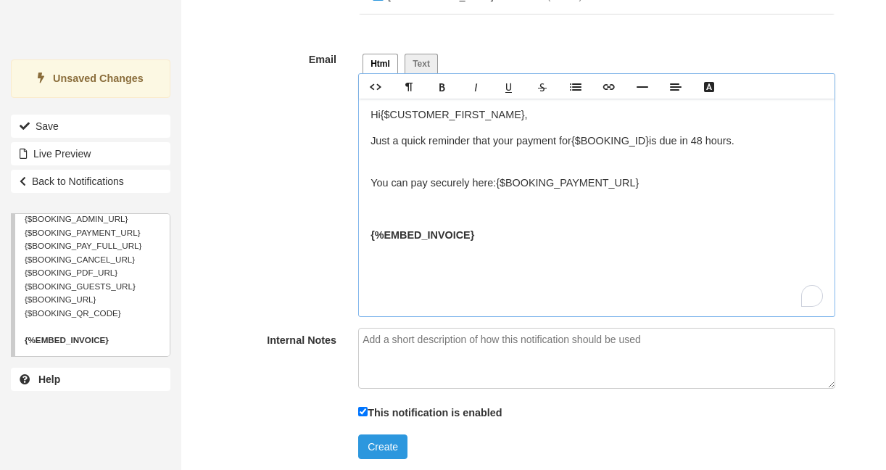
click at [380, 207] on p "﻿" at bounding box center [596, 210] width 452 height 16
click at [484, 212] on p "﻿ ﻿ Thanks for choosing us—we can’t wait to get you on your way!" at bounding box center [596, 210] width 452 height 16
click at [567, 228] on p "﻿ ﻿ {%EMBED_INVOICE} ﻿" at bounding box center [596, 236] width 452 height 16
click at [436, 159] on p "Just a quick reminder that your payment for {$BOOKING_ID} is due in 48 hours. ﻿…" at bounding box center [596, 148] width 452 height 31
click at [370, 207] on div "Hi {$CUSTOMER_FIRST_NAME}, Just a quick reminder that your payment for {$BOOKIN…" at bounding box center [596, 207] width 475 height 217
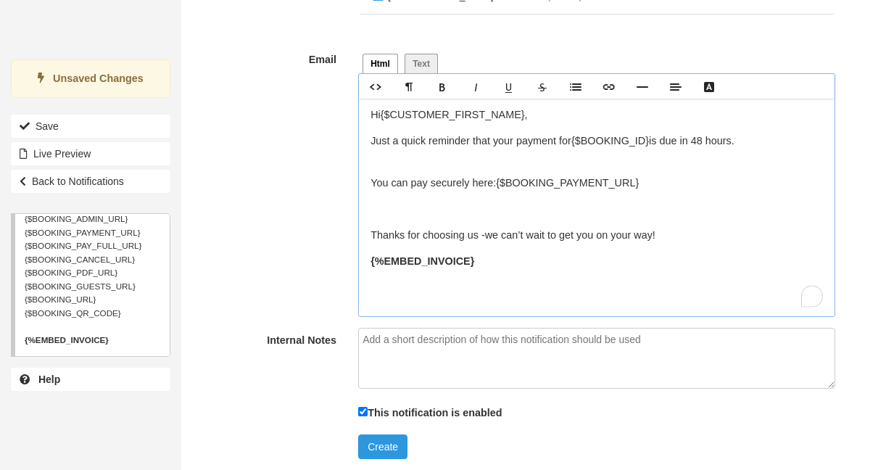
click at [371, 263] on strong "{%EMBED_INVOICE}" at bounding box center [422, 261] width 104 height 12
click at [555, 242] on p "﻿ ﻿ Thanks for choosing us - we can’t wait to get you on your way!" at bounding box center [596, 236] width 452 height 16
click at [561, 235] on p "﻿ ﻿ Thanks for choosing us - we can’t wait to get you on your way!" at bounding box center [596, 236] width 452 height 16
click at [570, 234] on p "﻿ ﻿ Thanks for choosing us - we can’t wait to get you on your way!" at bounding box center [596, 236] width 452 height 16
click at [551, 252] on div "Hi {$CUSTOMER_FIRST_NAME}, Just a quick reminder that your payment for {$BOOKIN…" at bounding box center [596, 207] width 475 height 217
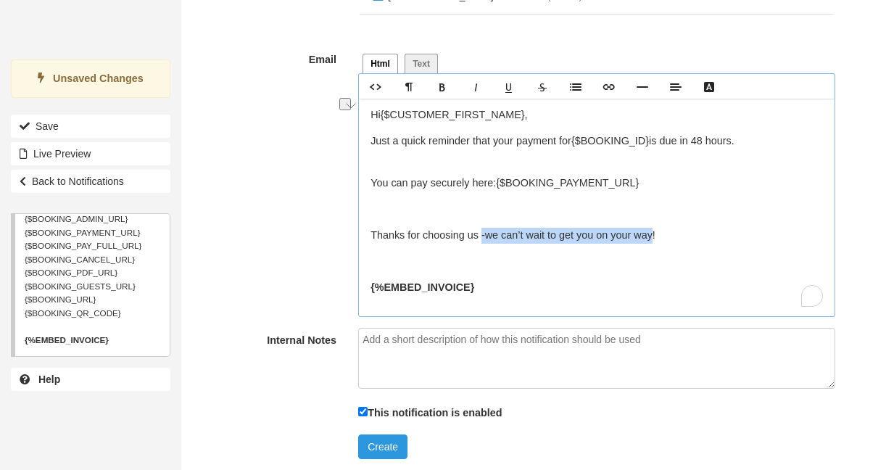
drag, startPoint x: 478, startPoint y: 233, endPoint x: 662, endPoint y: 235, distance: 184.1
click at [662, 235] on p "﻿ ﻿ Thanks for choosing us - we can’t wait to get you on your way!" at bounding box center [596, 236] width 452 height 16
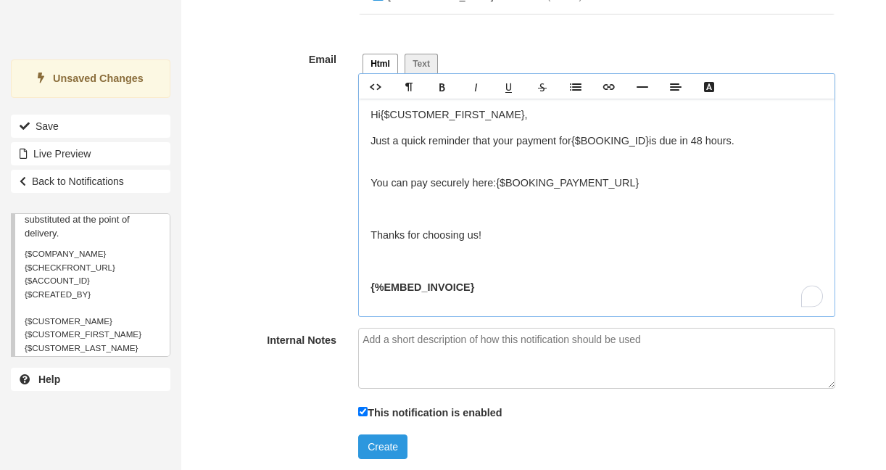
scroll to position [74, 0]
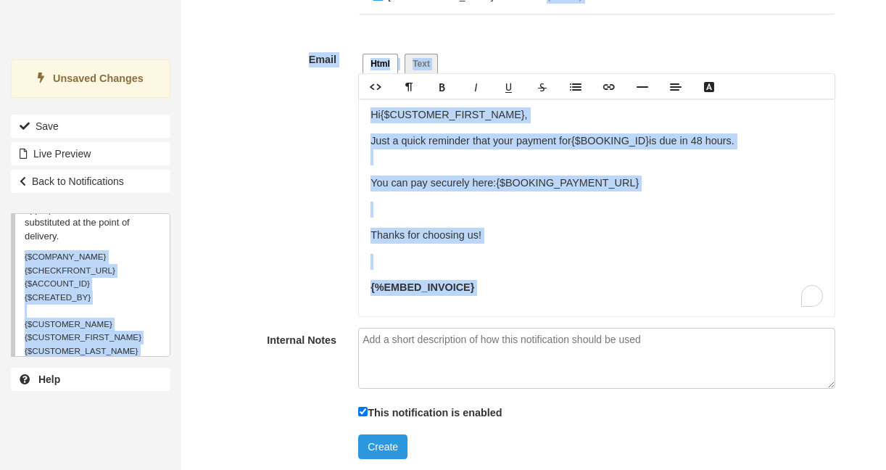
drag, startPoint x: 112, startPoint y: 257, endPoint x: -8, endPoint y: 255, distance: 119.6
copy div "{$COMPANY_NAME} {$CHECKFRONT_URL} {$ACCOUNT_ID} {$CREATED_BY} {$CUSTOMER_NAME} …"
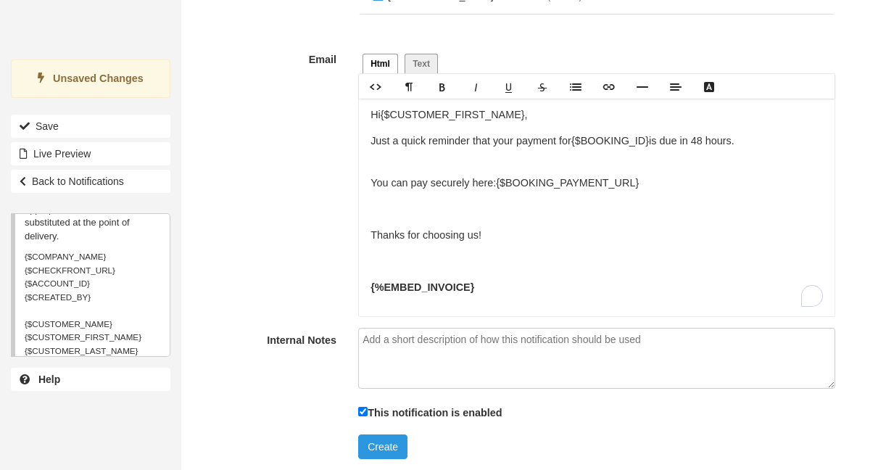
click at [114, 261] on div "Email Variables Use any of of the following variables in your emails and the ap…" at bounding box center [90, 285] width 159 height 144
drag, startPoint x: 108, startPoint y: 257, endPoint x: 13, endPoint y: 254, distance: 95.0
click at [13, 254] on div "Email Variables Use any of of the following variables in your emails and the ap…" at bounding box center [90, 285] width 159 height 144
copy small "{$COMPANY_NAME}"
click at [486, 236] on p "﻿ ﻿ Thanks for choosing us !" at bounding box center [596, 236] width 452 height 16
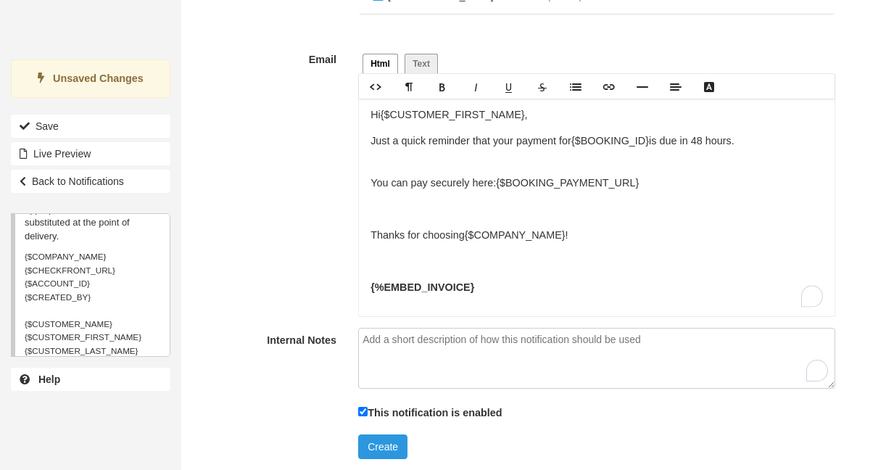
click at [447, 350] on textarea "Internal Notes" at bounding box center [596, 358] width 476 height 61
type textarea "Day Tours"
click at [397, 443] on button "Create" at bounding box center [382, 446] width 49 height 25
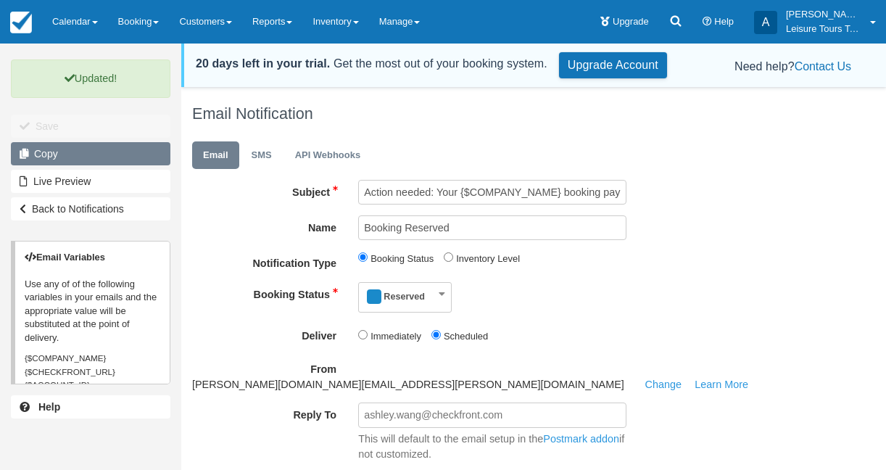
click at [120, 151] on link "Copy" at bounding box center [90, 153] width 159 height 23
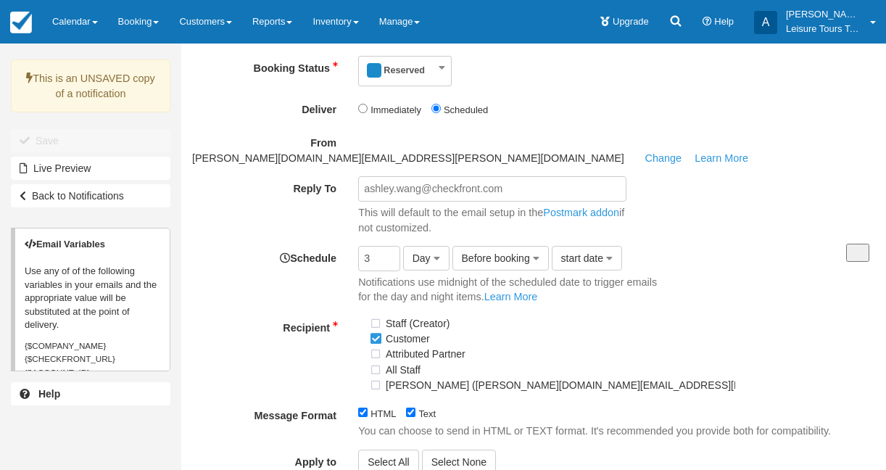
scroll to position [227, 0]
drag, startPoint x: 381, startPoint y: 247, endPoint x: 348, endPoint y: 247, distance: 32.6
click at [348, 247] on div "3 Day Hour Day Week Month Before booking After booking Before booking start dat…" at bounding box center [510, 274] width 326 height 59
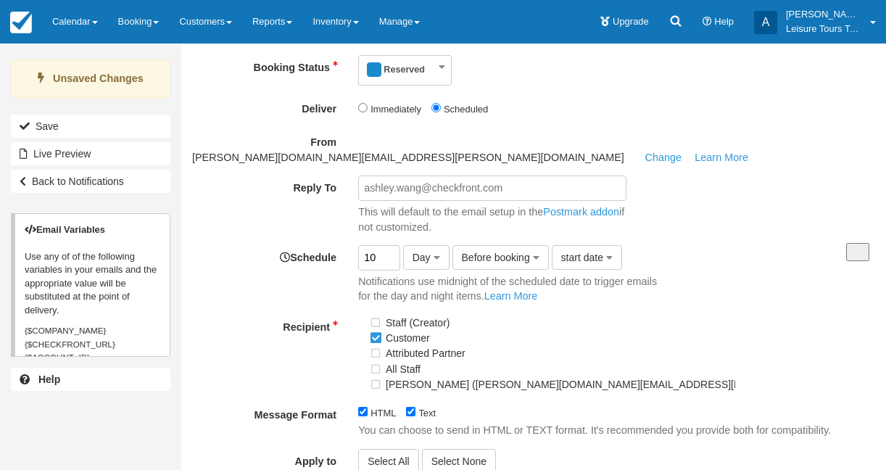
type input "1"
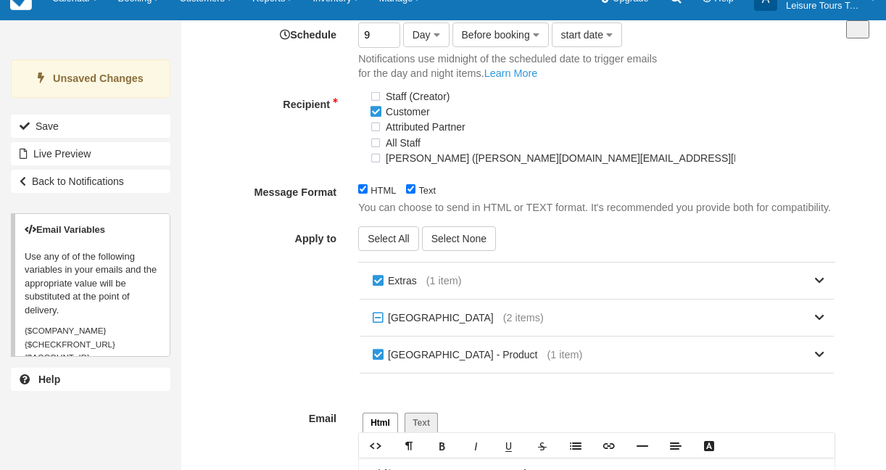
scroll to position [451, 0]
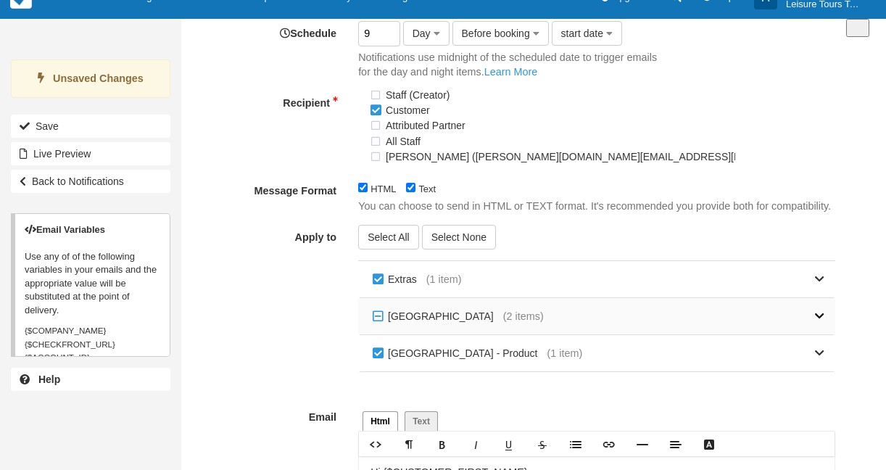
type input "9"
click at [544, 318] on link at bounding box center [684, 316] width 281 height 36
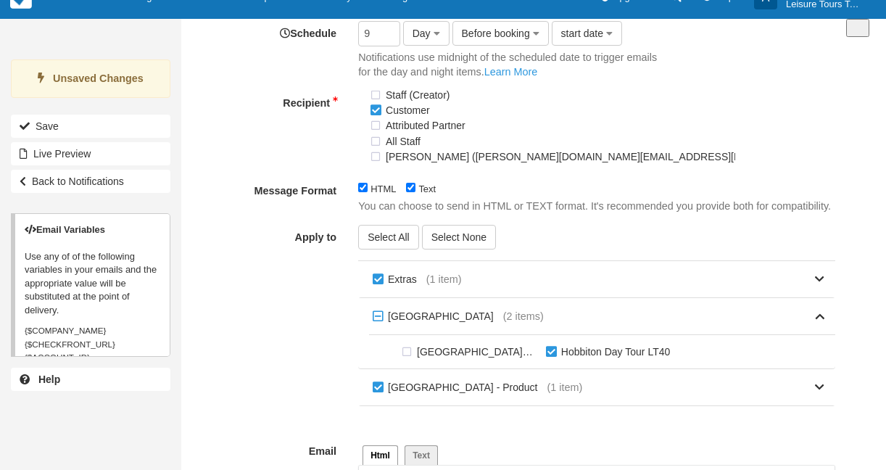
click at [407, 356] on label "[GEOGRAPHIC_DATA] to [GEOGRAPHIC_DATA] ( 4 days / 3 nights) – LT94B" at bounding box center [470, 352] width 144 height 22
checkbox input "true"
click at [554, 356] on label "Hobbiton Day Tour LT40" at bounding box center [610, 352] width 137 height 22
checkbox input "false"
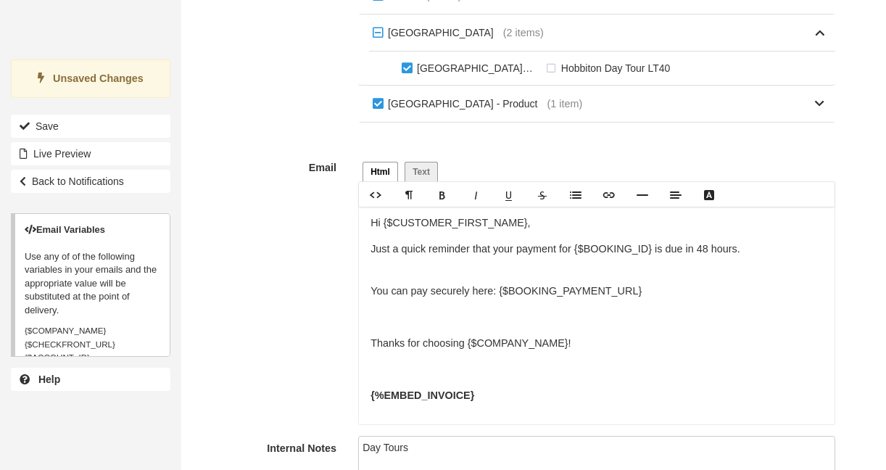
scroll to position [843, 0]
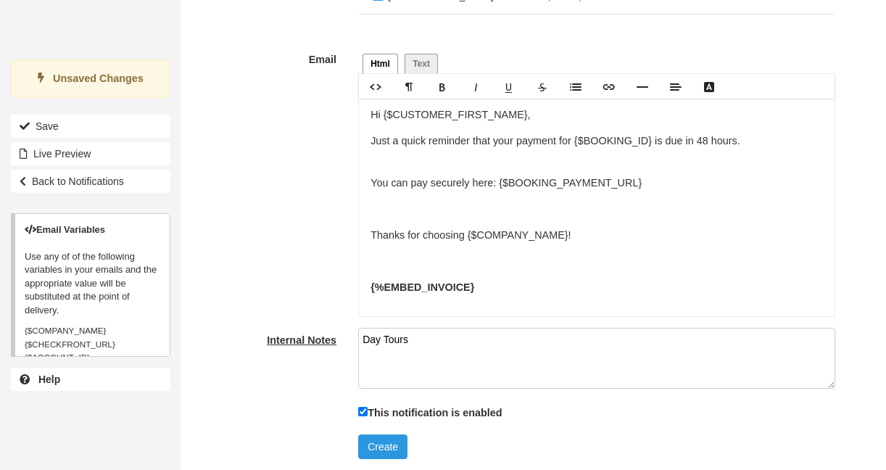
drag, startPoint x: 381, startPoint y: 343, endPoint x: 331, endPoint y: 341, distance: 50.8
click at [331, 341] on div "Internal Notes Day Tours" at bounding box center [513, 360] width 665 height 65
type textarea "P"
type textarea "Multiday Tours"
click at [379, 444] on button "Create" at bounding box center [382, 446] width 49 height 25
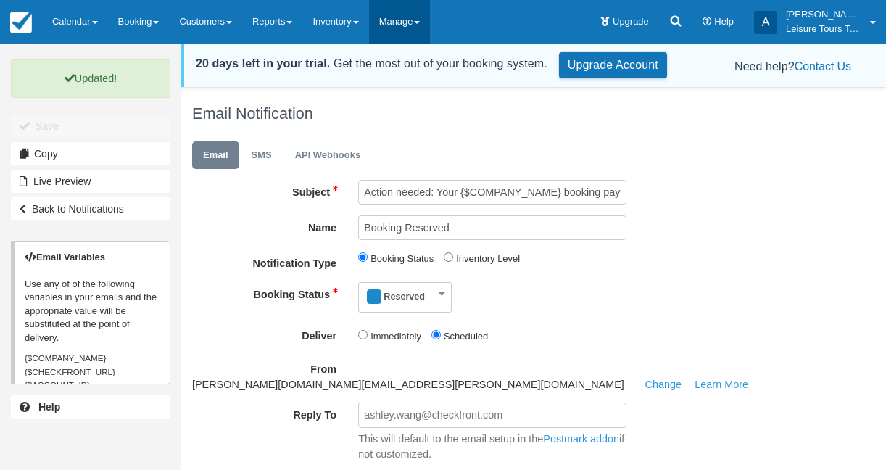
click at [418, 30] on link "Manage" at bounding box center [400, 21] width 62 height 43
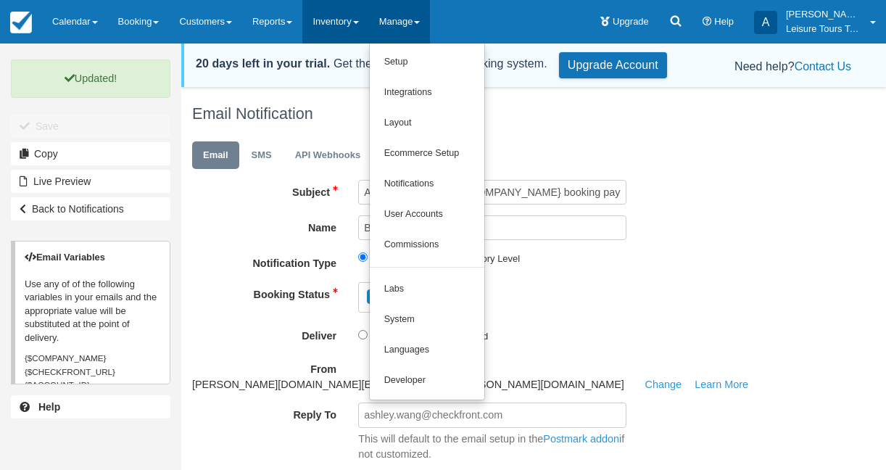
click at [368, 34] on link "Inventory" at bounding box center [335, 21] width 66 height 43
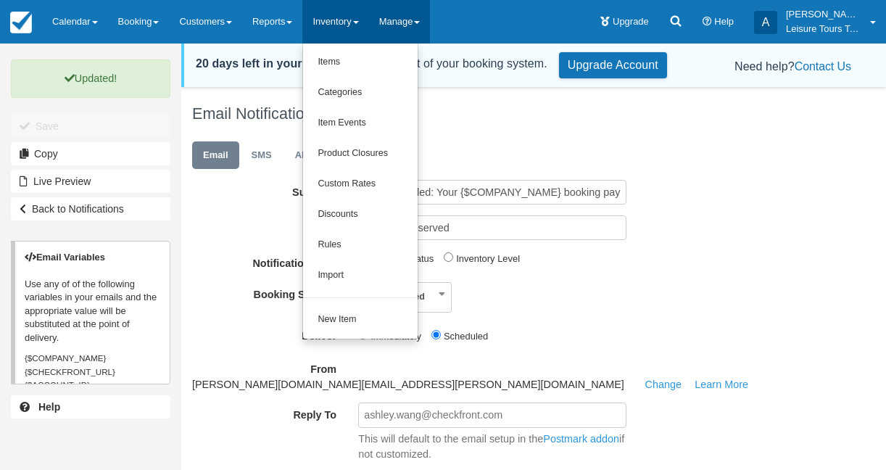
click at [412, 31] on link "Manage" at bounding box center [400, 21] width 62 height 43
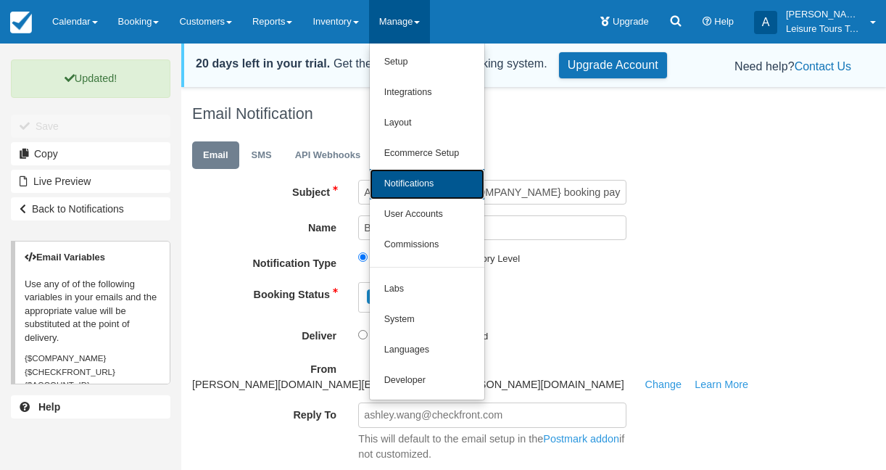
click at [431, 186] on link "Notifications" at bounding box center [427, 184] width 115 height 30
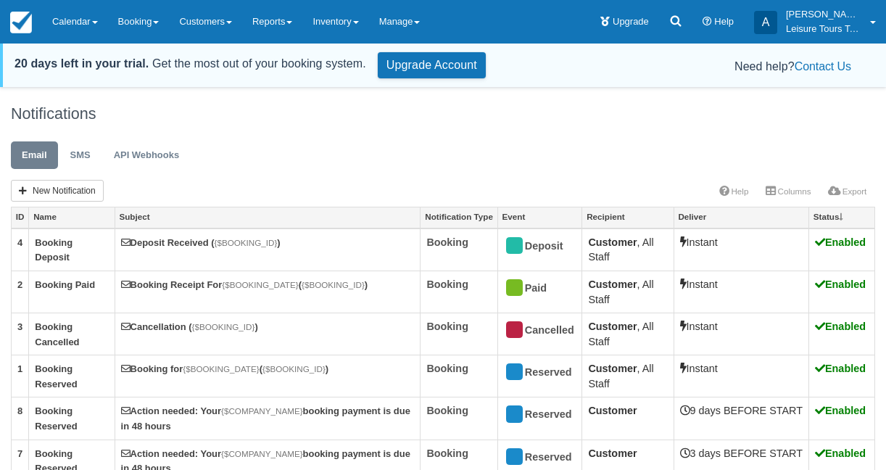
scroll to position [69, 0]
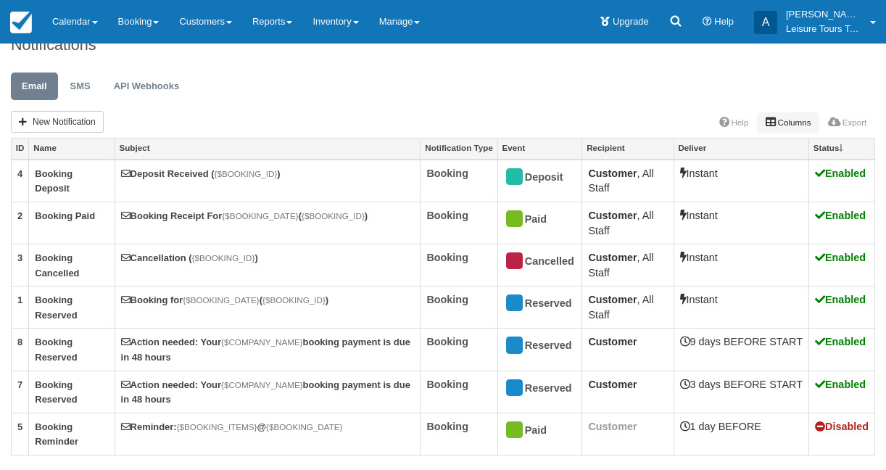
click at [778, 130] on link "Columns" at bounding box center [788, 122] width 62 height 20
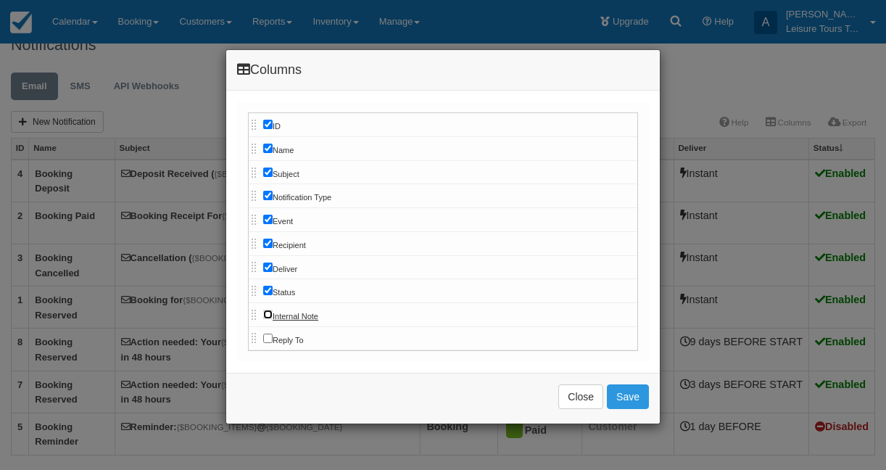
click at [267, 314] on input"] "Internal Note" at bounding box center [267, 314] width 9 height 9
checkbox input"] "true"
drag, startPoint x: 353, startPoint y: 313, endPoint x: 357, endPoint y: 283, distance: 29.9
click at [626, 394] on button "Save" at bounding box center [628, 396] width 42 height 25
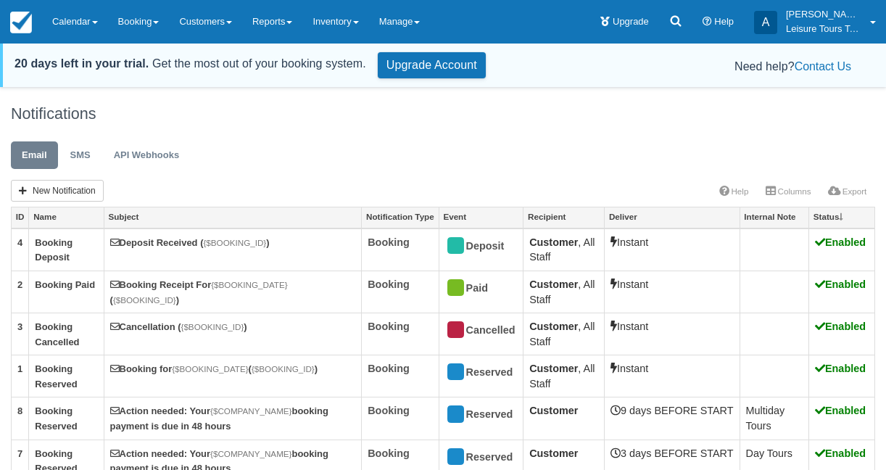
scroll to position [69, 0]
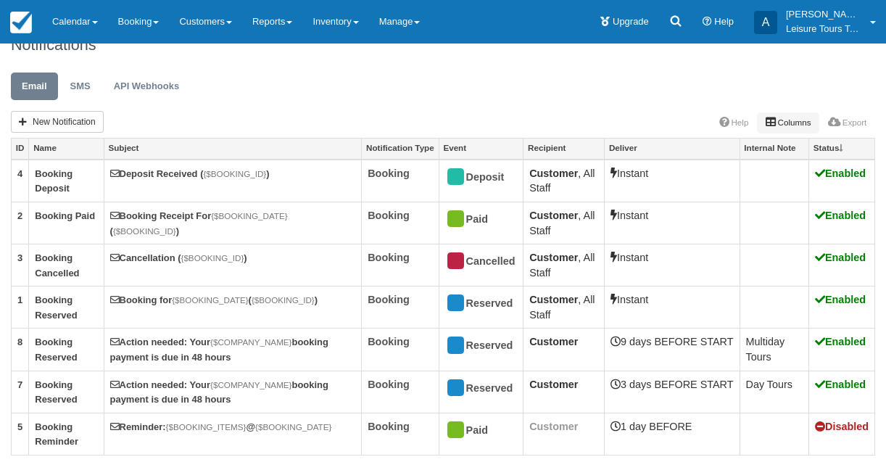
click at [798, 126] on link "Columns" at bounding box center [788, 122] width 62 height 20
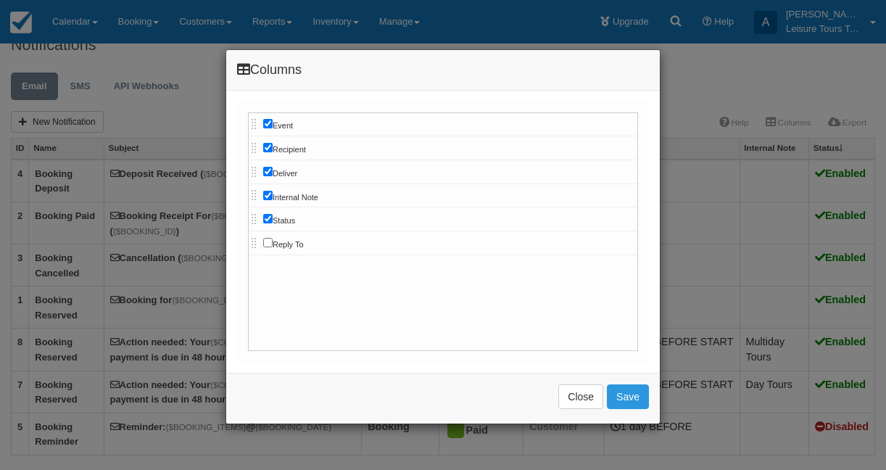
scroll to position [0, 0]
drag, startPoint x: 253, startPoint y: 193, endPoint x: 251, endPoint y: 315, distance: 122.5
click at [631, 391] on button "Save" at bounding box center [628, 396] width 42 height 25
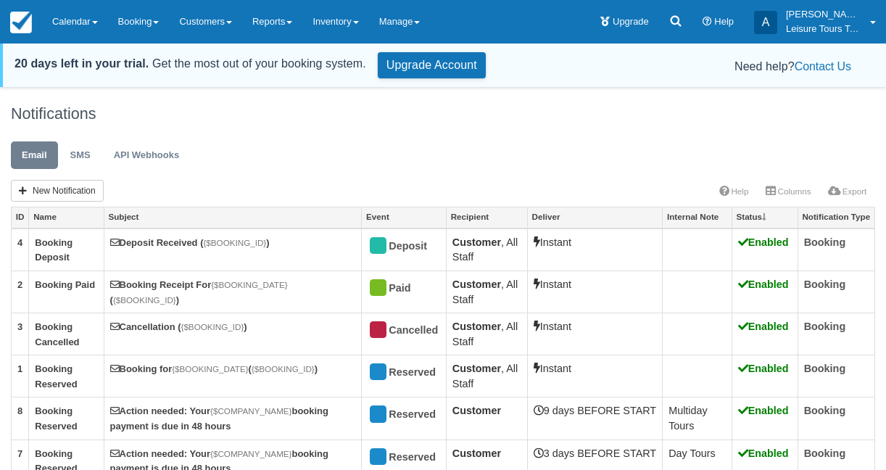
scroll to position [69, 0]
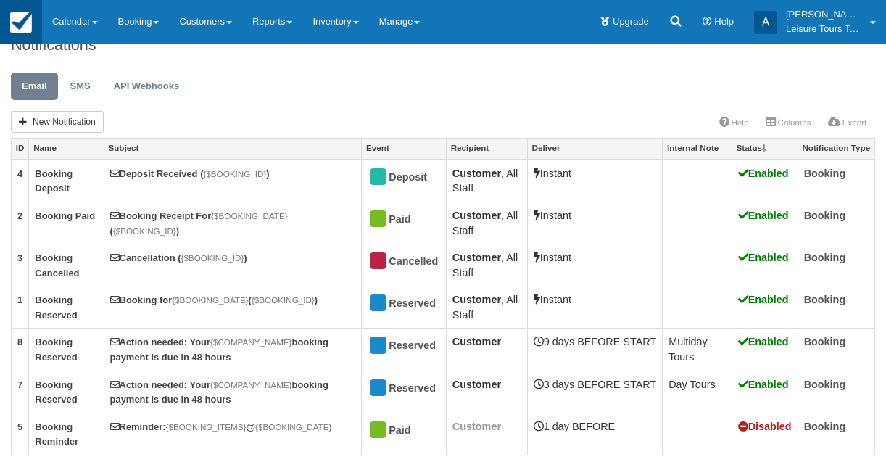
click at [37, 16] on link at bounding box center [21, 21] width 42 height 43
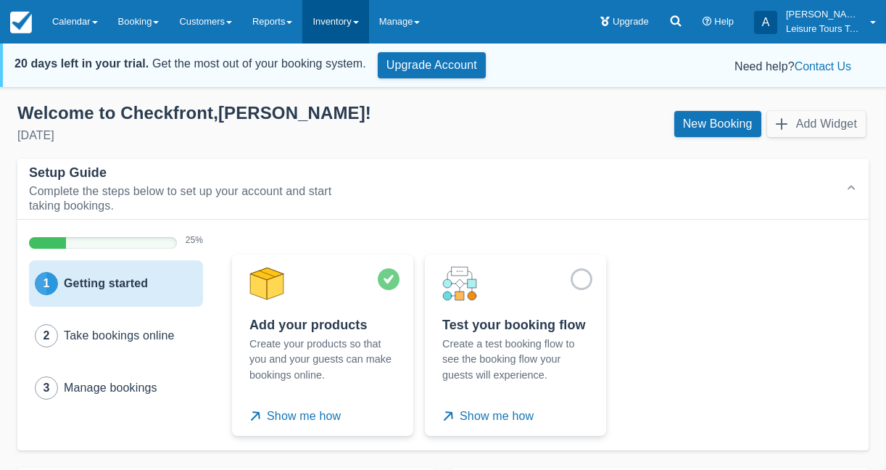
click at [360, 30] on link "Inventory" at bounding box center [335, 21] width 66 height 43
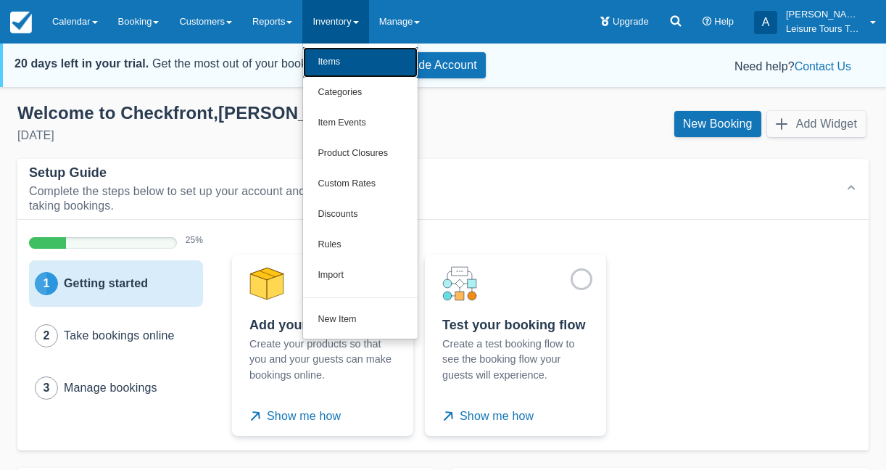
click at [352, 49] on link "Items" at bounding box center [360, 62] width 115 height 30
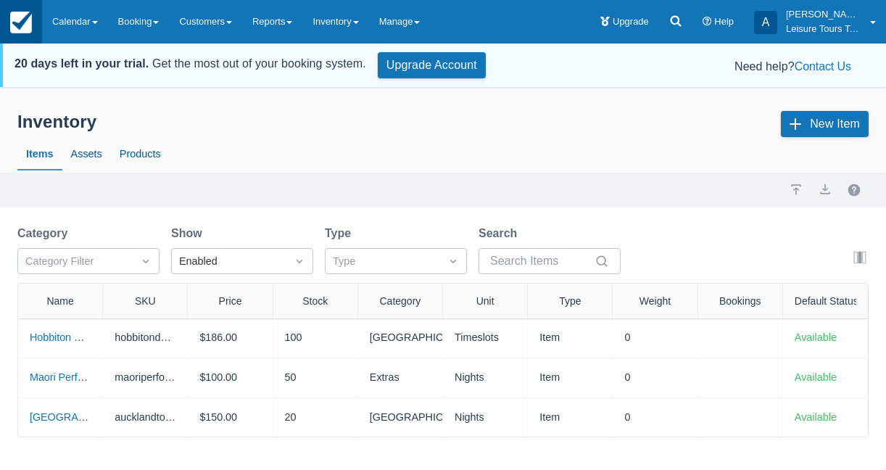
click at [10, 12] on img at bounding box center [21, 23] width 22 height 22
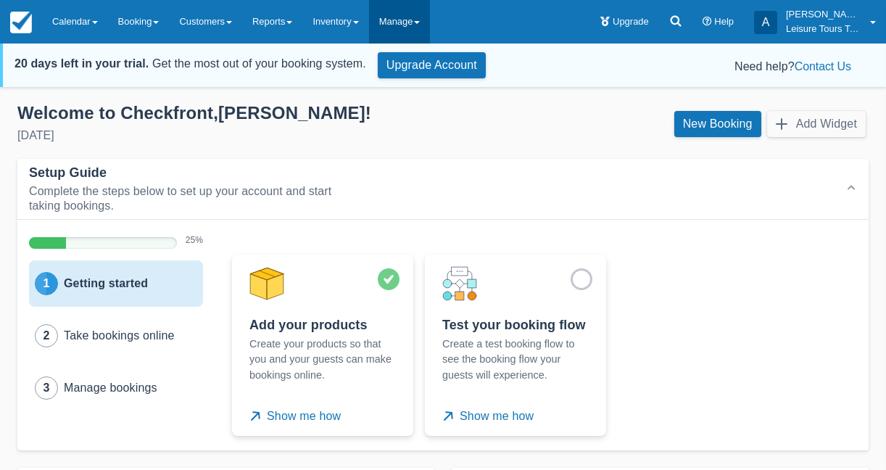
click at [424, 25] on link "Manage" at bounding box center [400, 21] width 62 height 43
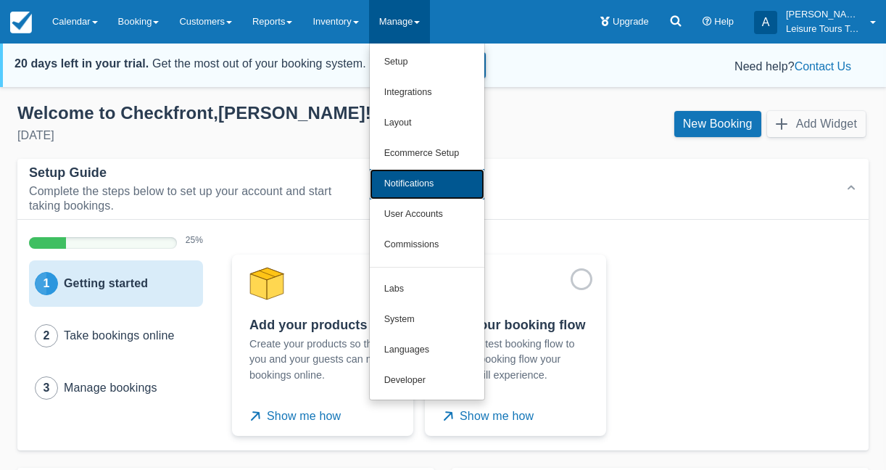
click at [431, 188] on link "Notifications" at bounding box center [427, 184] width 115 height 30
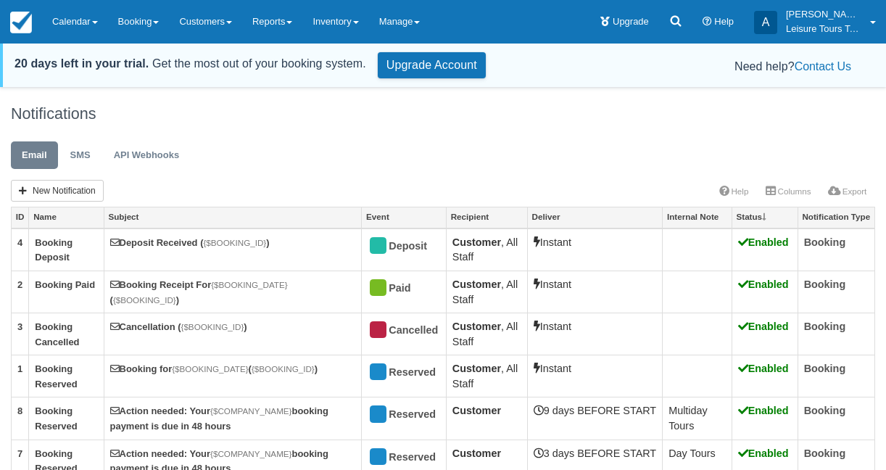
scroll to position [69, 0]
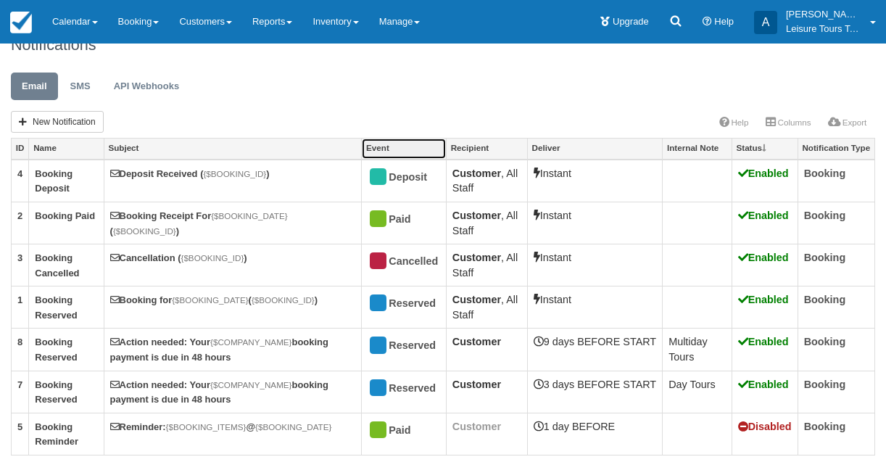
click at [420, 146] on link "Event" at bounding box center [404, 148] width 84 height 20
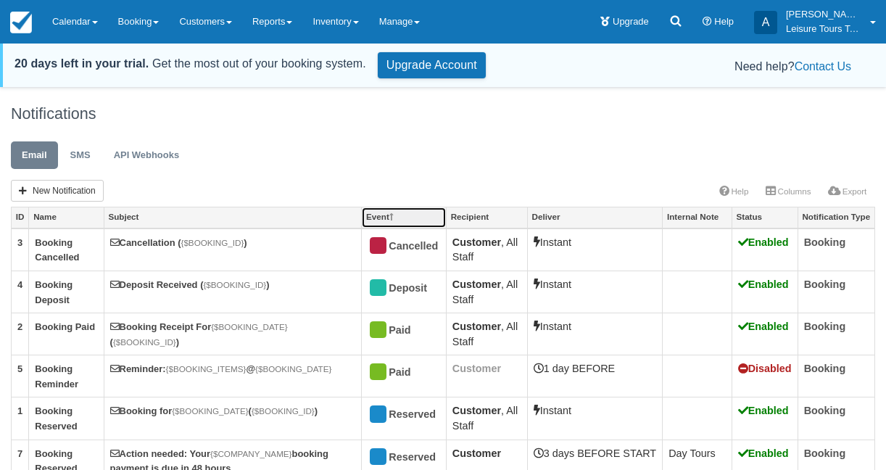
click at [399, 221] on link "Event" at bounding box center [404, 217] width 84 height 20
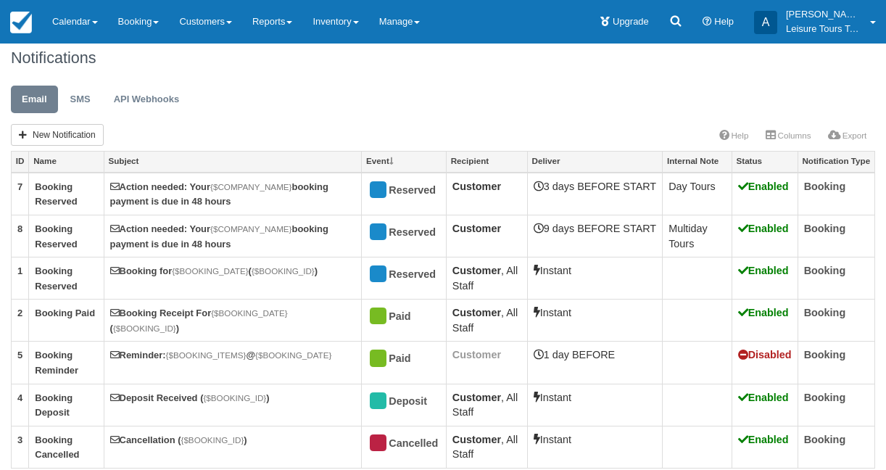
scroll to position [69, 0]
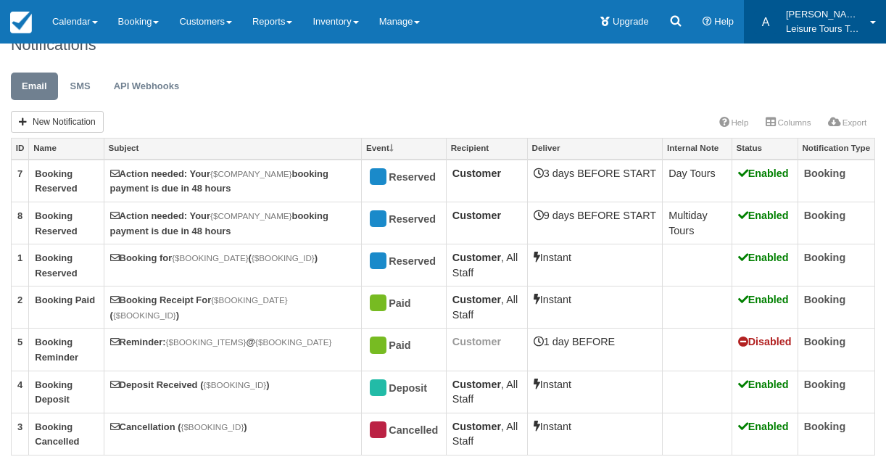
click at [806, 35] on p "Leisure Tours Test" at bounding box center [823, 29] width 75 height 14
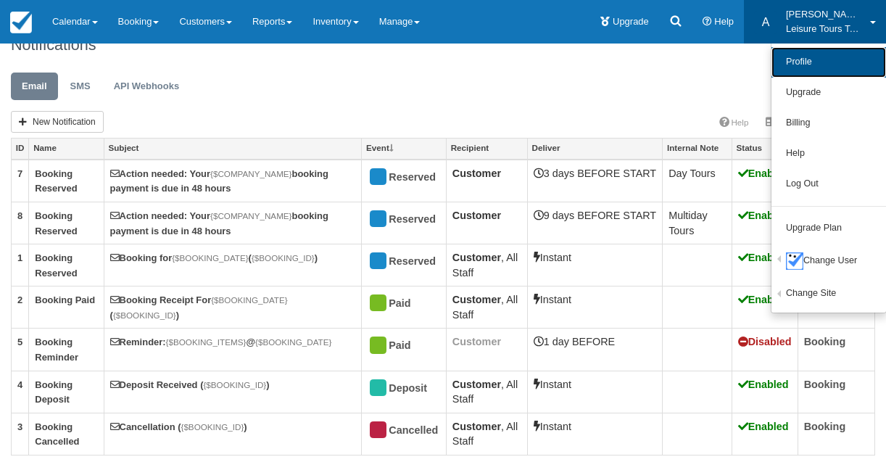
click at [797, 59] on link "Profile" at bounding box center [828, 62] width 115 height 30
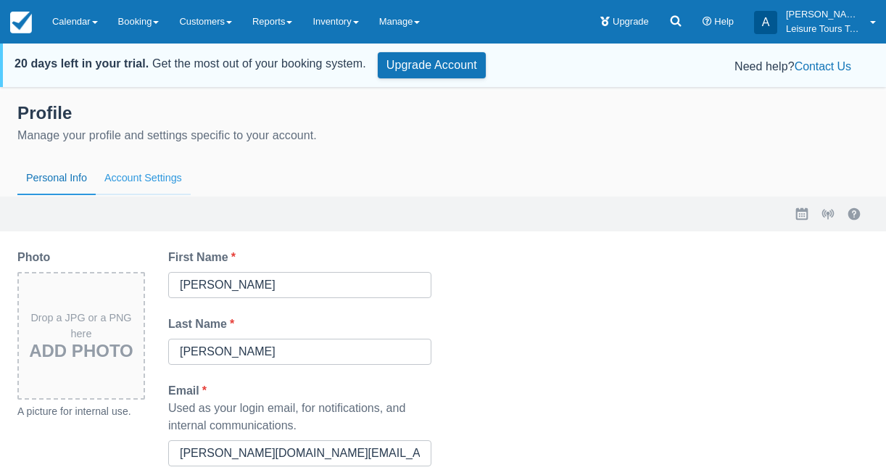
click at [143, 164] on button "Account Settings" at bounding box center [143, 178] width 95 height 33
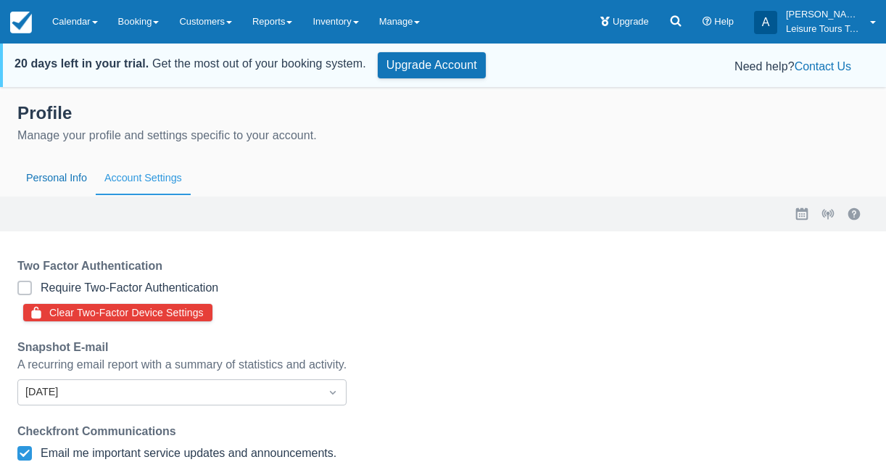
scroll to position [214, 0]
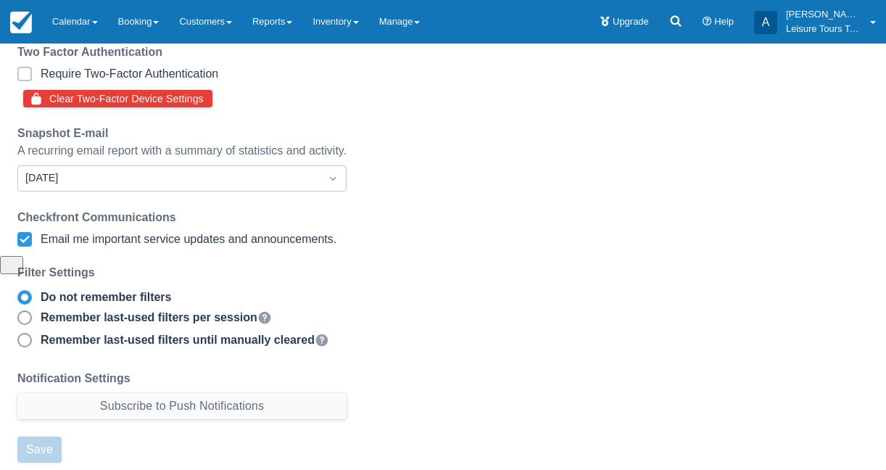
click at [19, 335] on div at bounding box center [24, 339] width 13 height 13
click at [18, 336] on input "Remember last-used filters until manually cleared Filters applied on any page (…" at bounding box center [17, 336] width 1 height 1
radio input "true"
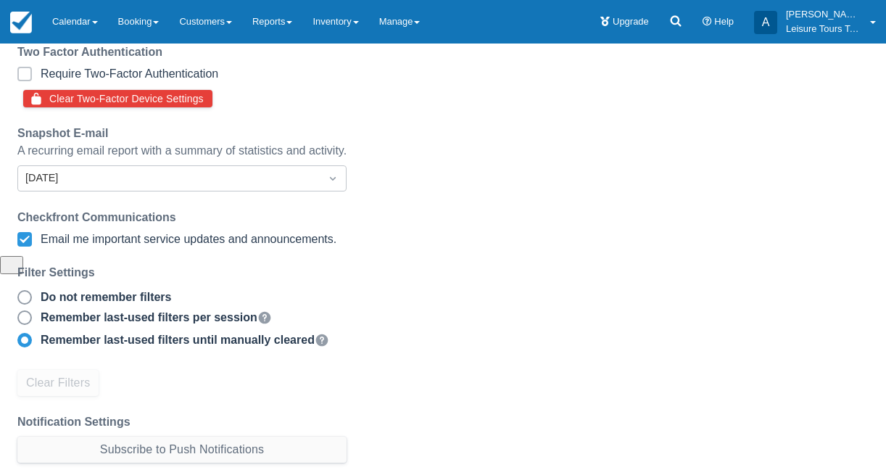
scroll to position [257, 0]
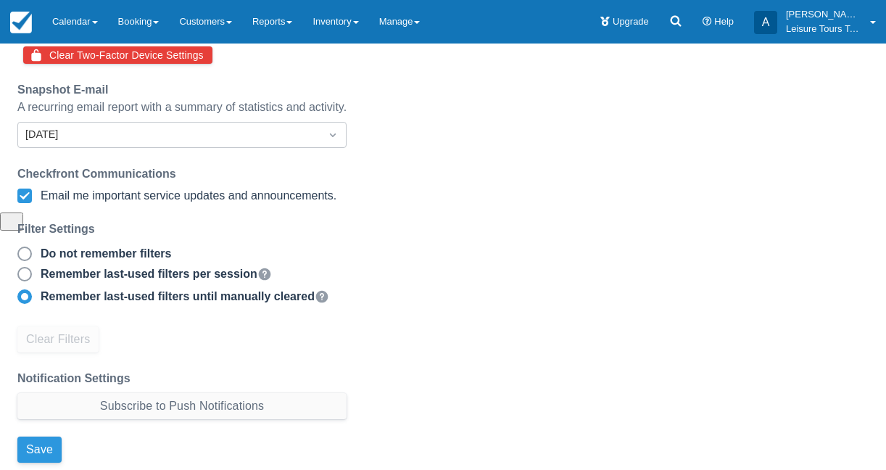
click at [41, 454] on button "Save" at bounding box center [39, 449] width 44 height 26
click at [295, 17] on link "Reports" at bounding box center [272, 21] width 60 height 43
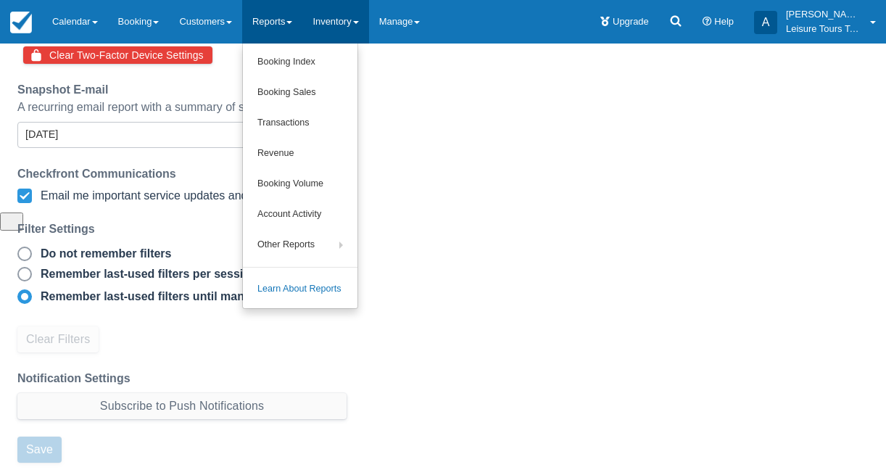
click at [346, 31] on link "Inventory" at bounding box center [335, 21] width 66 height 43
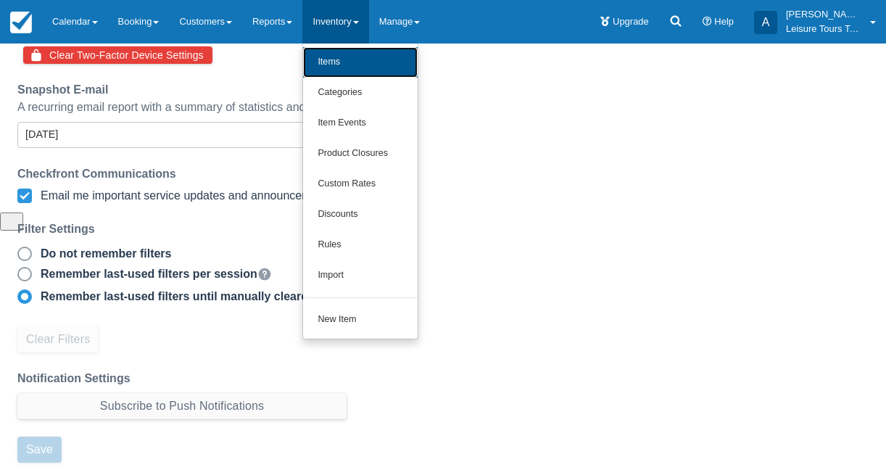
click at [347, 59] on link "Items" at bounding box center [360, 62] width 115 height 30
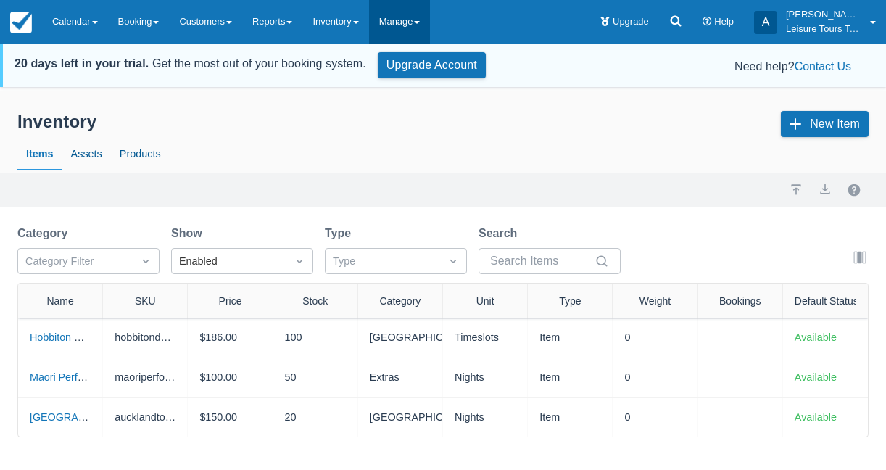
click at [410, 36] on link "Manage" at bounding box center [400, 21] width 62 height 43
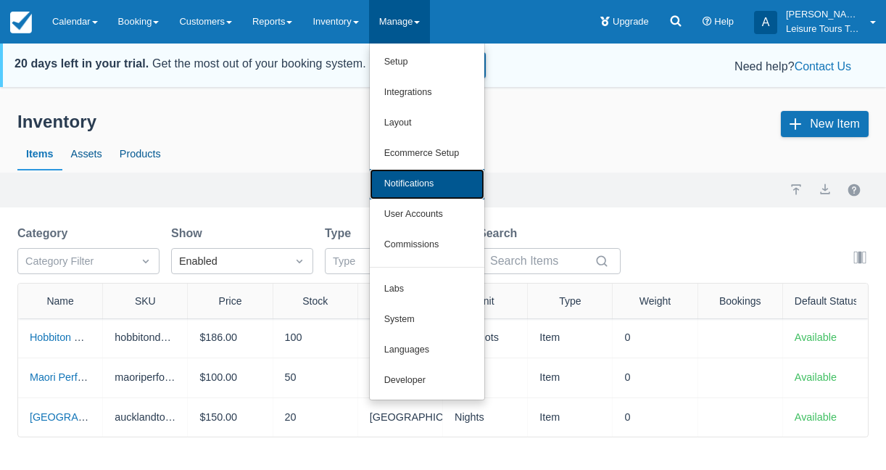
click at [415, 186] on link "Notifications" at bounding box center [427, 184] width 115 height 30
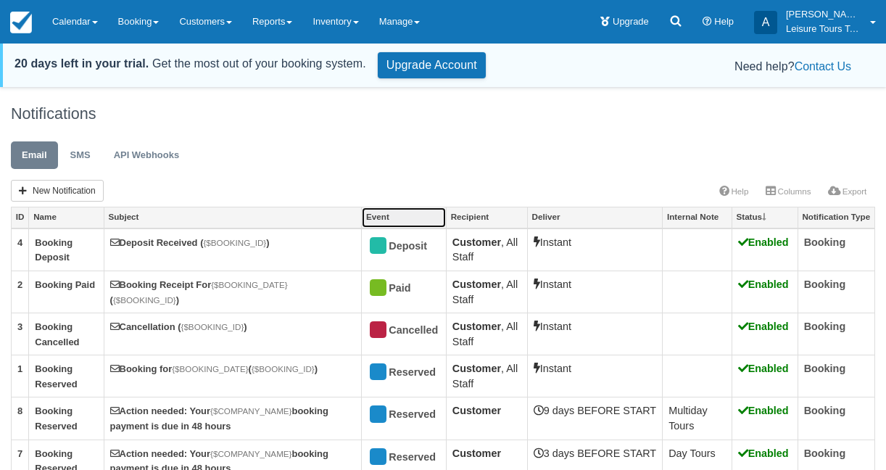
click at [395, 222] on link "Event" at bounding box center [404, 217] width 84 height 20
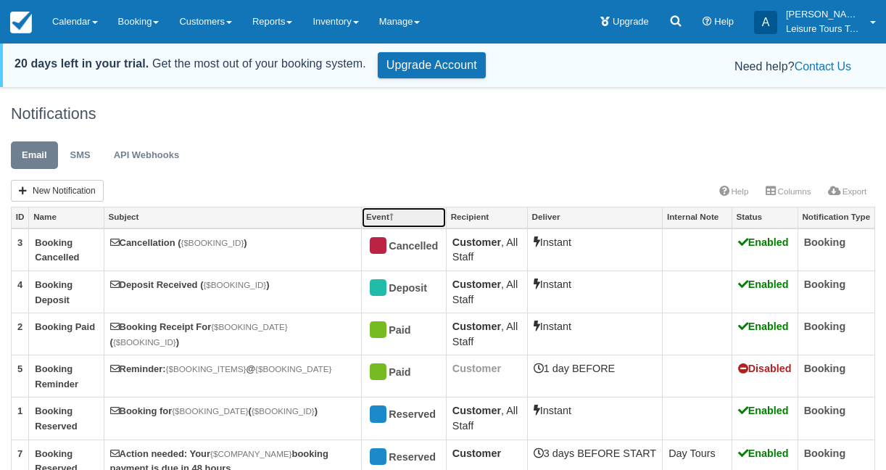
click at [405, 220] on link "Event" at bounding box center [404, 217] width 84 height 20
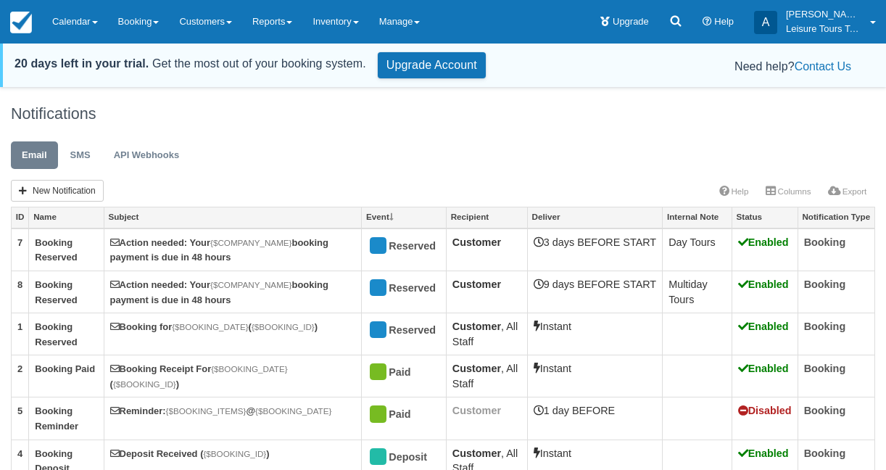
scroll to position [69, 0]
